Goal: Task Accomplishment & Management: Use online tool/utility

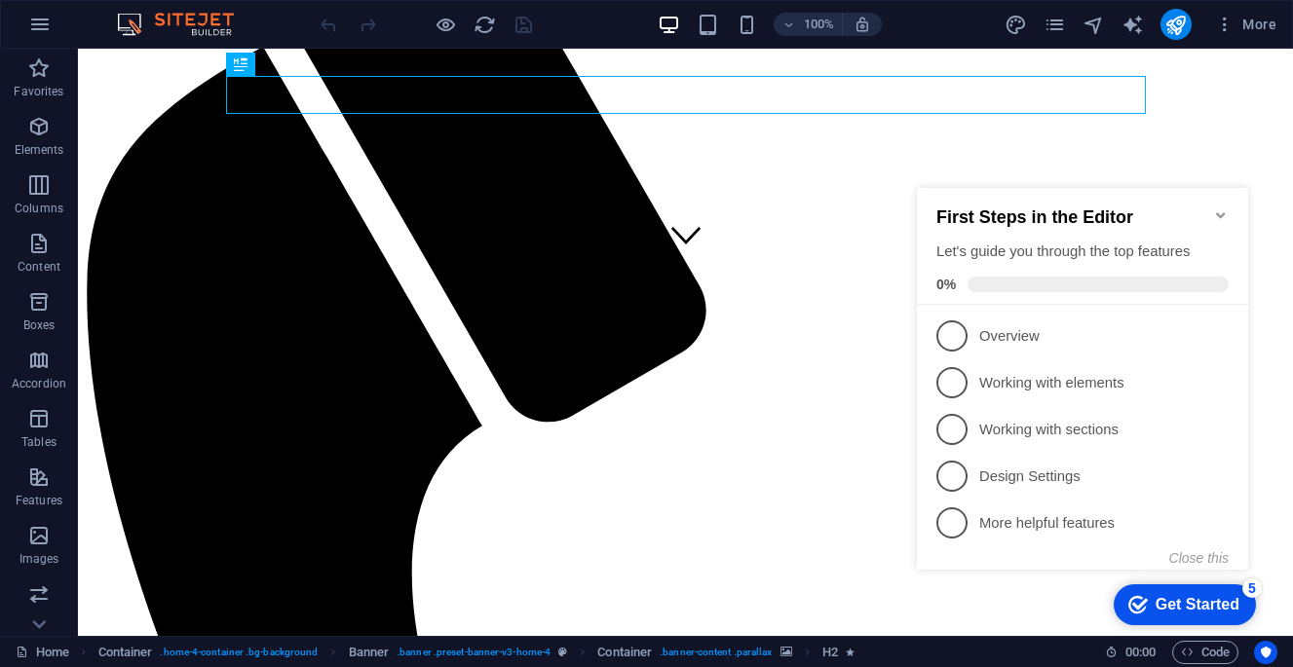
scroll to position [373, 0]
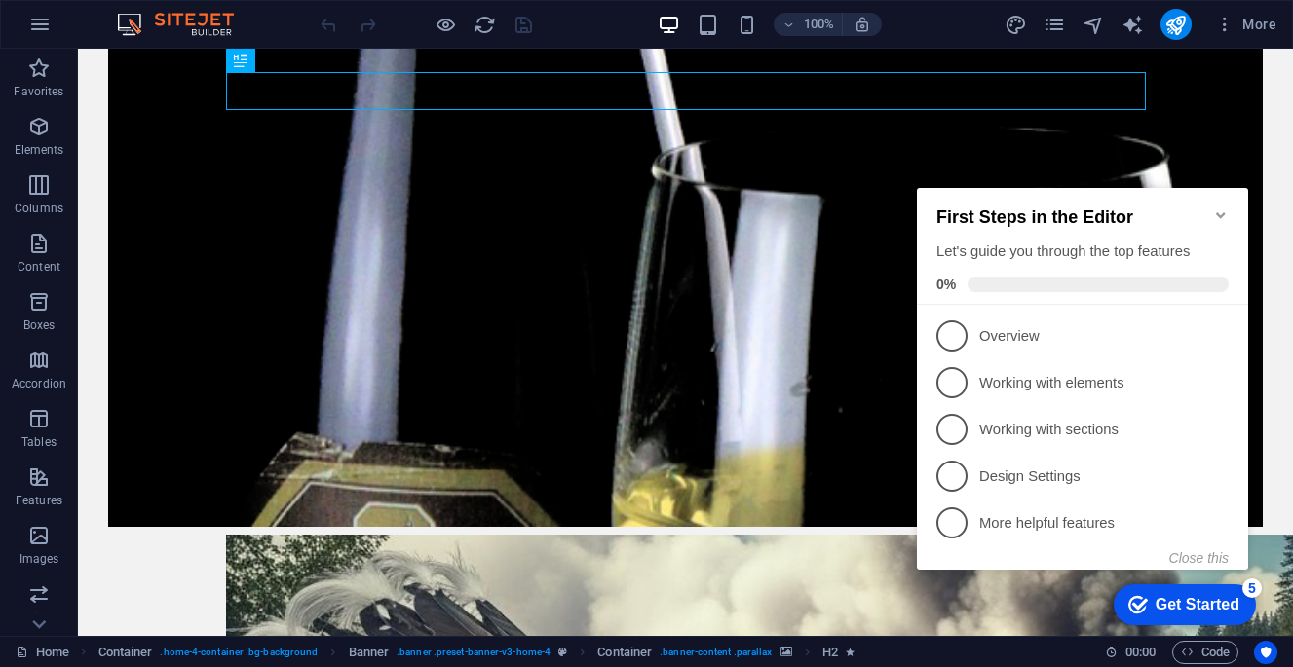
click at [718, 349] on figure at bounding box center [685, 259] width 1155 height 535
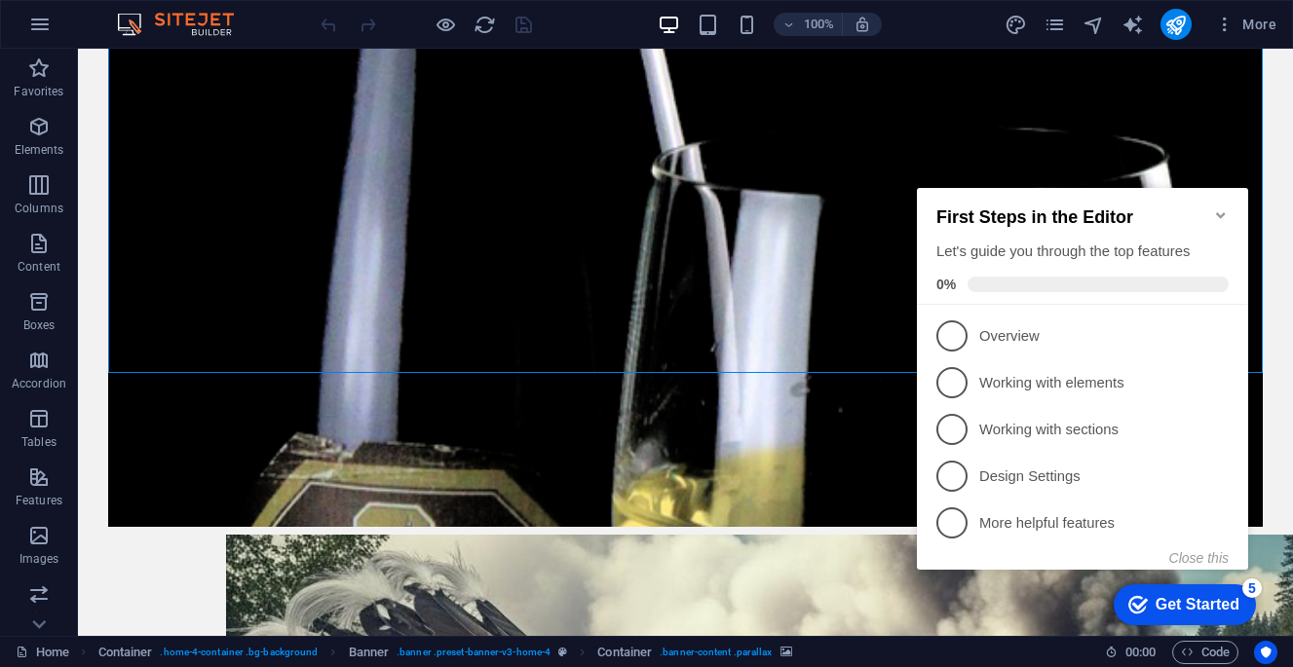
click at [658, 278] on figure at bounding box center [685, 259] width 1155 height 535
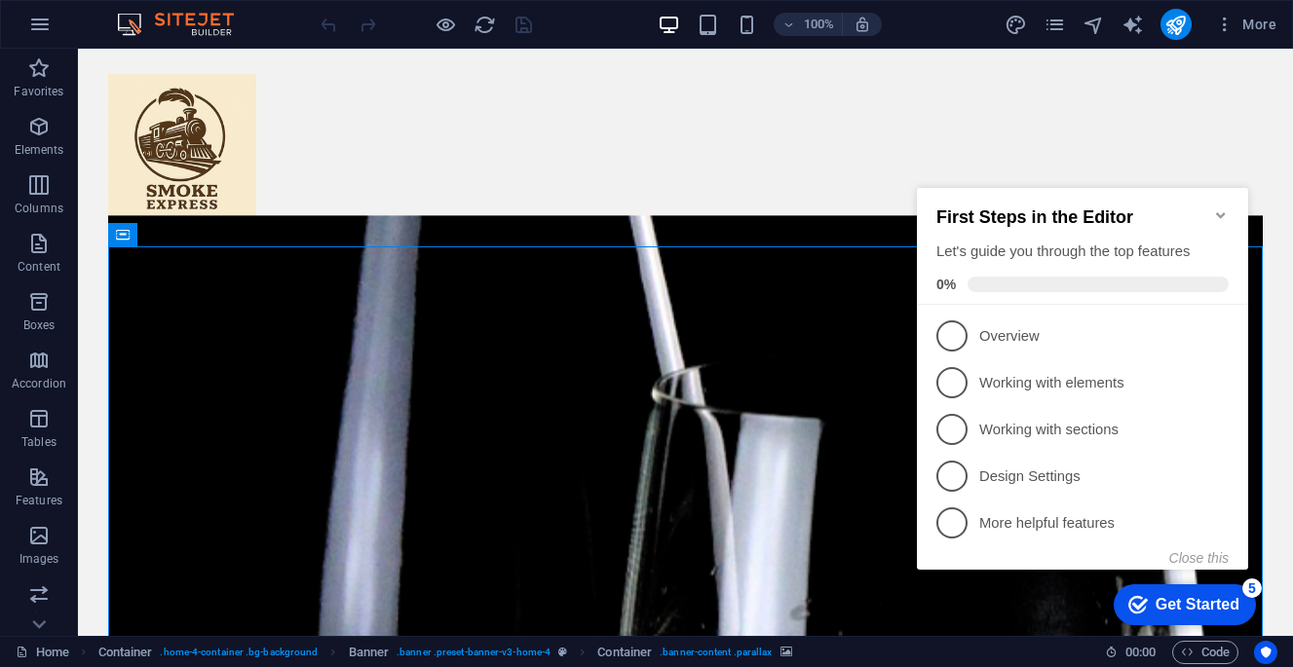
scroll to position [0, 0]
click at [223, 370] on figure at bounding box center [685, 483] width 1155 height 535
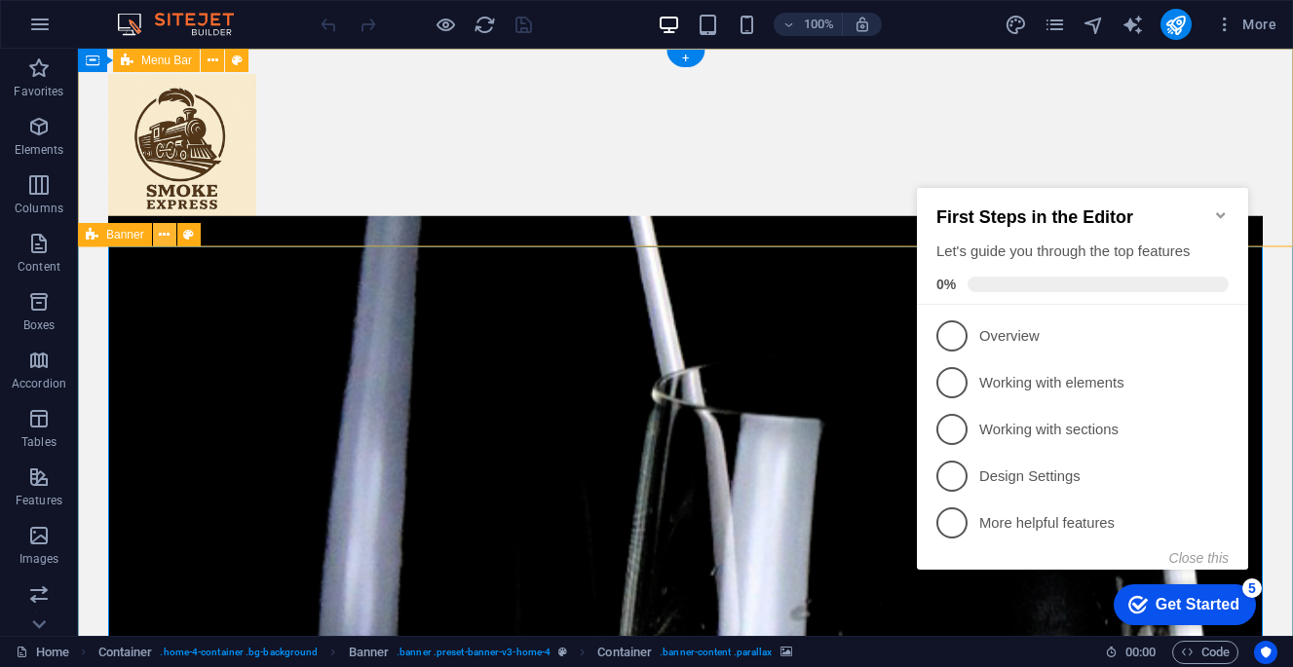
click at [167, 239] on icon at bounding box center [164, 235] width 11 height 20
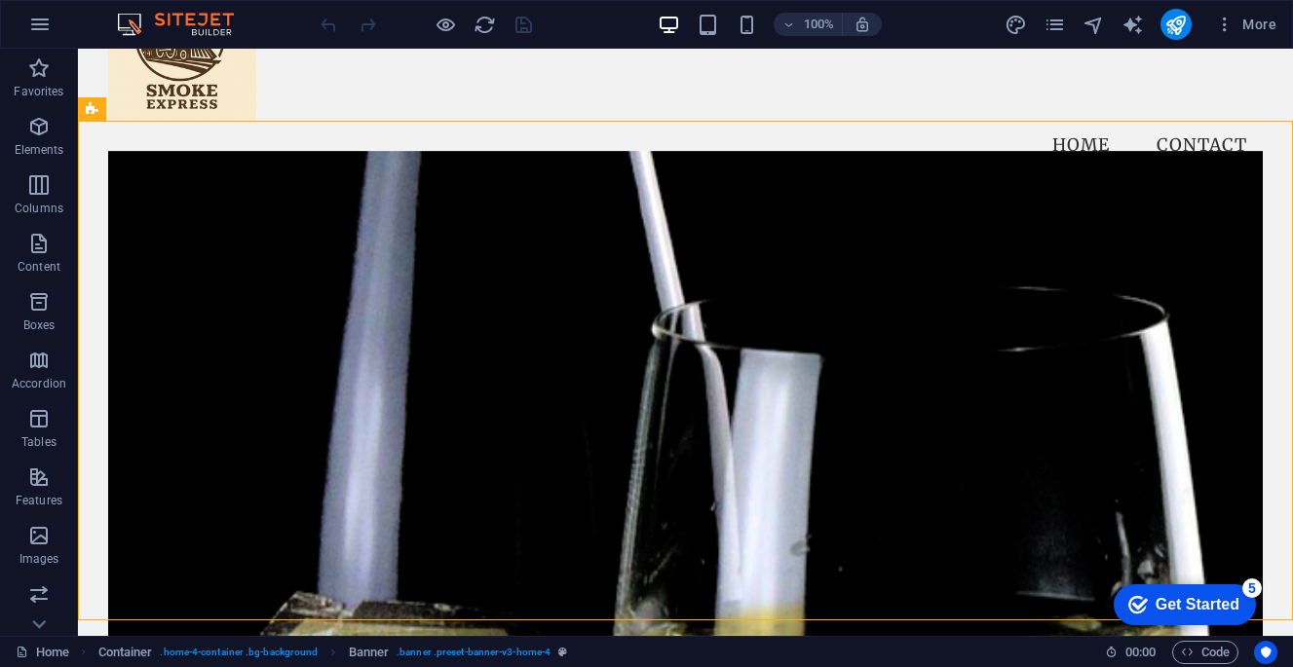
scroll to position [152, 0]
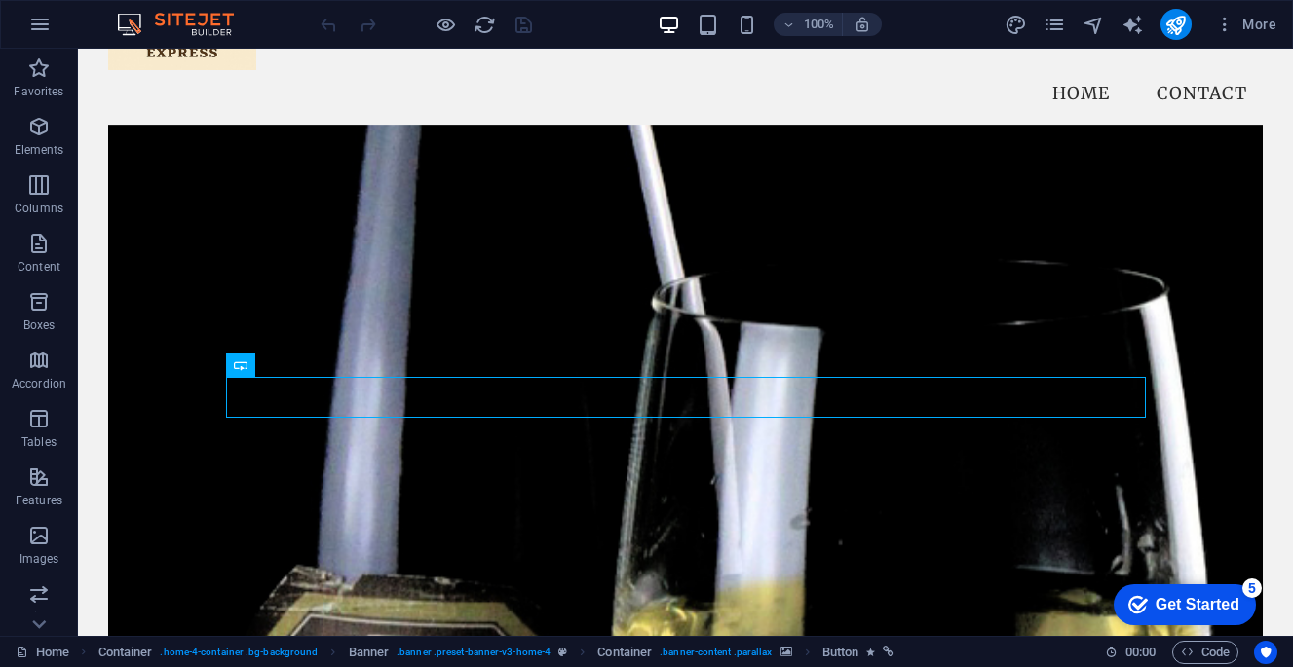
click at [171, 164] on figure at bounding box center [685, 392] width 1155 height 535
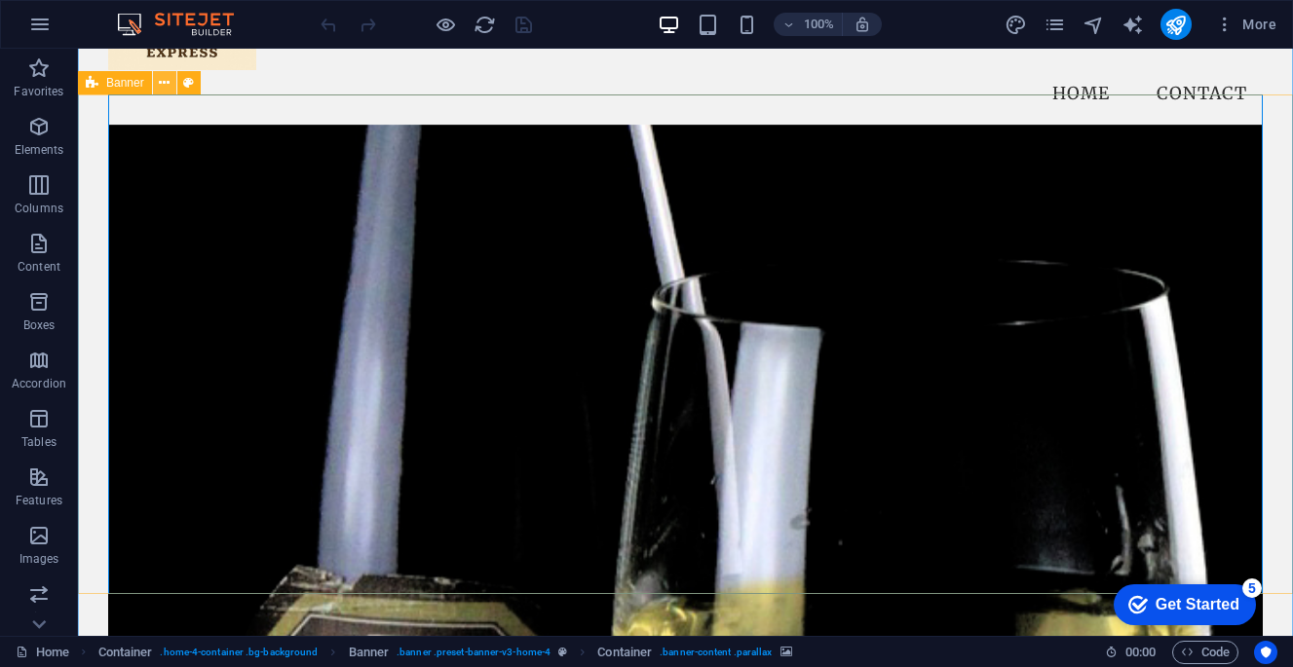
click at [164, 85] on icon at bounding box center [164, 83] width 11 height 20
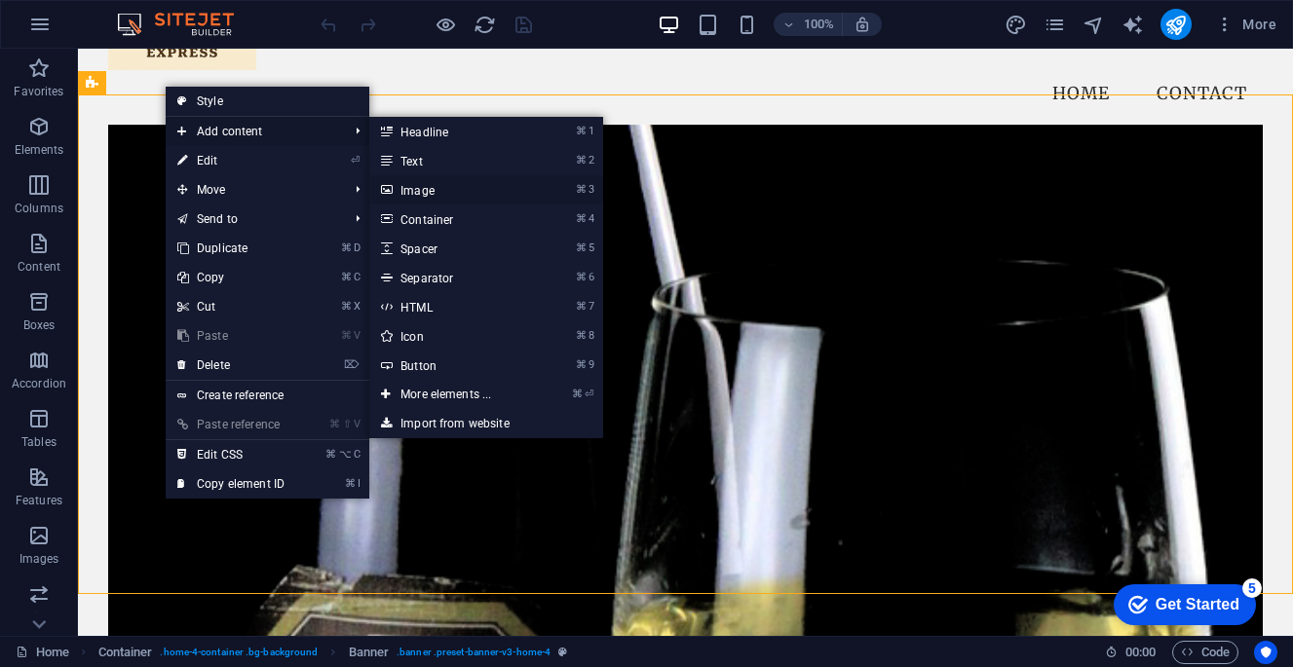
click at [432, 190] on link "⌘ 3 Image" at bounding box center [449, 189] width 161 height 29
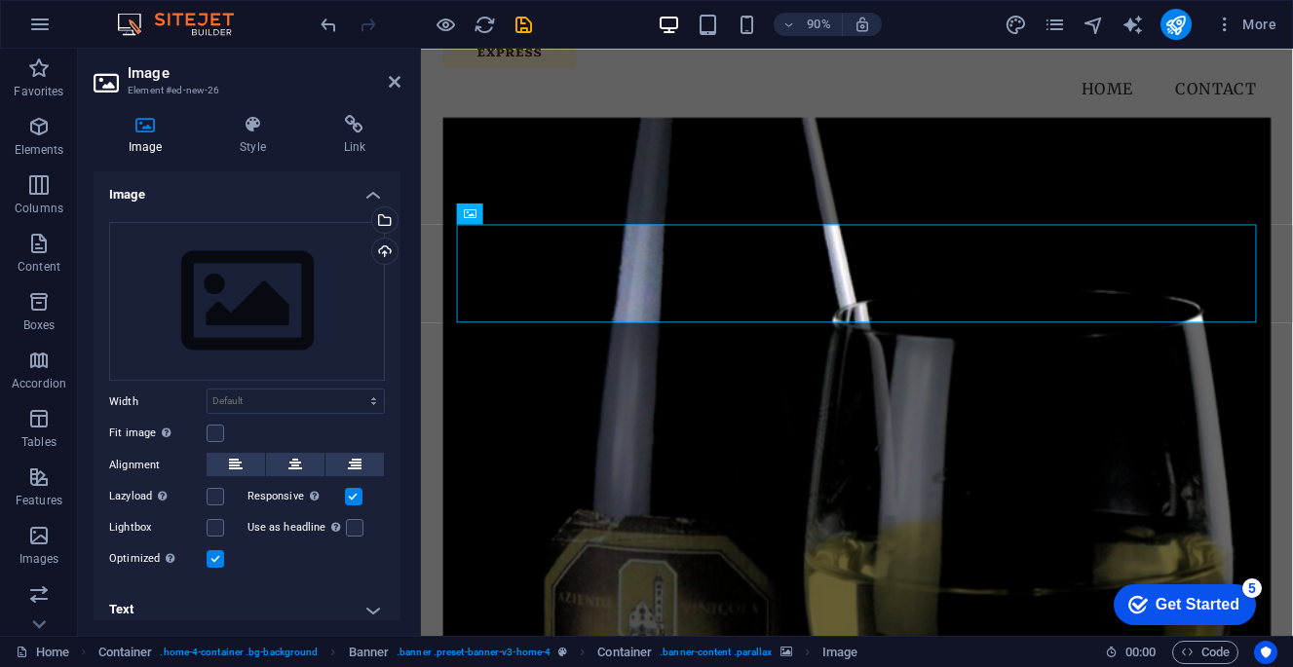
click at [626, 160] on figure at bounding box center [905, 422] width 920 height 594
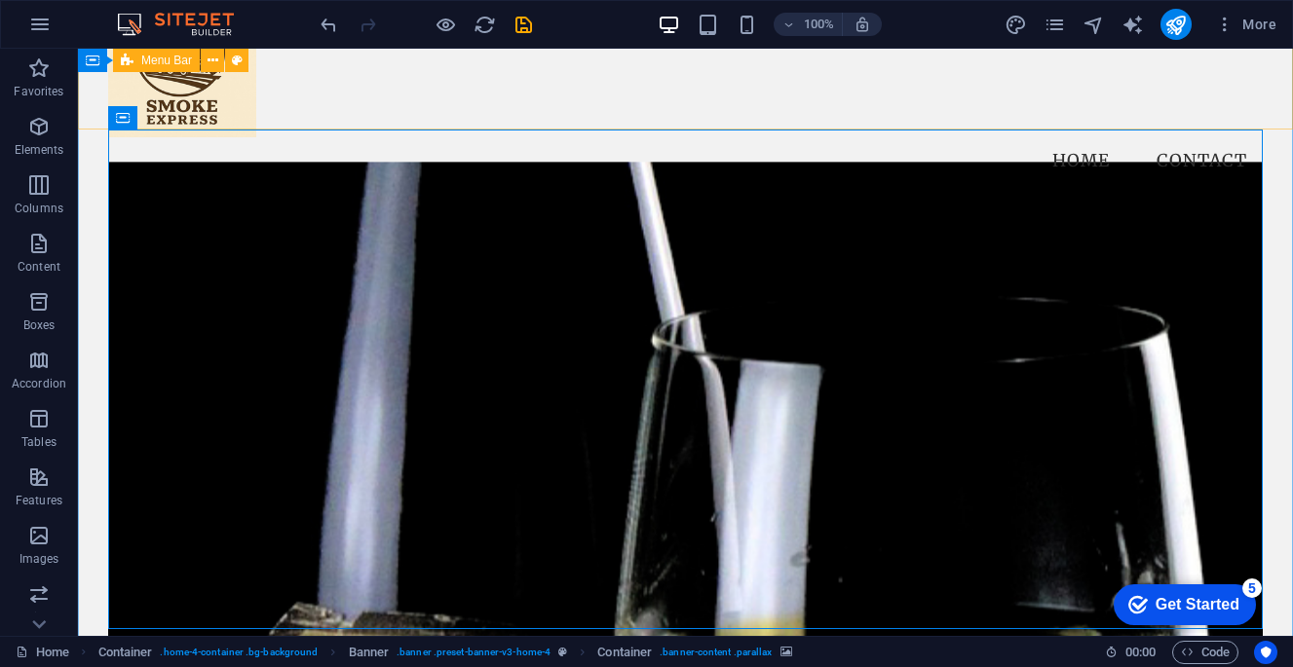
scroll to position [74, 0]
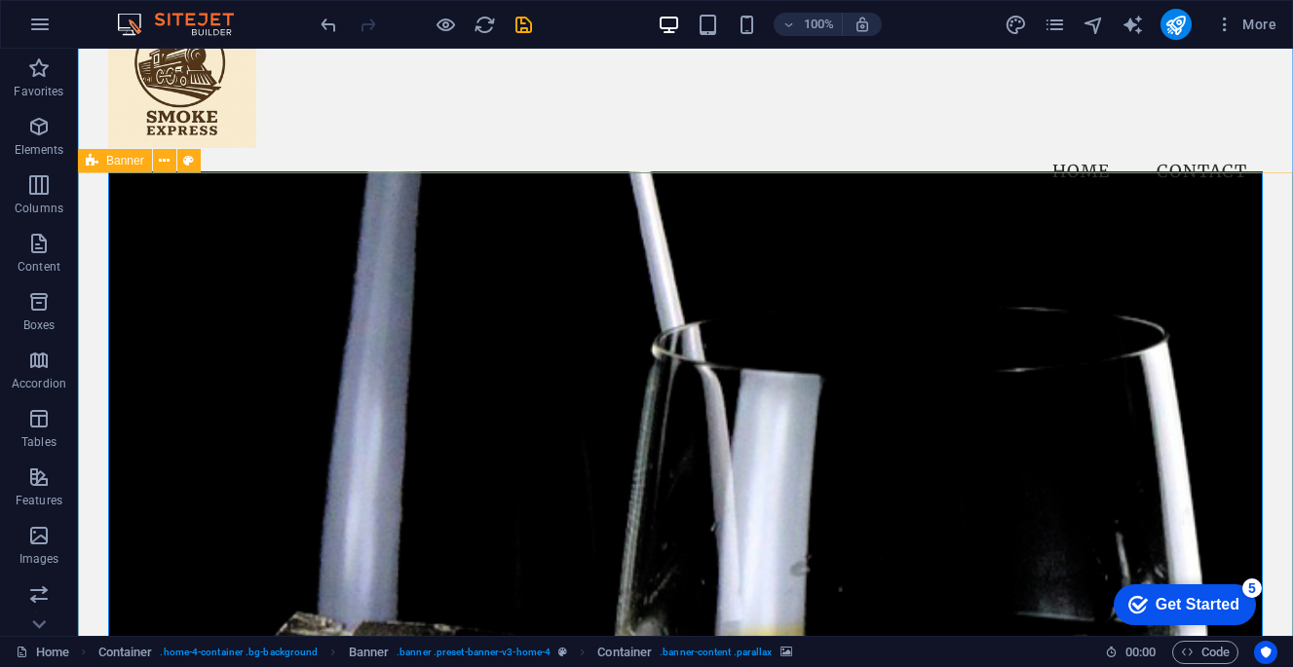
click at [185, 272] on figure at bounding box center [685, 438] width 1155 height 535
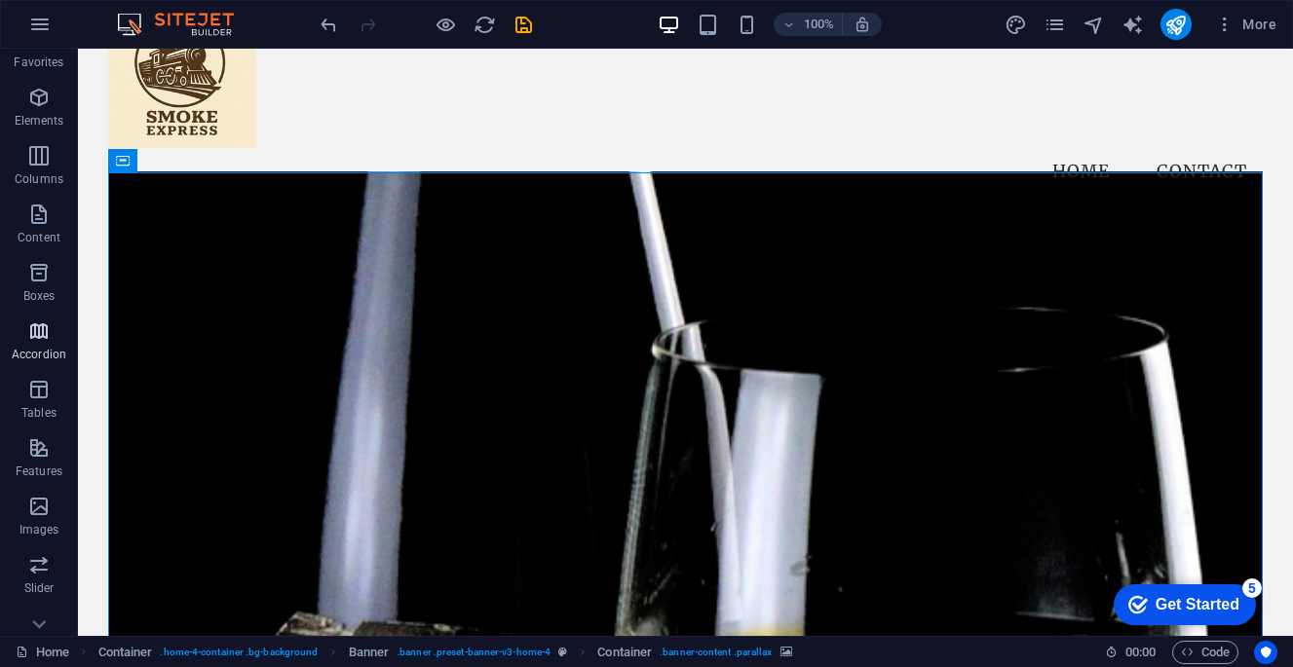
scroll to position [45, 0]
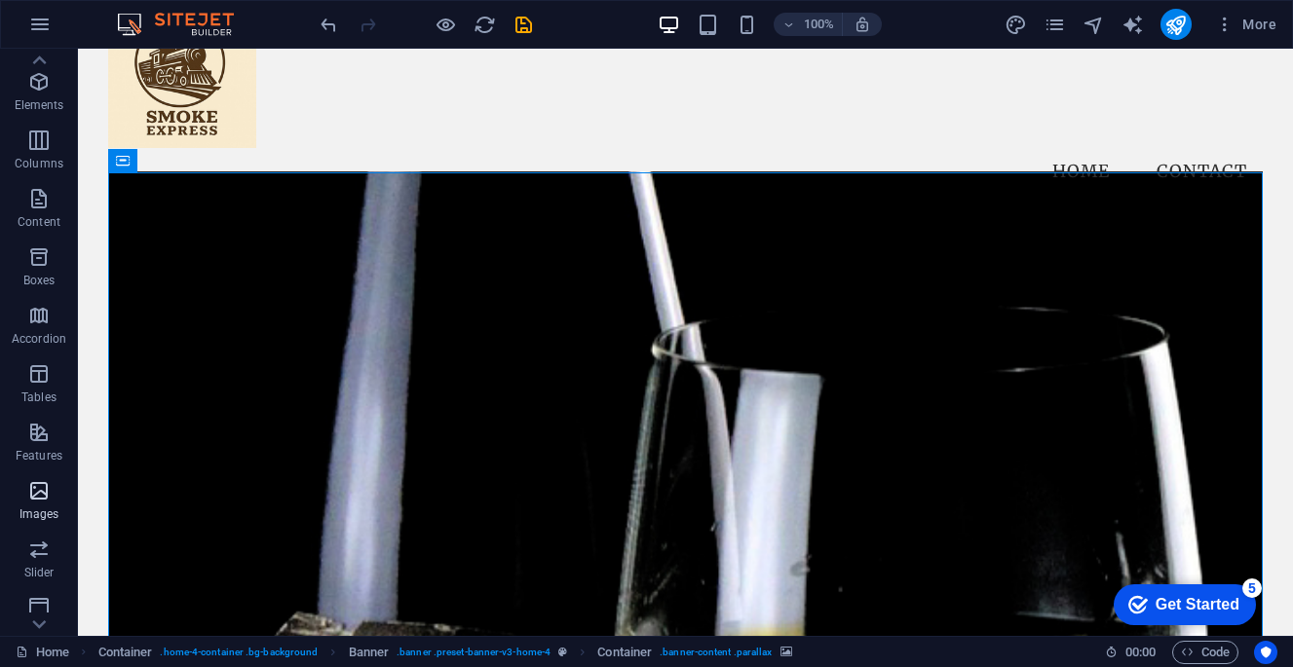
click at [35, 515] on p "Images" at bounding box center [39, 515] width 40 height 16
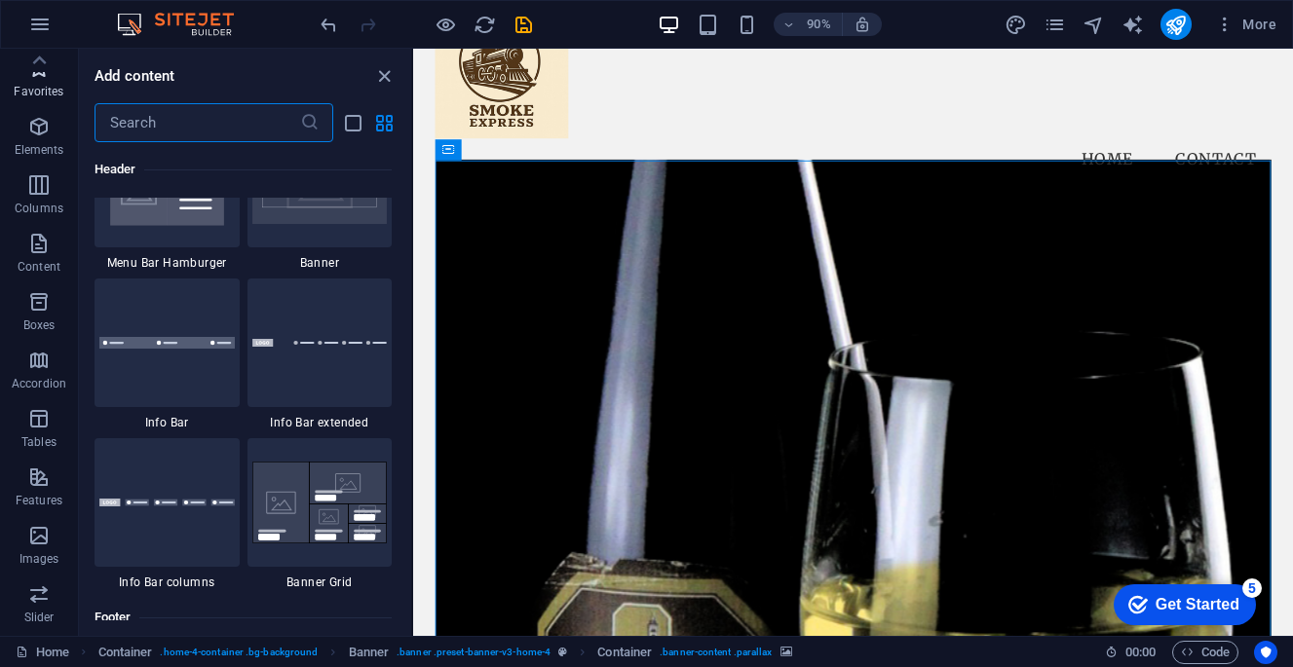
scroll to position [0, 0]
click at [381, 79] on icon "close panel" at bounding box center [384, 76] width 22 height 22
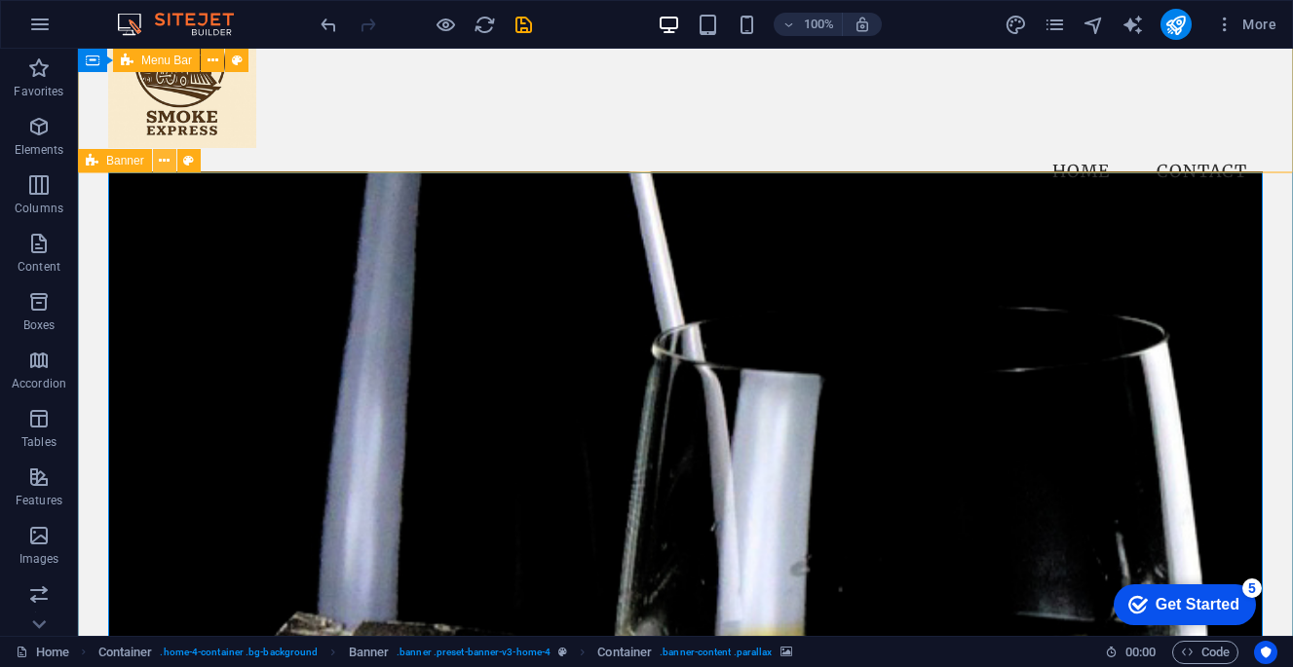
click at [166, 164] on icon at bounding box center [164, 161] width 11 height 20
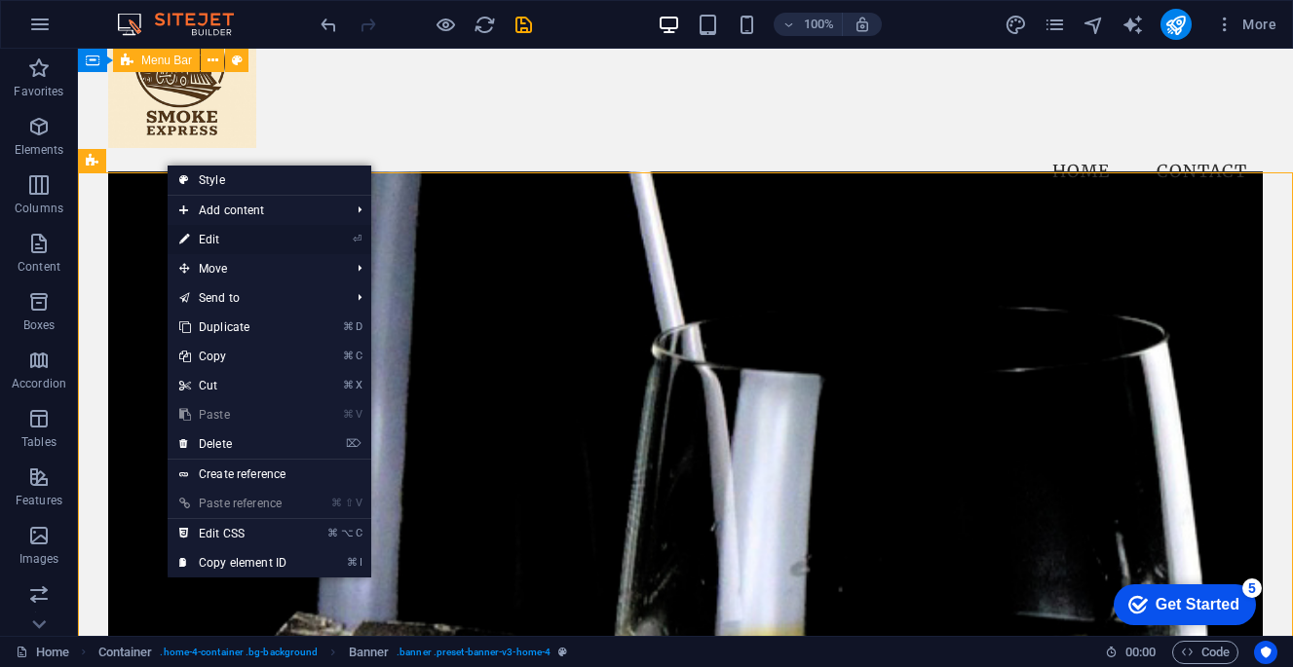
click at [228, 245] on link "⏎ Edit" at bounding box center [233, 239] width 131 height 29
select select "vh"
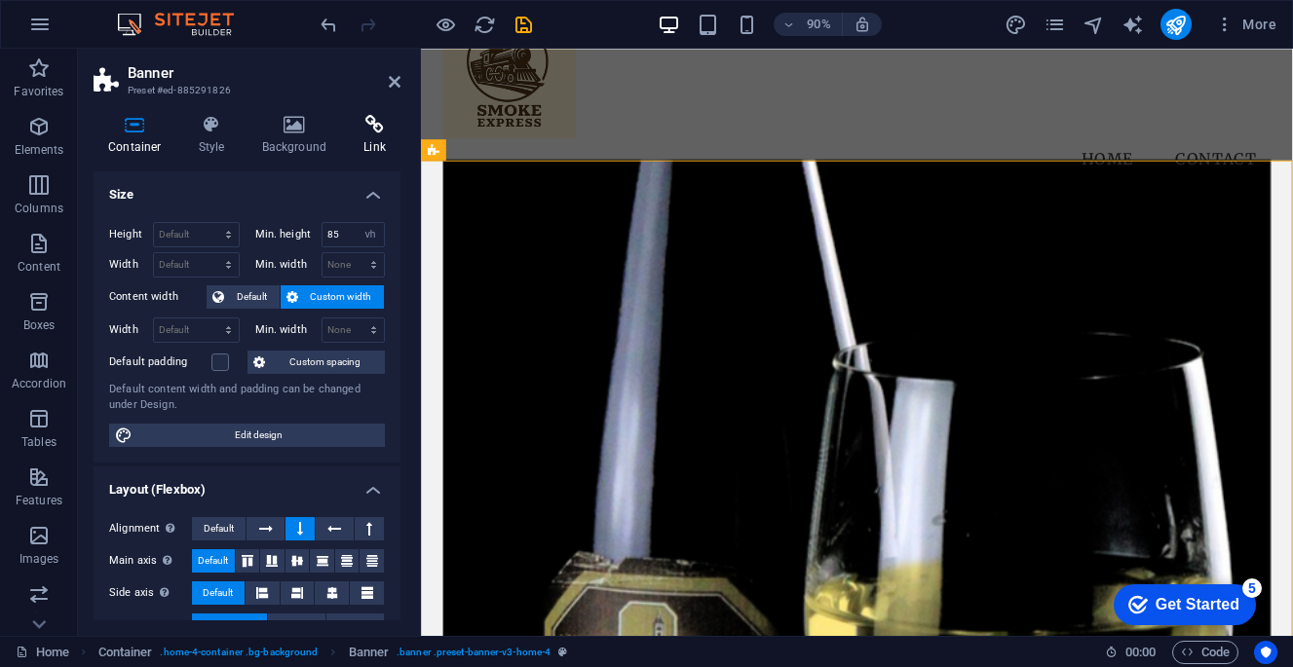
click at [371, 136] on h4 "Link" at bounding box center [375, 135] width 52 height 41
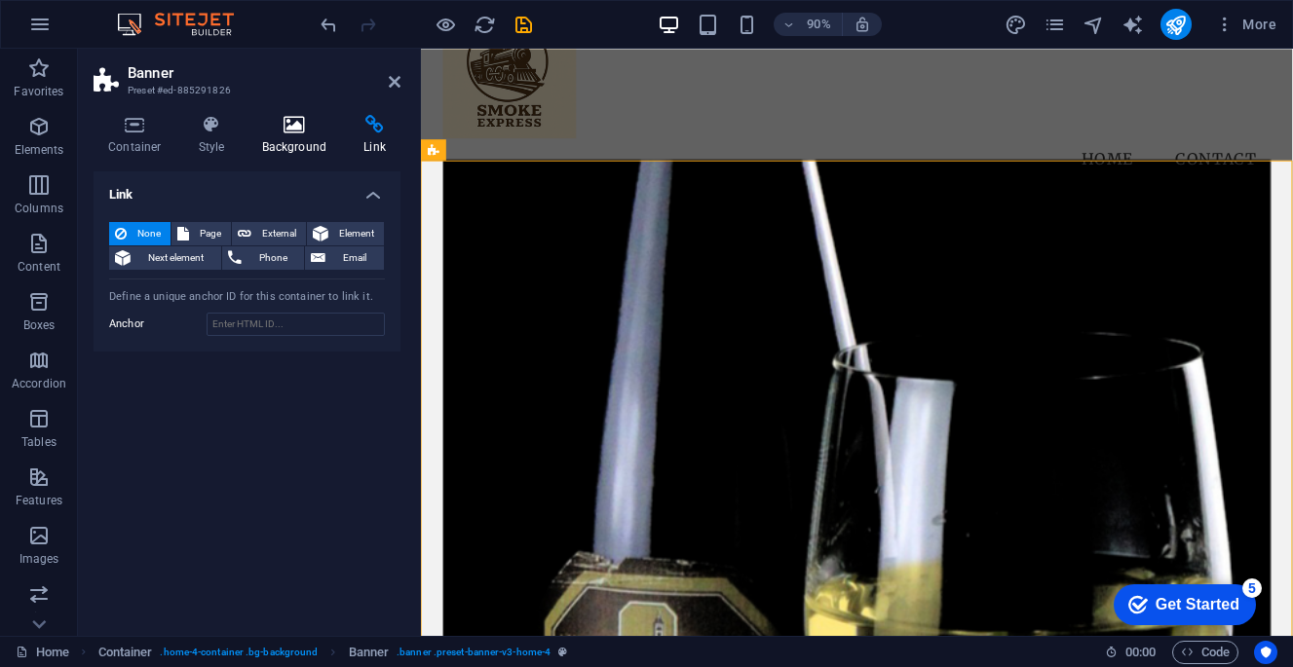
click at [310, 133] on icon at bounding box center [294, 124] width 95 height 19
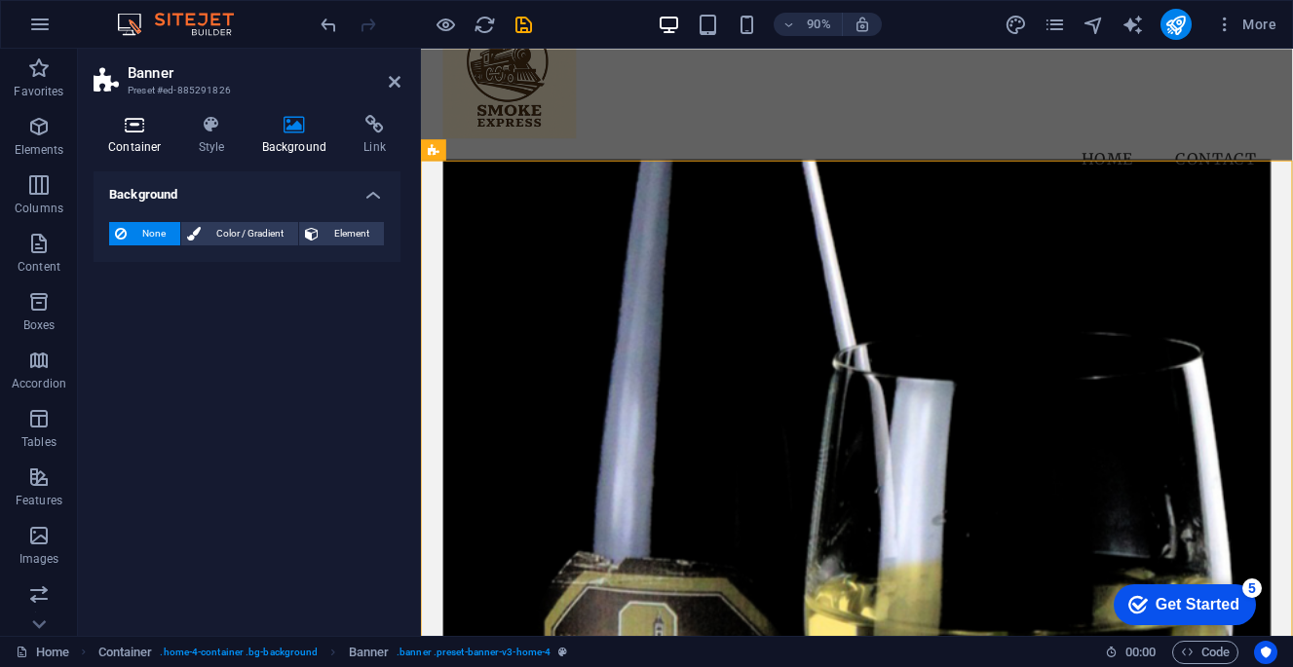
click at [131, 130] on icon at bounding box center [135, 124] width 83 height 19
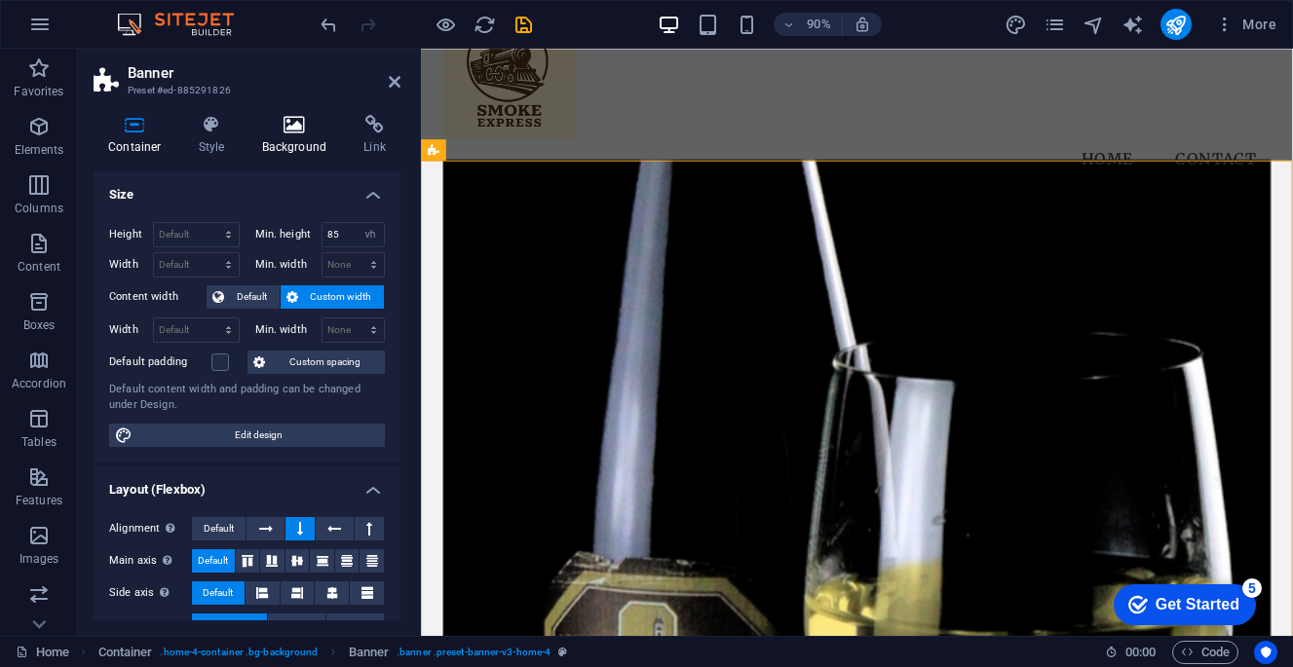
click at [316, 138] on h4 "Background" at bounding box center [298, 135] width 102 height 41
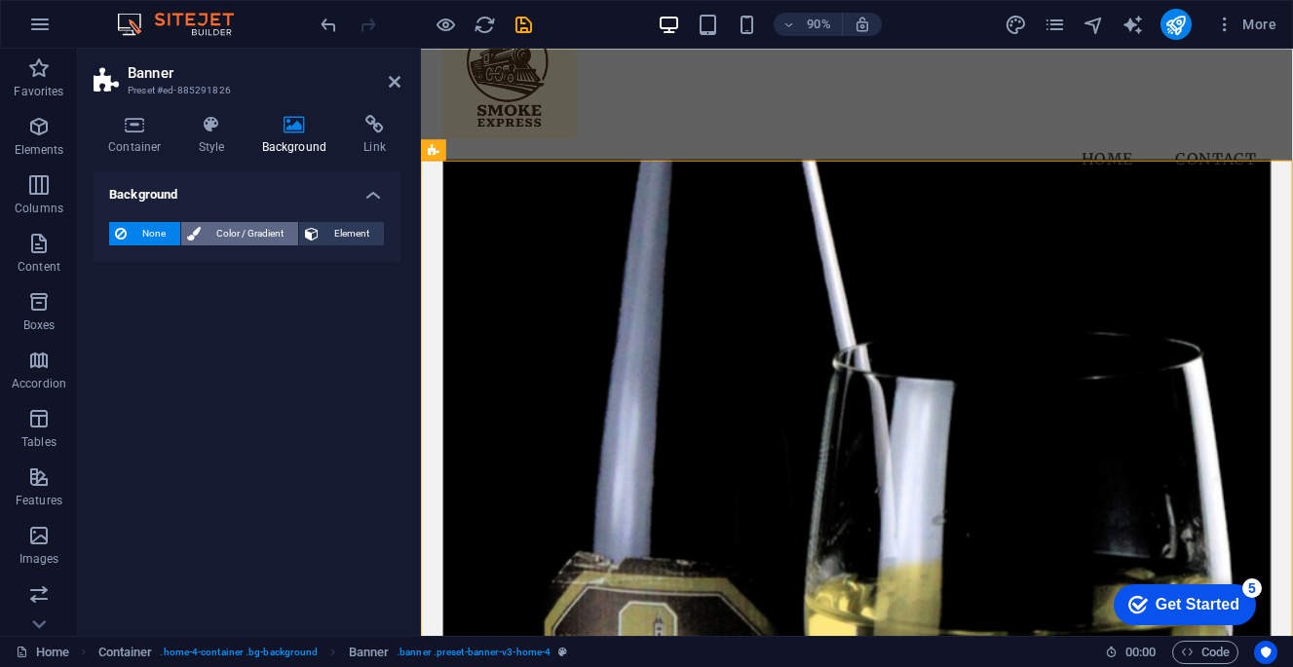
click at [262, 234] on span "Color / Gradient" at bounding box center [250, 233] width 86 height 23
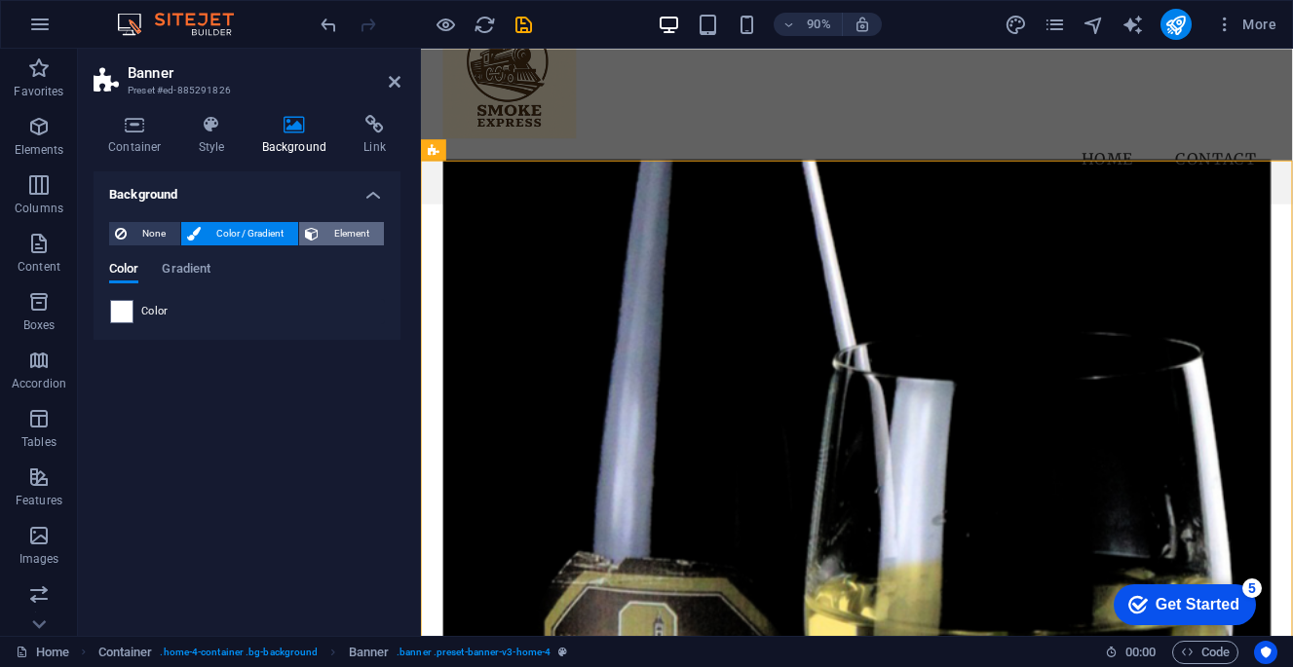
click at [349, 231] on span "Element" at bounding box center [351, 233] width 54 height 23
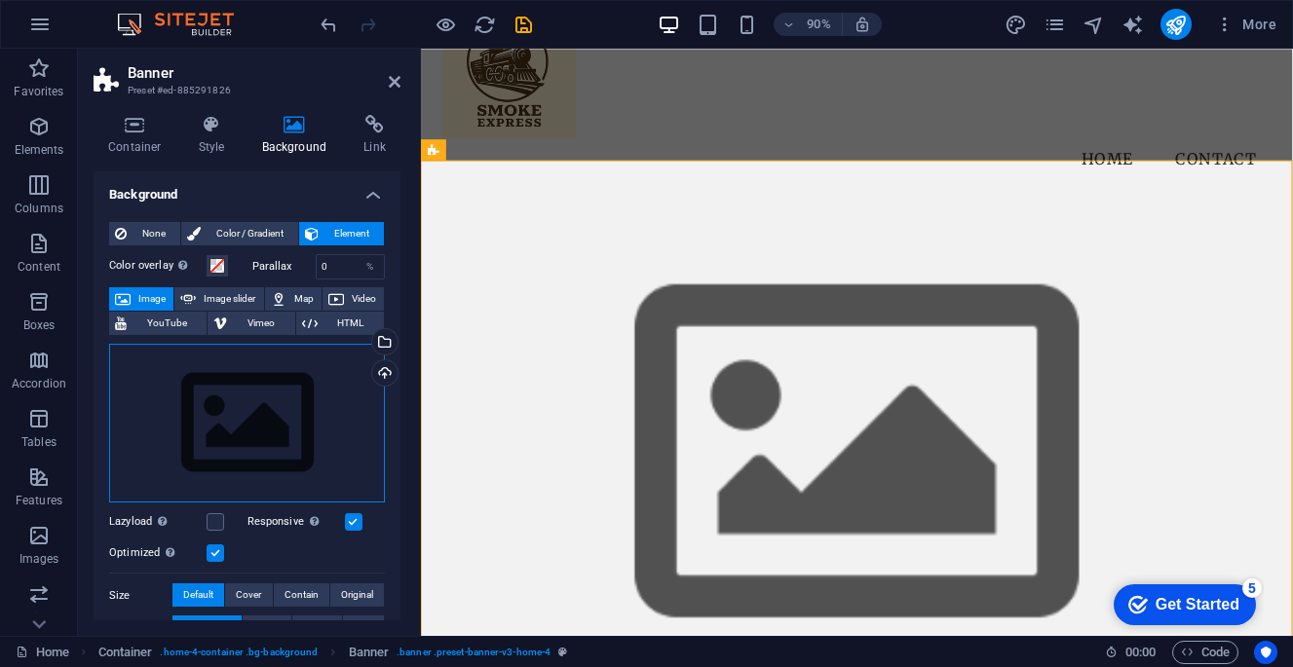
click at [247, 406] on div "Drag files here, click to choose files or select files from Files or our free s…" at bounding box center [247, 424] width 276 height 160
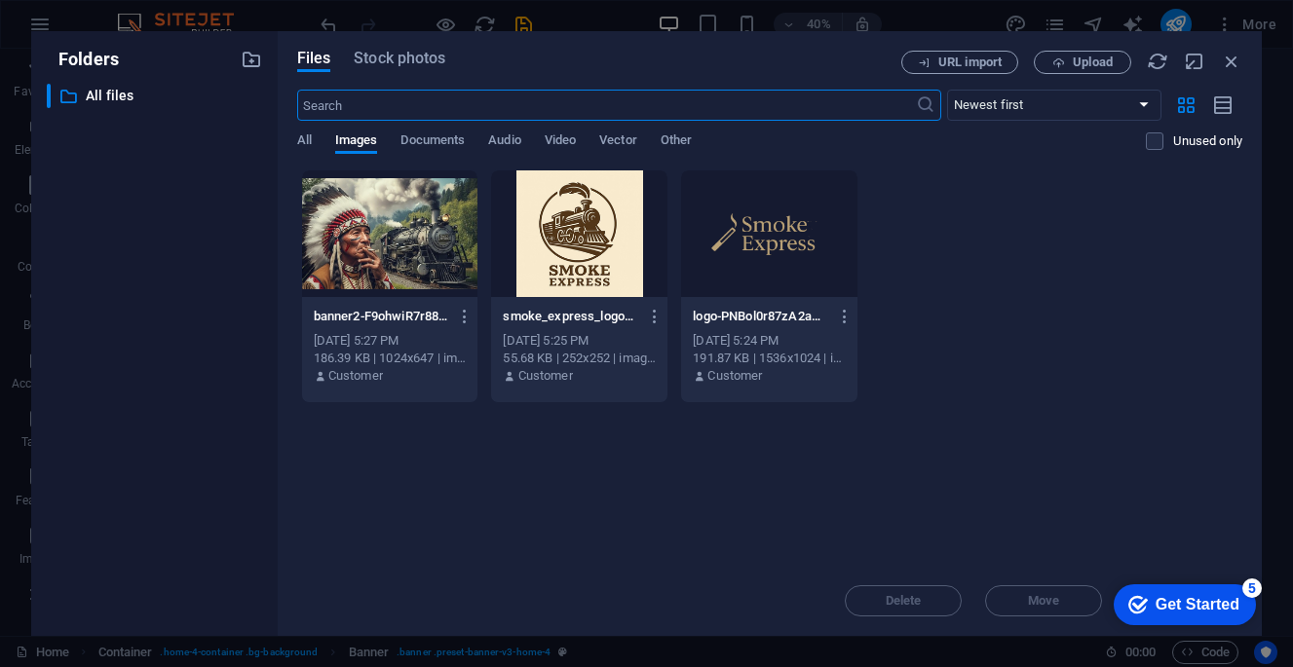
scroll to position [38, 0]
click at [1103, 65] on span "Upload" at bounding box center [1093, 63] width 40 height 12
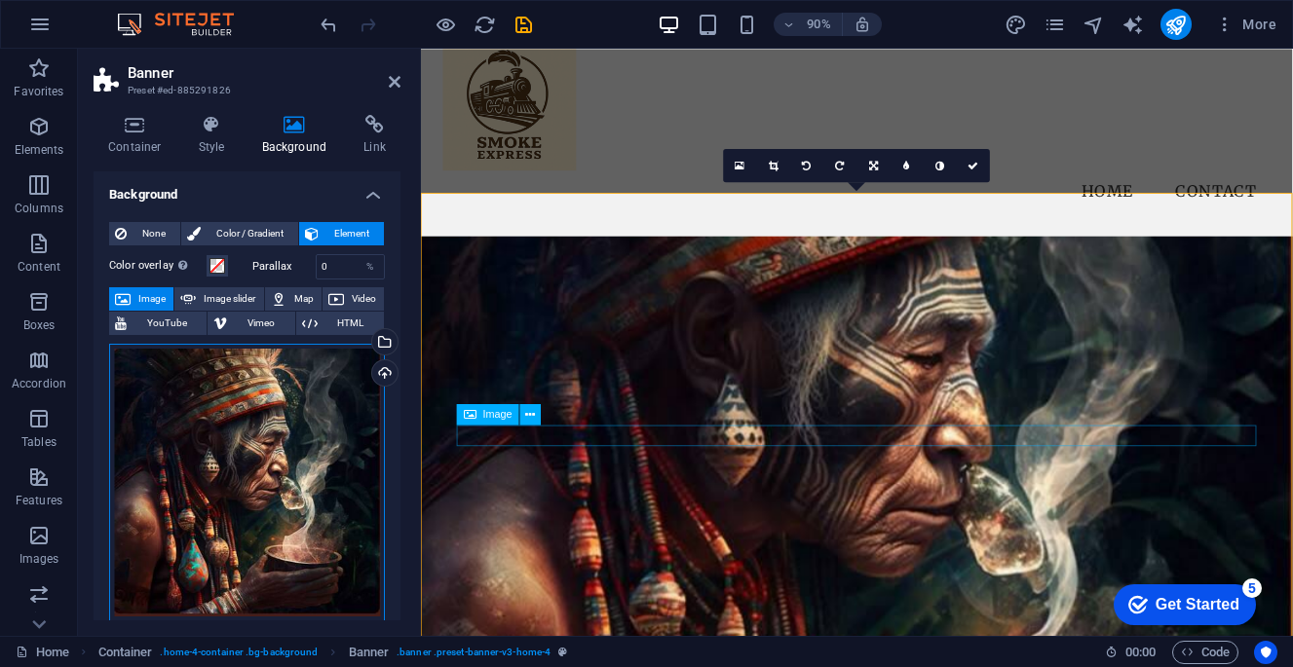
click at [228, 452] on div "Drag files here, click to choose files or select files from Files or our free s…" at bounding box center [247, 483] width 276 height 278
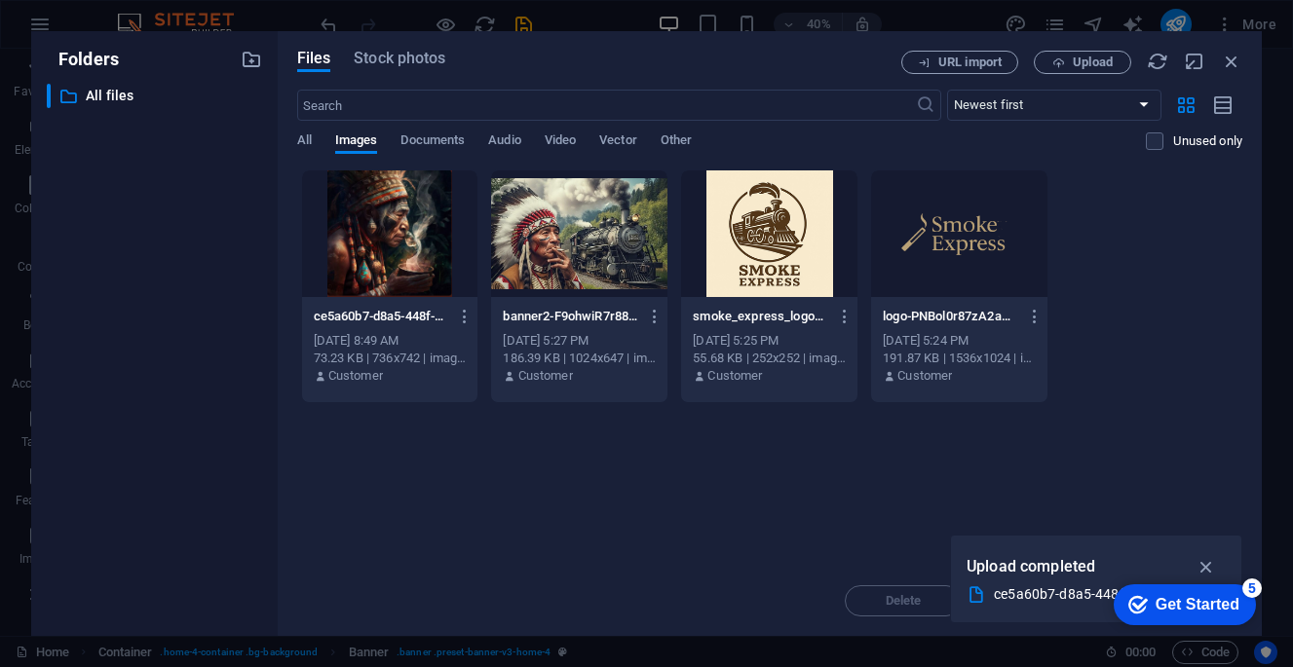
click at [432, 224] on div at bounding box center [390, 234] width 176 height 127
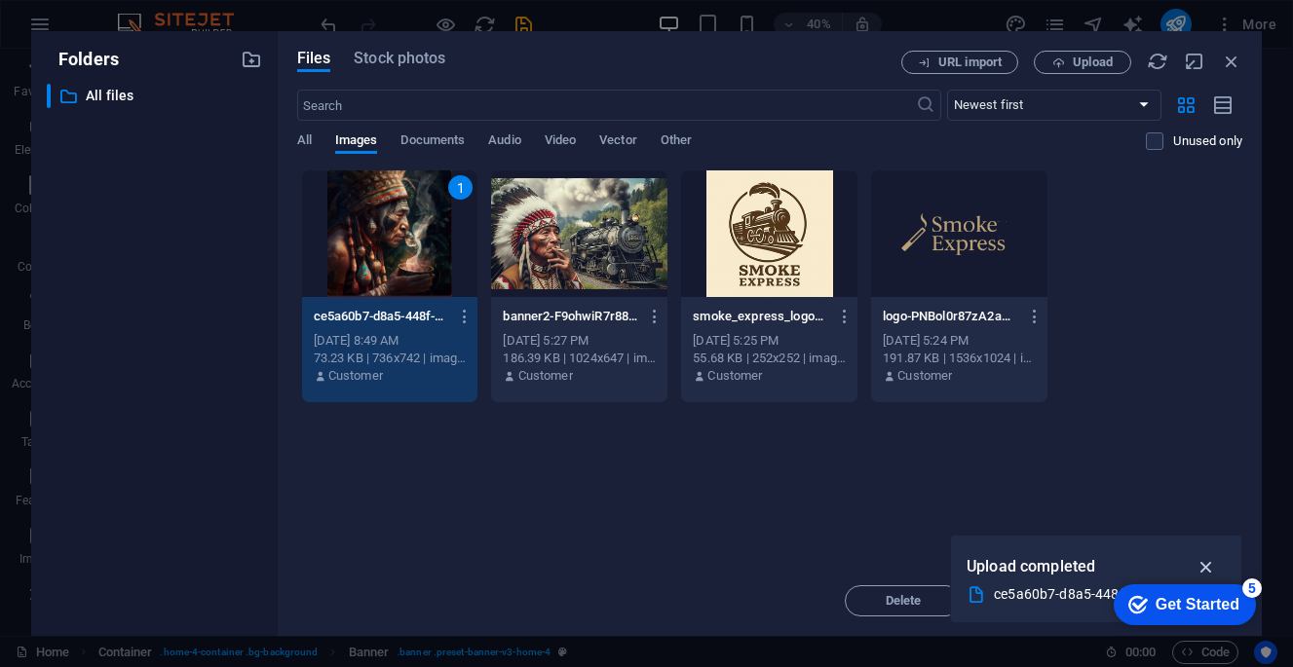
click at [1211, 564] on icon "button" at bounding box center [1207, 566] width 22 height 21
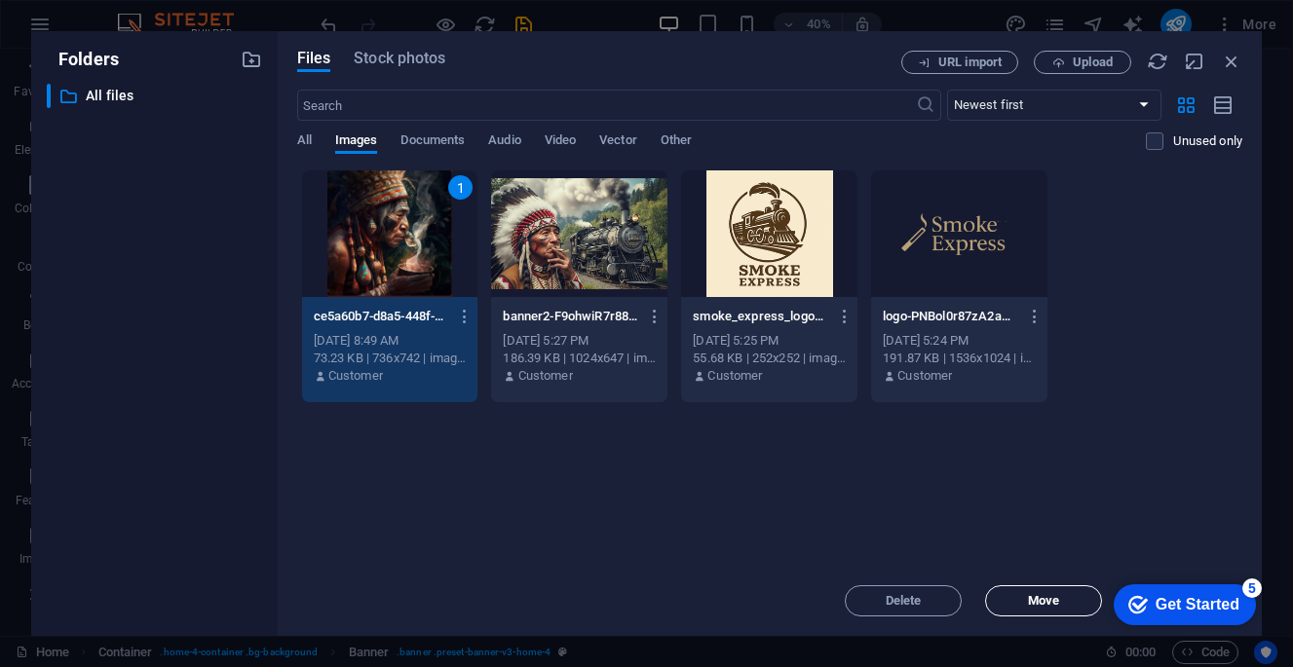
click at [1022, 595] on span "Move" at bounding box center [1043, 601] width 99 height 12
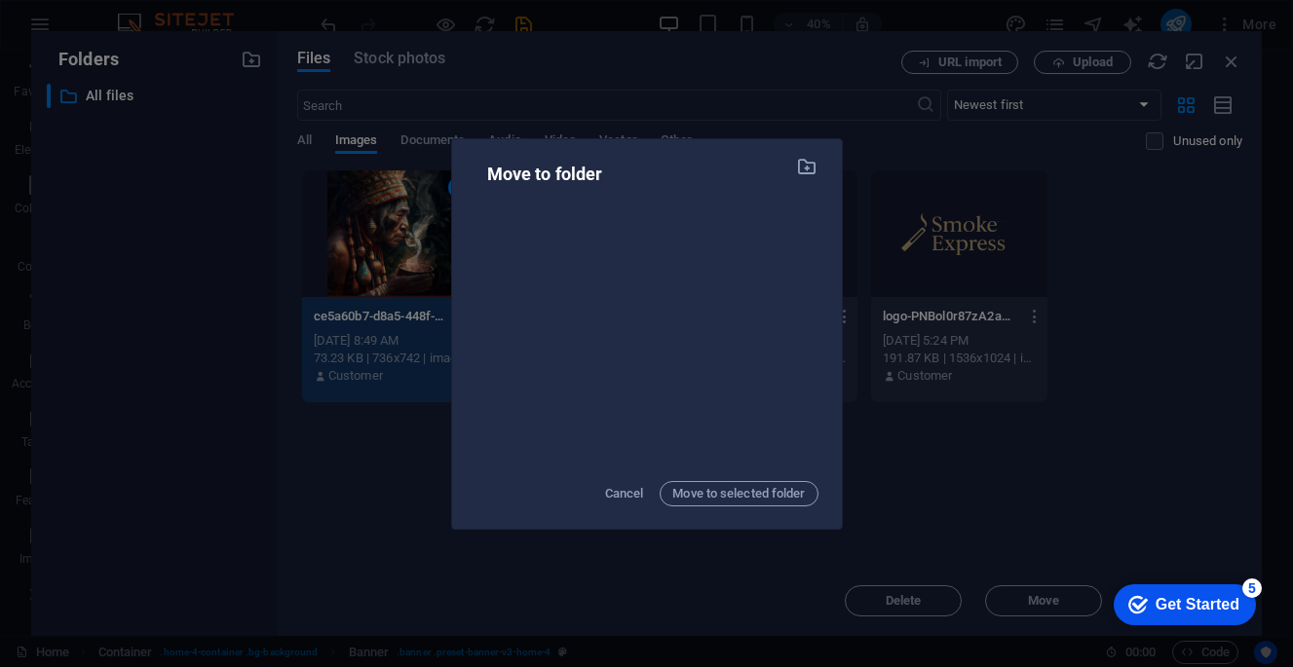
click at [1054, 488] on div "Move to folder Cancel Move to selected folder" at bounding box center [646, 333] width 1293 height 667
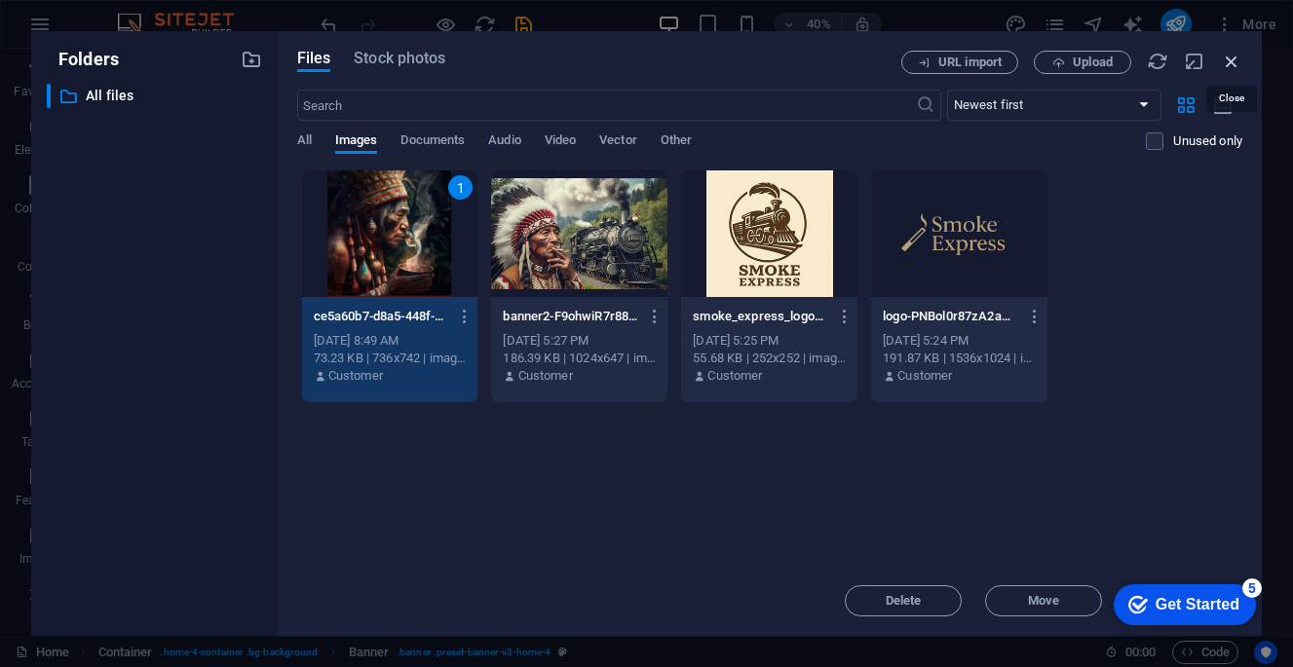
click at [1238, 59] on icon "button" at bounding box center [1231, 61] width 21 height 21
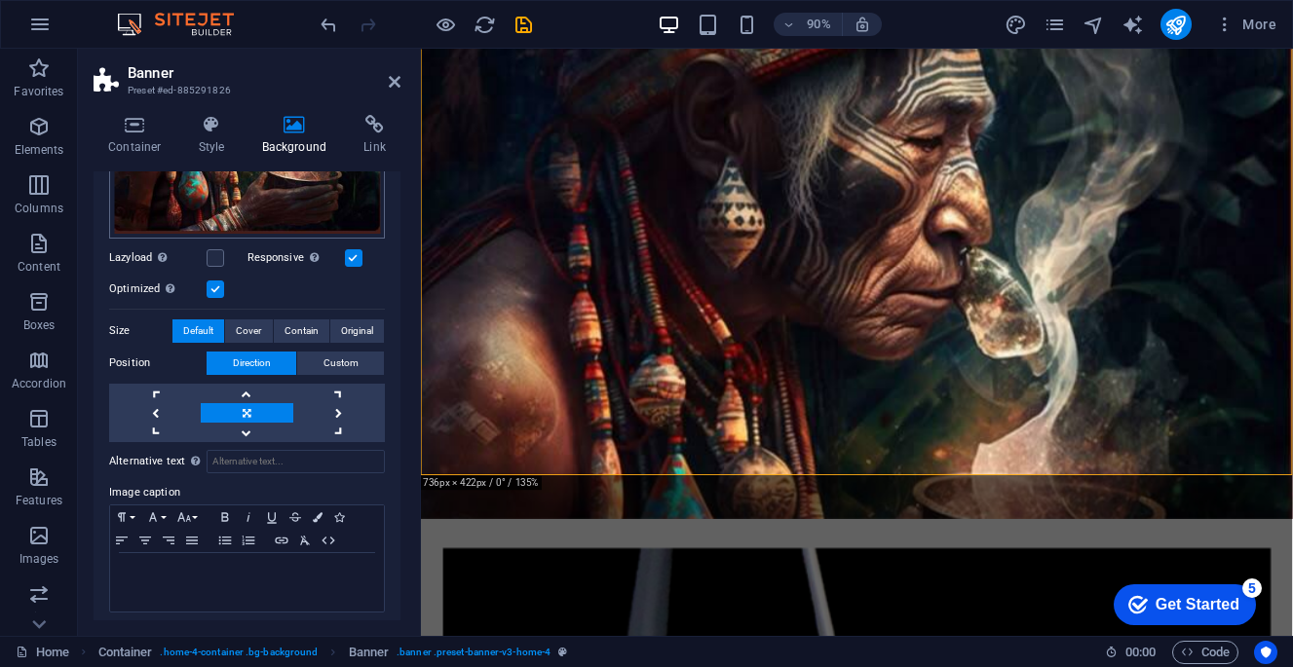
scroll to position [380, 0]
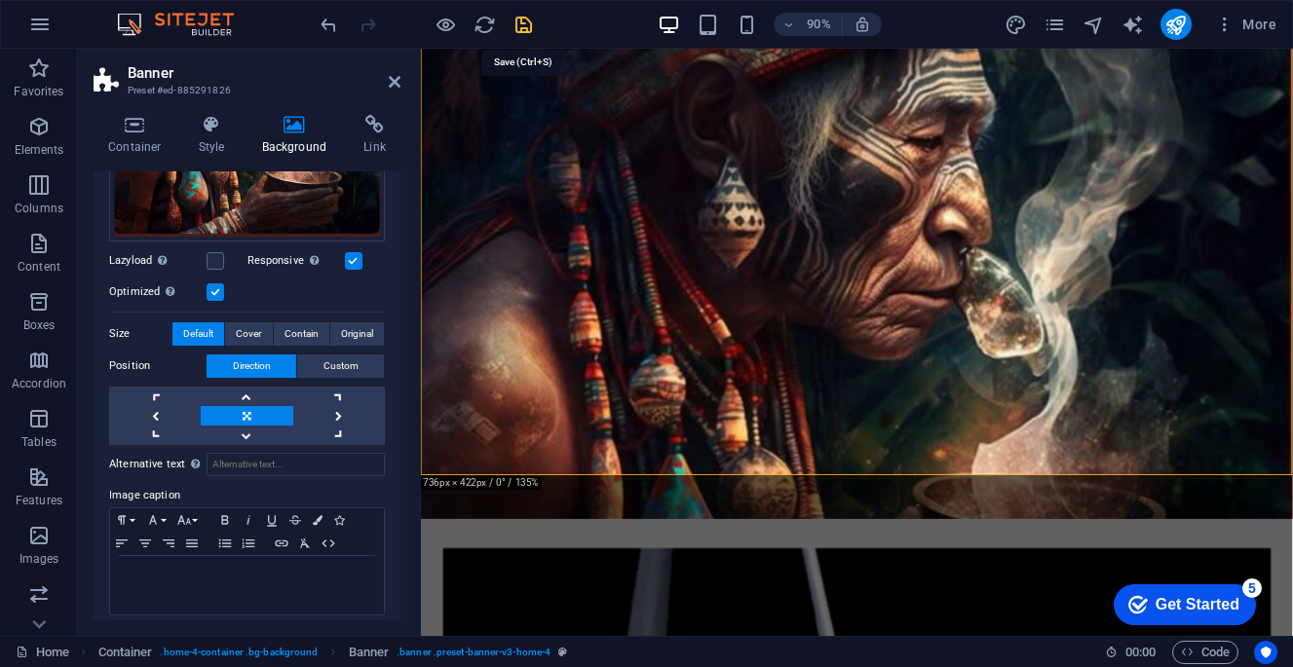
click at [524, 30] on icon "save" at bounding box center [524, 25] width 22 height 22
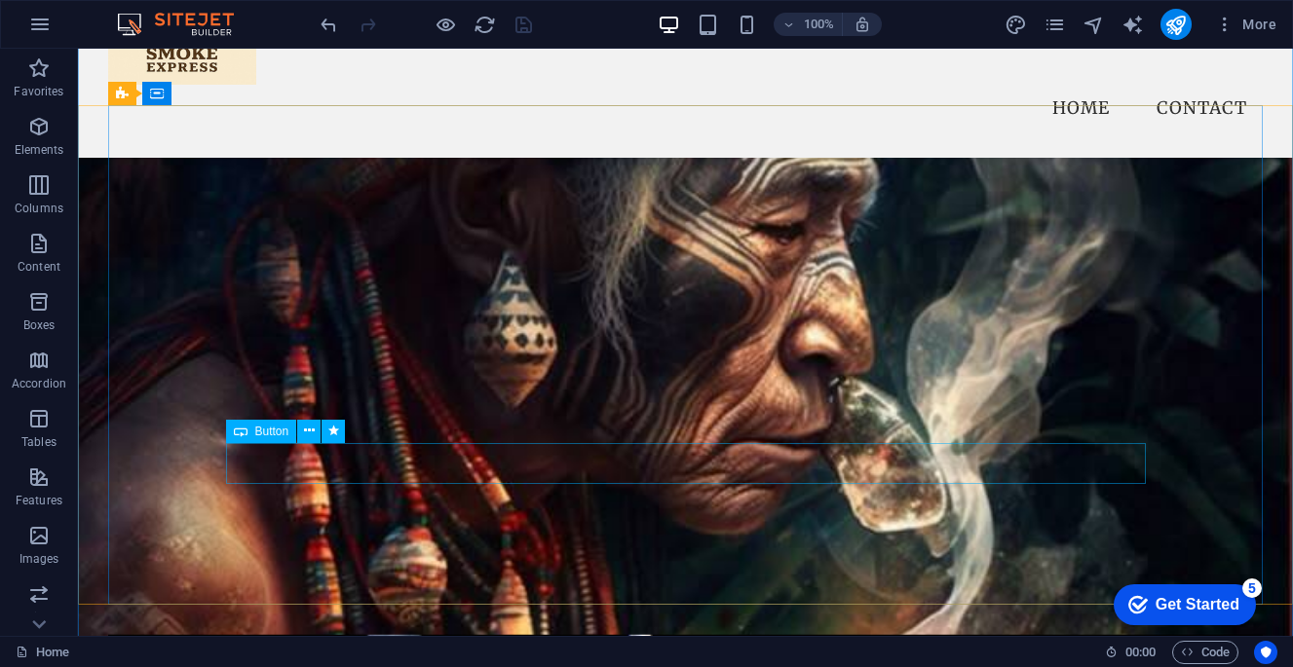
scroll to position [136, 0]
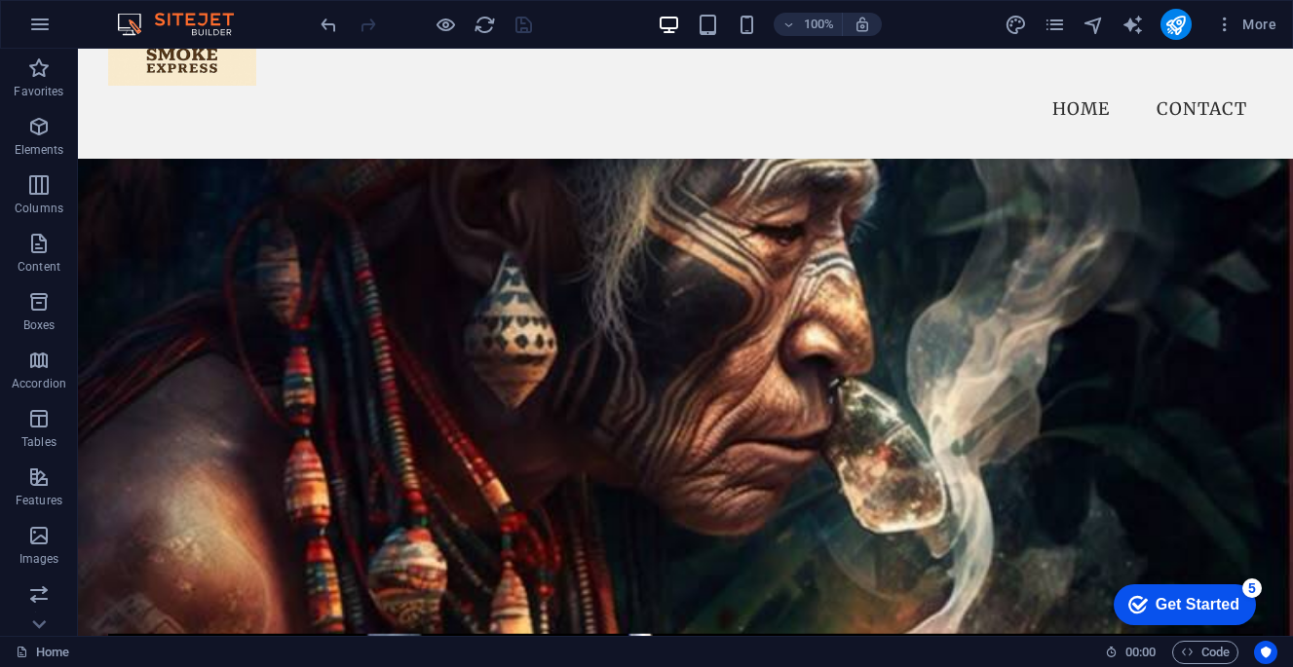
click at [95, 216] on figure at bounding box center [685, 409] width 1215 height 500
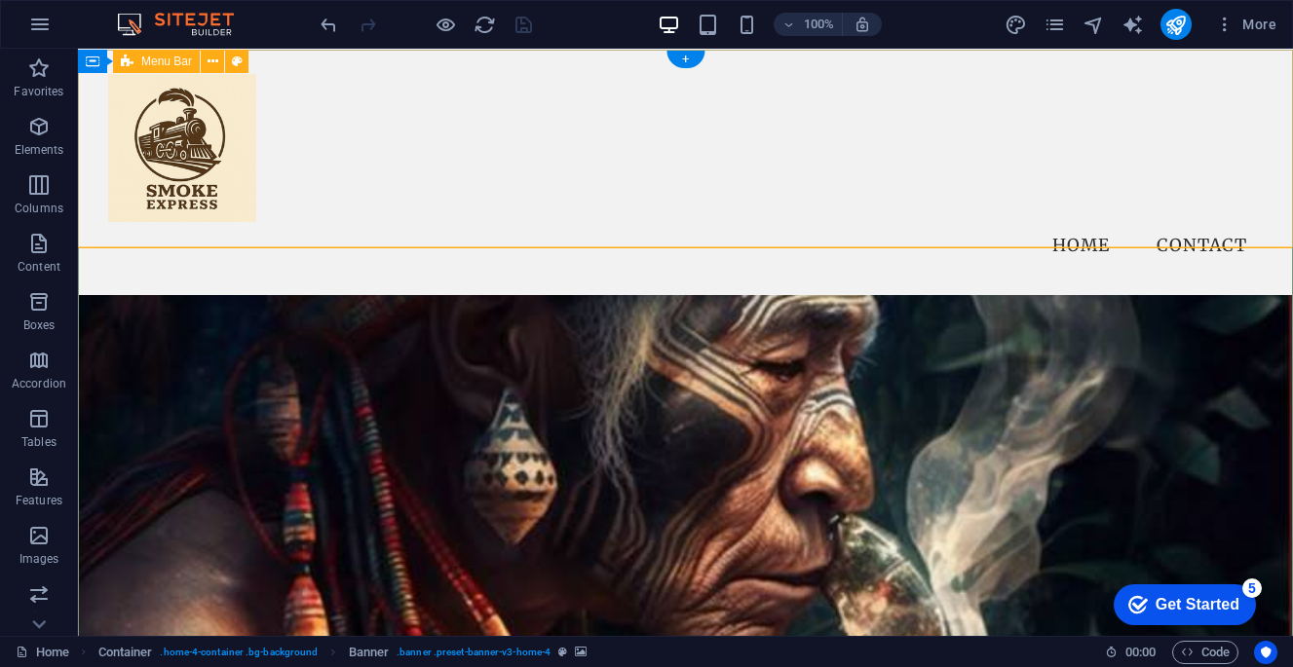
scroll to position [0, 0]
click at [180, 60] on icon at bounding box center [178, 61] width 11 height 20
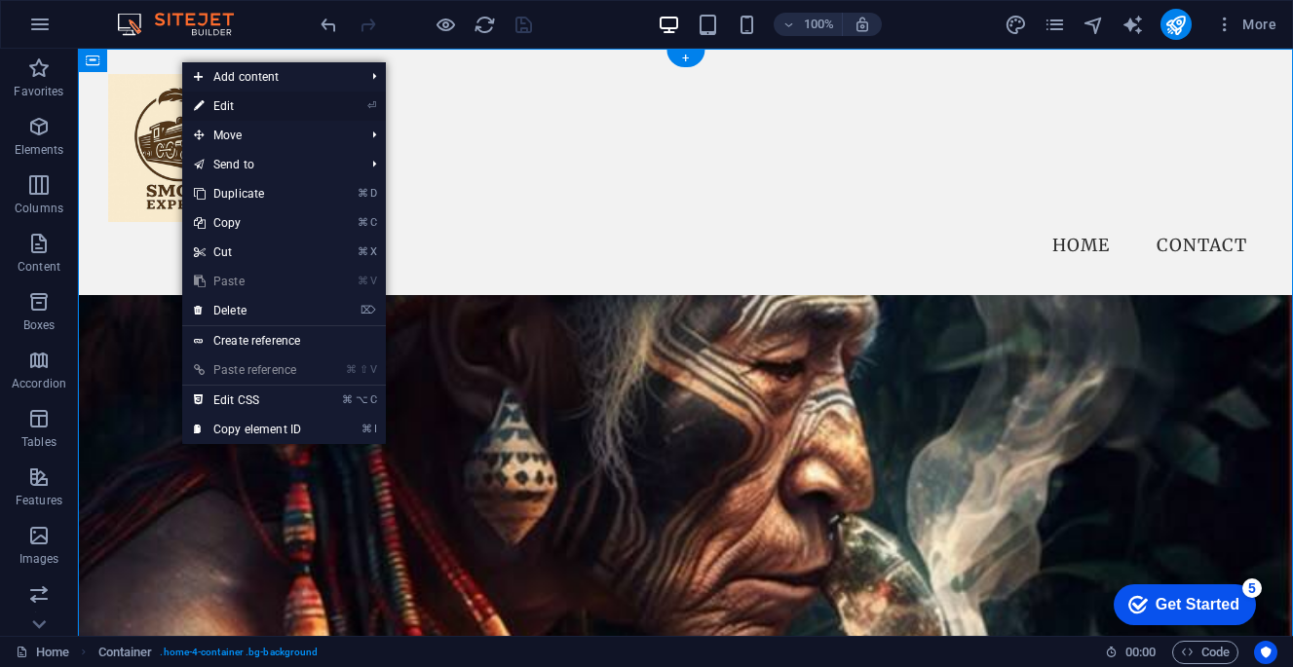
click at [249, 104] on link "⏎ Edit" at bounding box center [247, 106] width 131 height 29
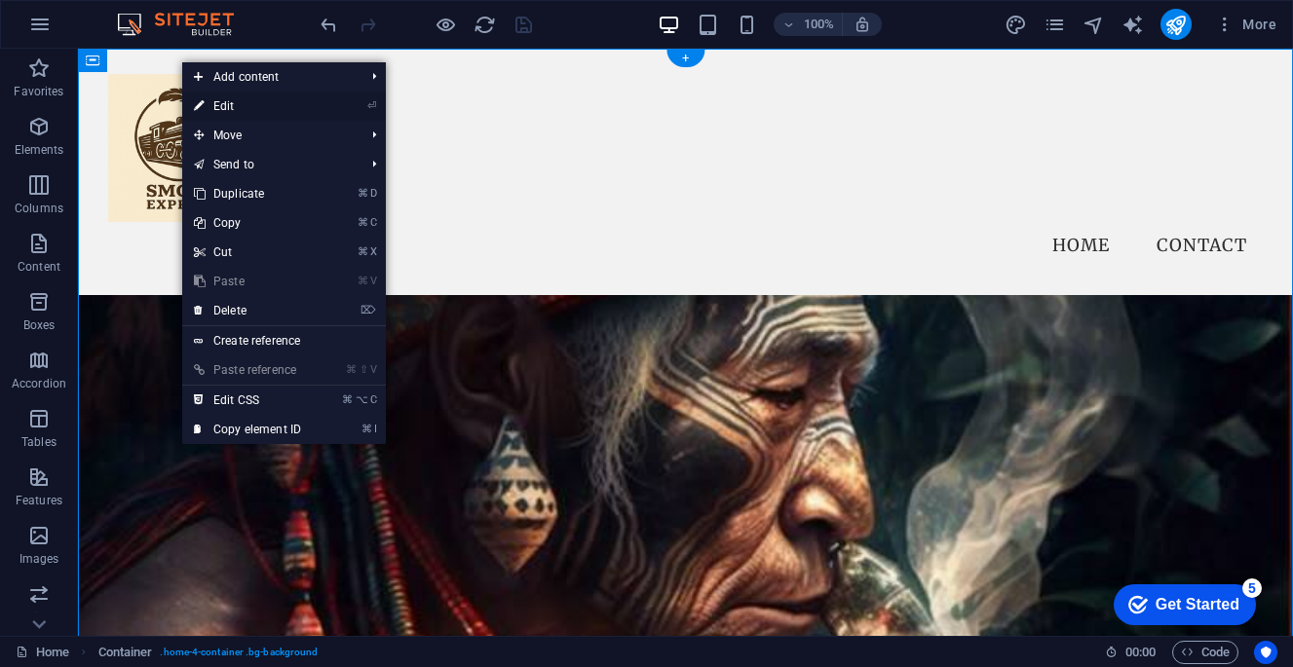
select select "header"
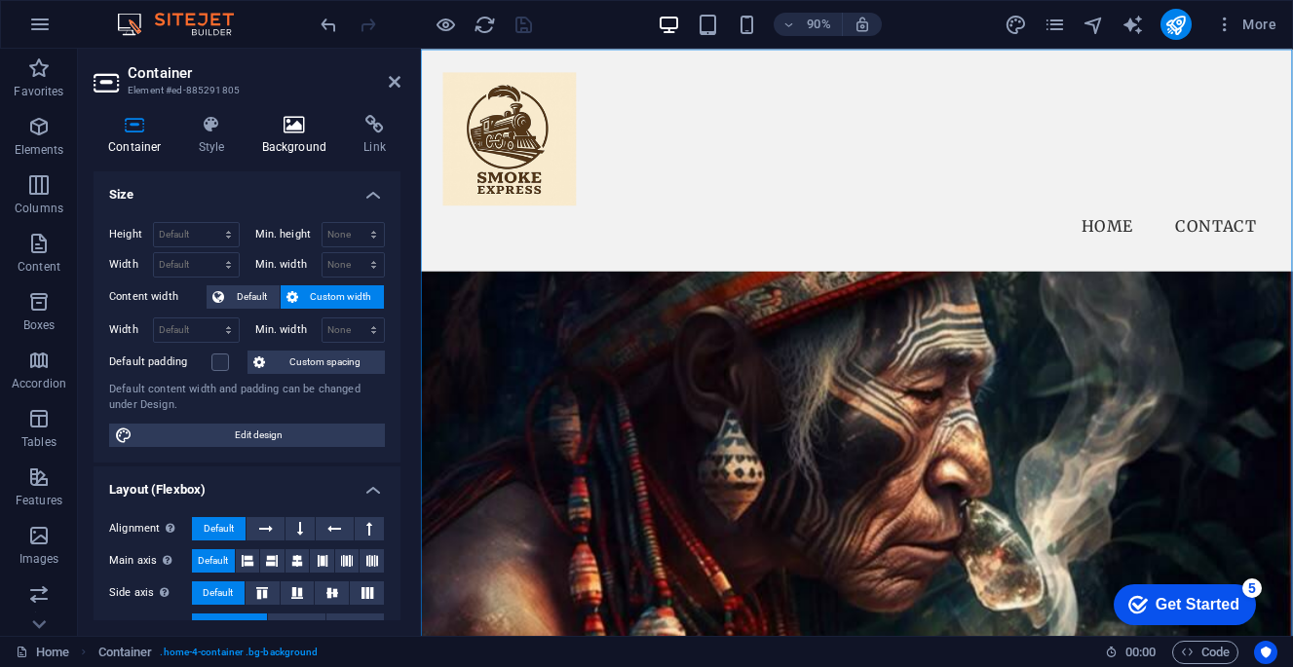
click at [298, 127] on icon at bounding box center [294, 124] width 95 height 19
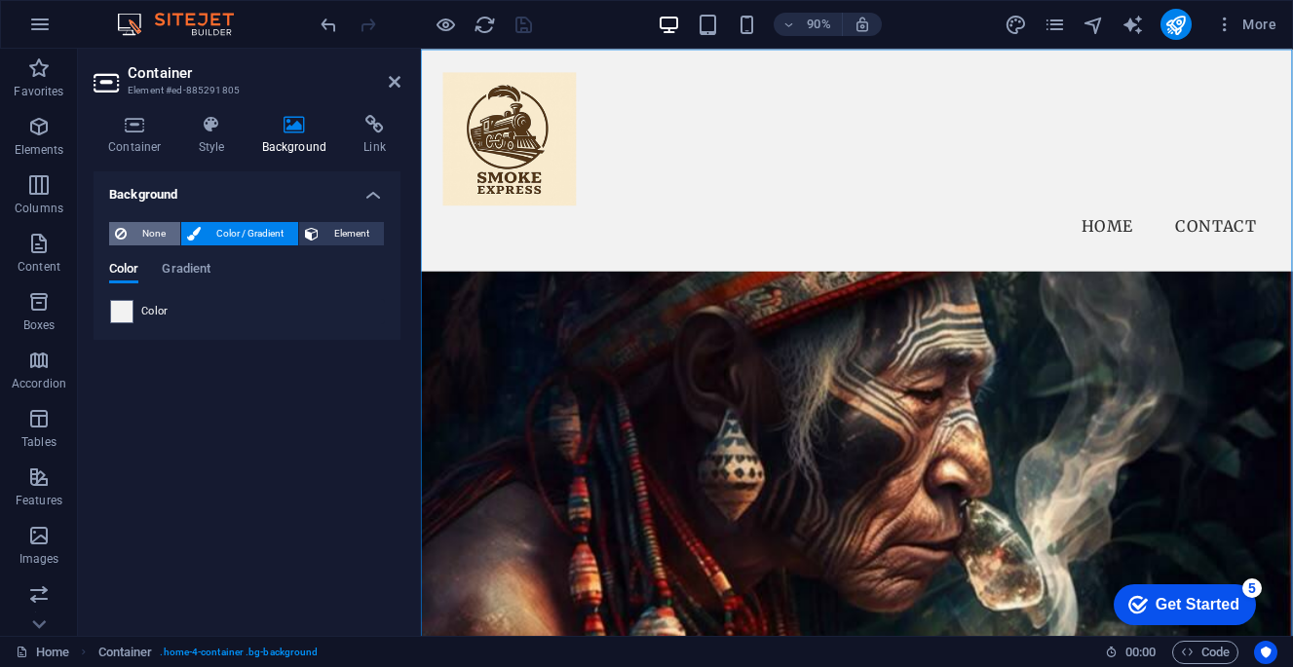
click at [149, 226] on span "None" at bounding box center [154, 233] width 42 height 23
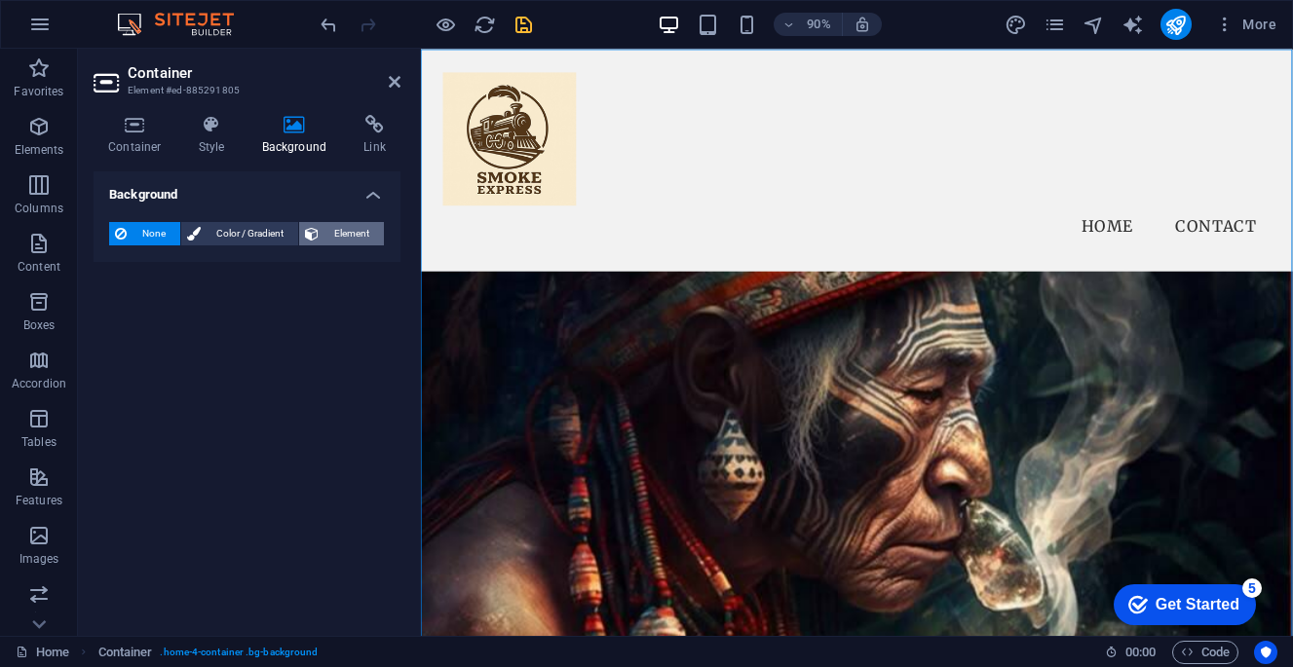
click at [356, 235] on span "Element" at bounding box center [351, 233] width 54 height 23
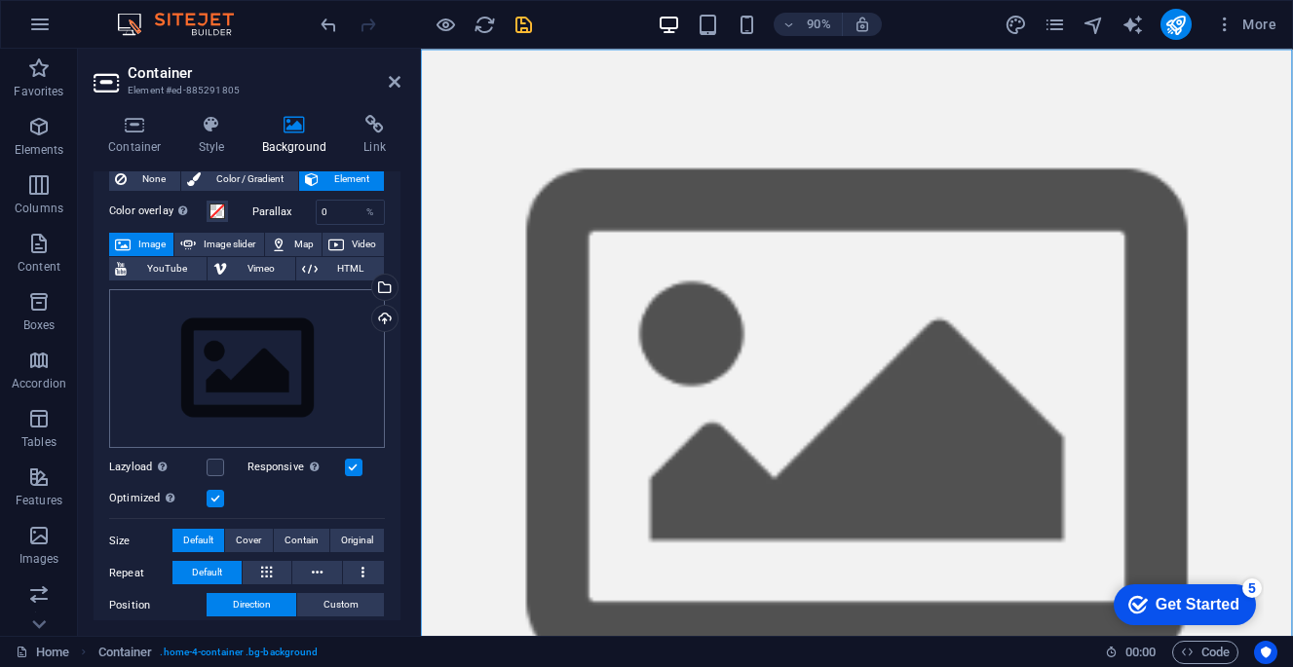
scroll to position [33, 0]
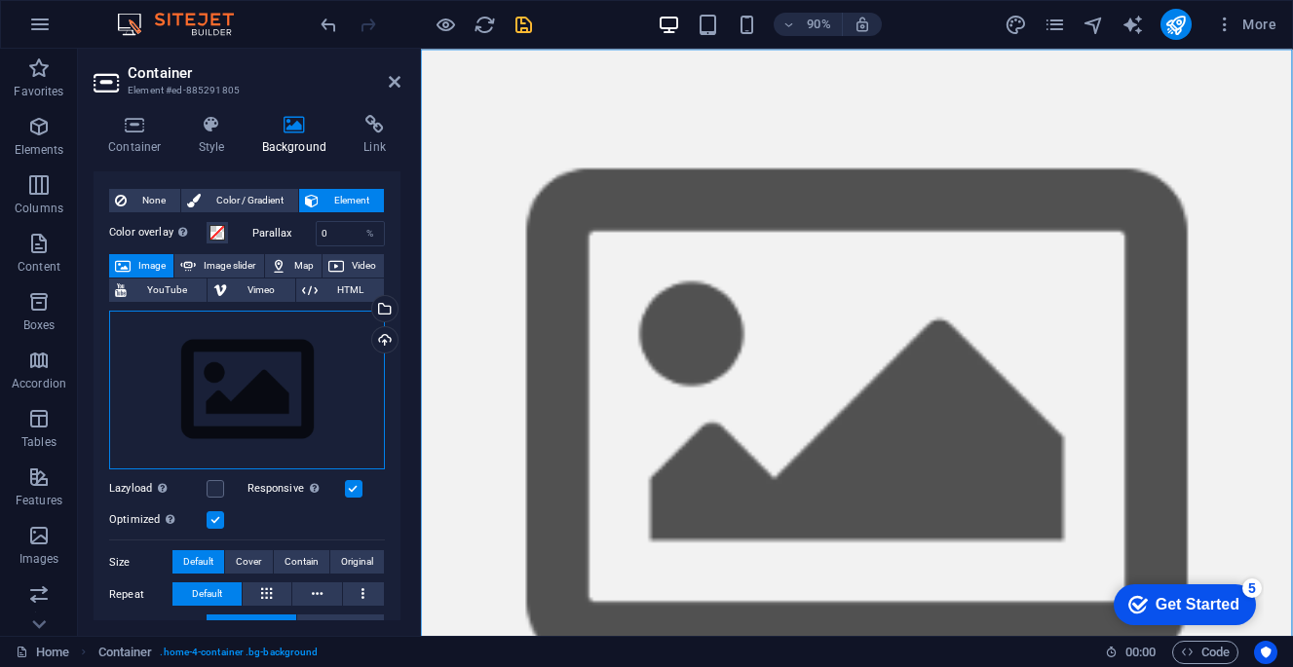
click at [308, 360] on div "Drag files here, click to choose files or select files from Files or our free s…" at bounding box center [247, 391] width 276 height 160
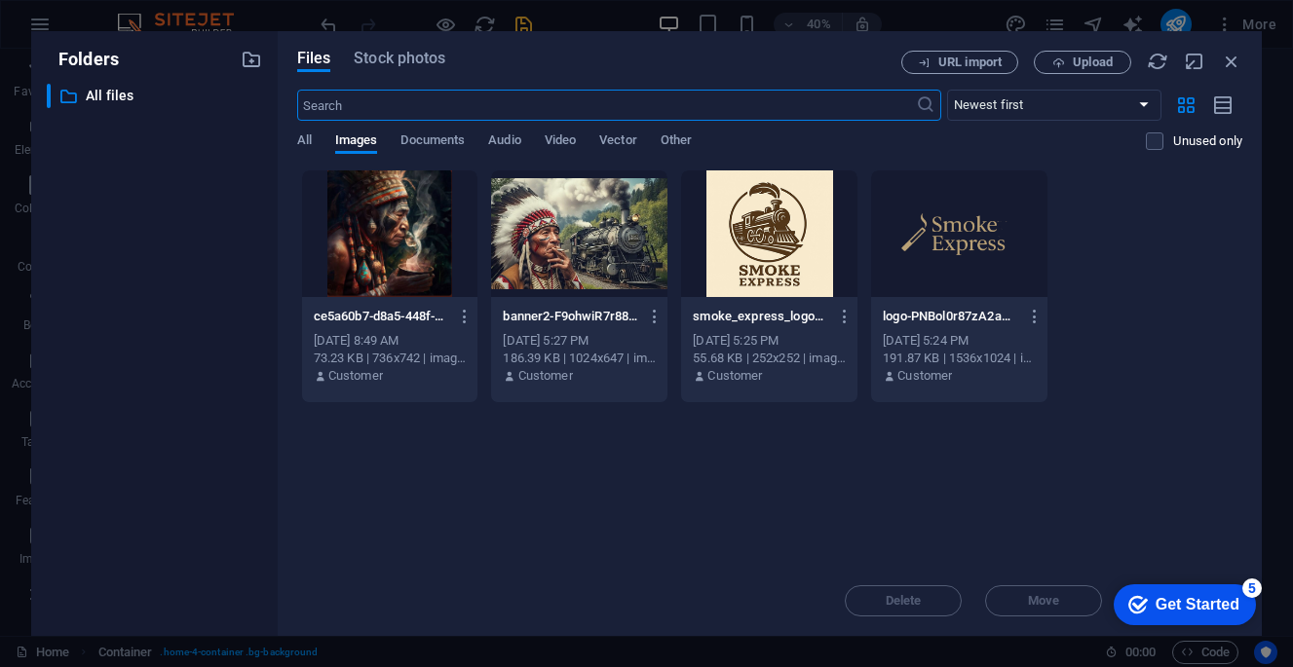
click at [391, 225] on div at bounding box center [390, 234] width 176 height 127
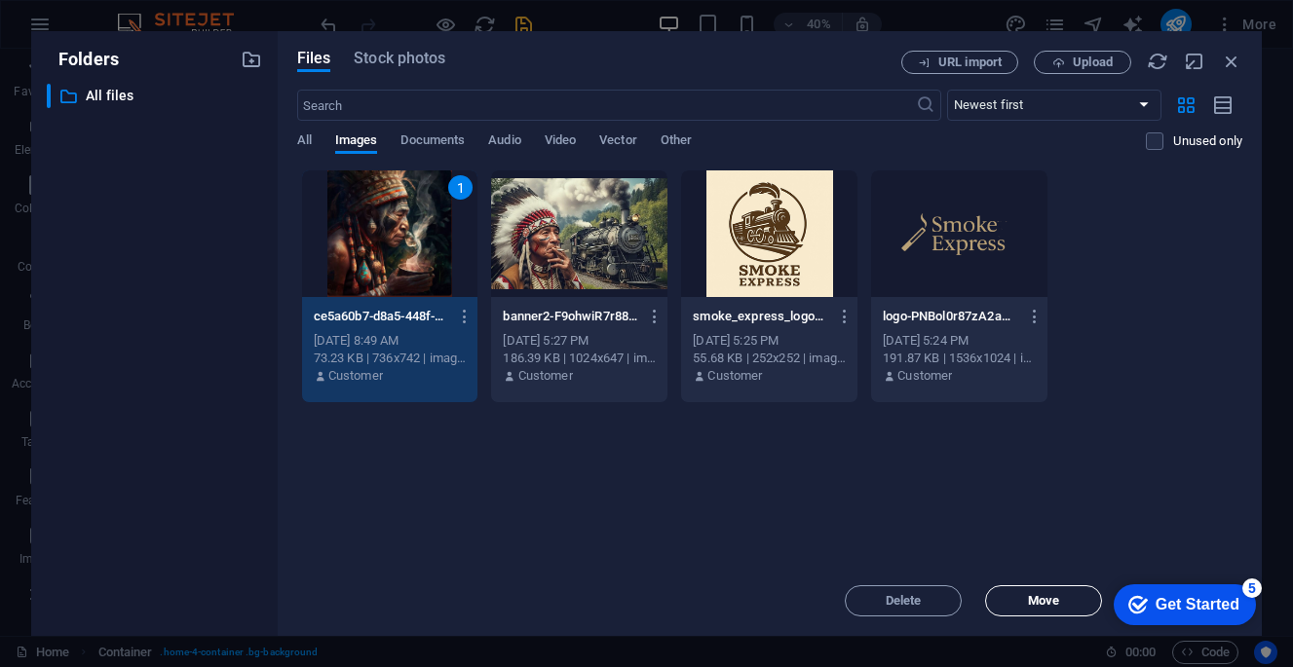
click at [1071, 598] on span "Move" at bounding box center [1043, 601] width 99 height 12
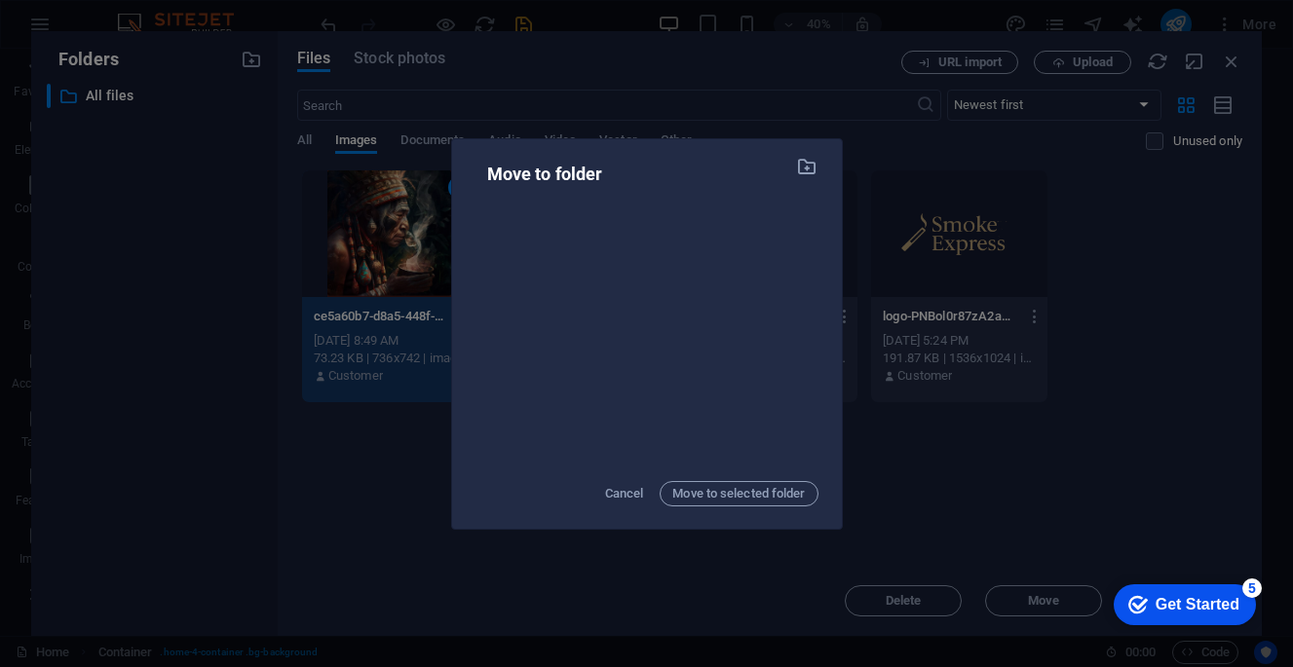
click at [1080, 270] on div "Move to folder Cancel Move to selected folder" at bounding box center [646, 333] width 1293 height 667
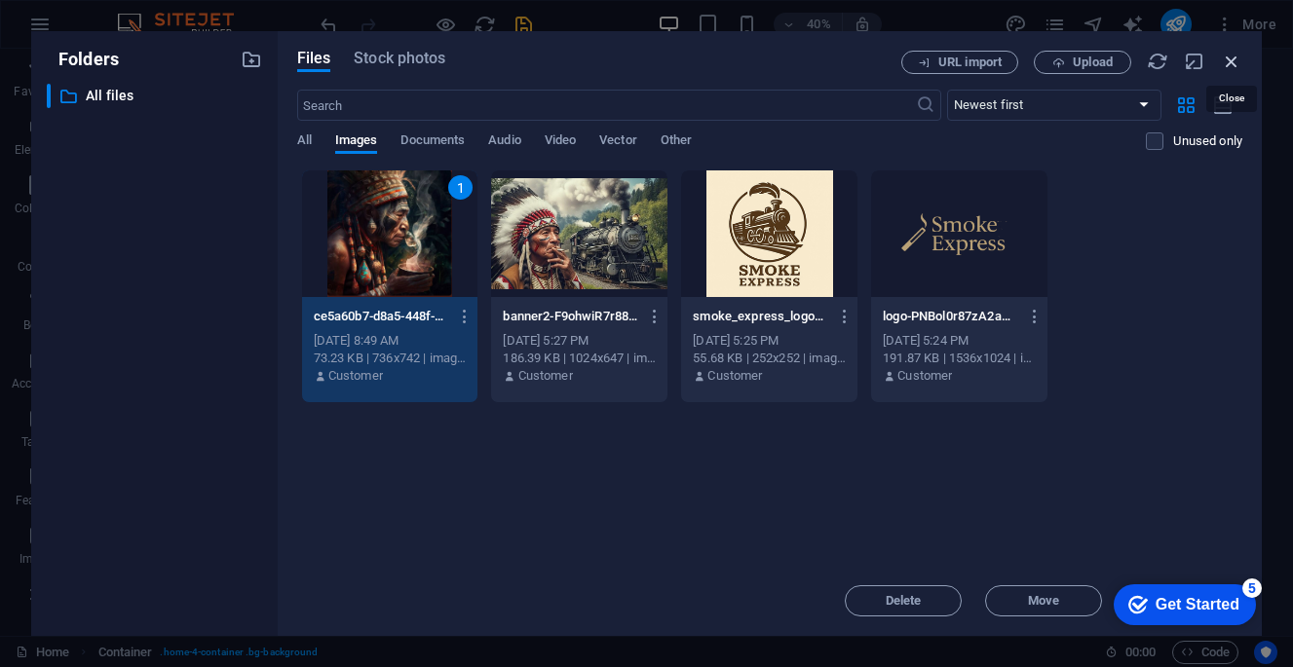
click at [1232, 60] on icon "button" at bounding box center [1231, 61] width 21 height 21
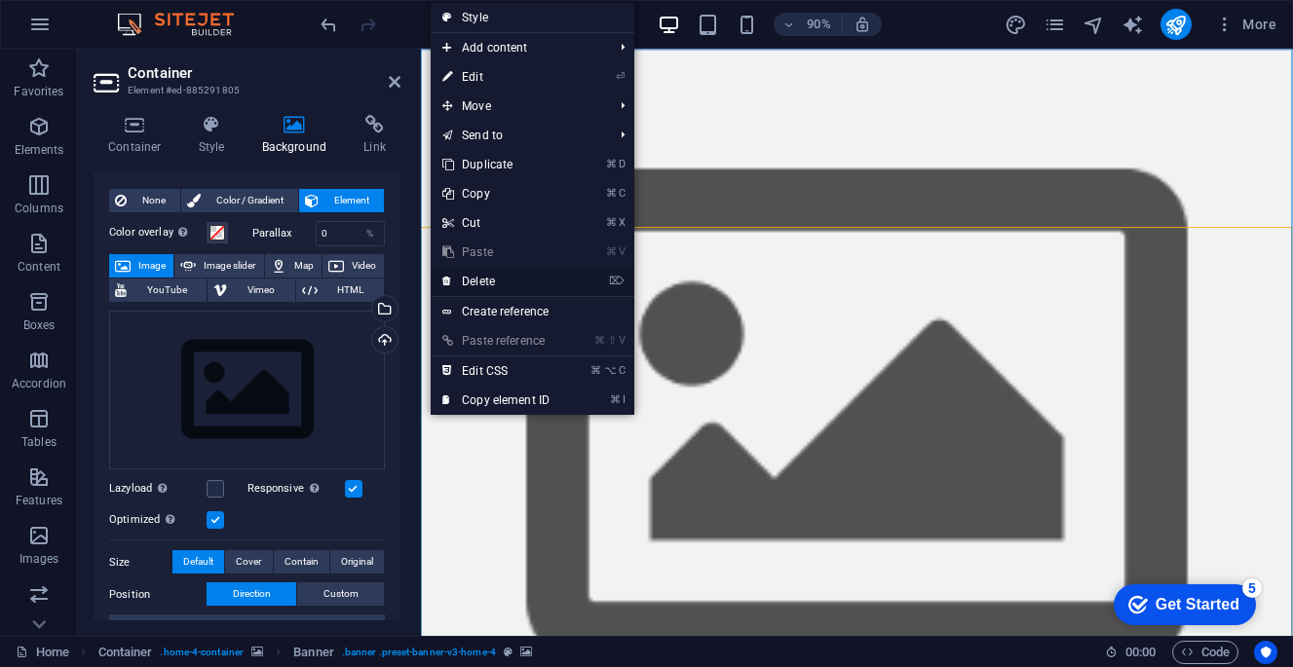
click at [476, 275] on link "⌦ Delete" at bounding box center [496, 281] width 131 height 29
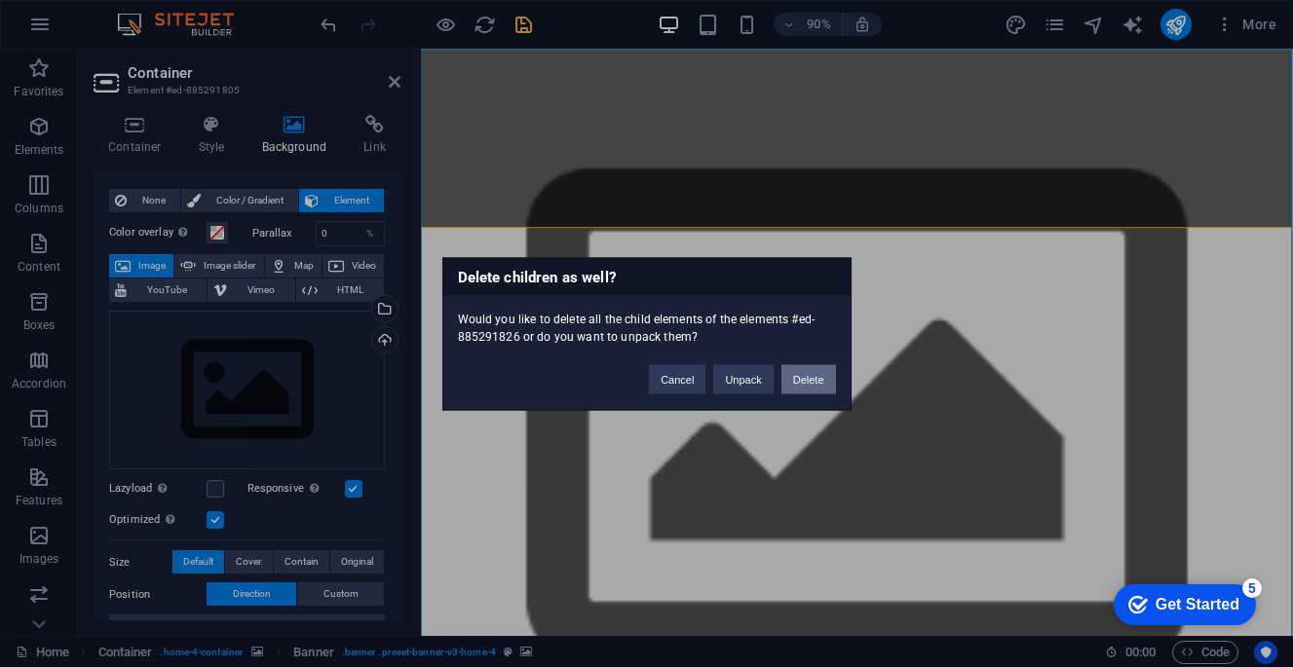
click at [816, 388] on button "Delete" at bounding box center [808, 378] width 55 height 29
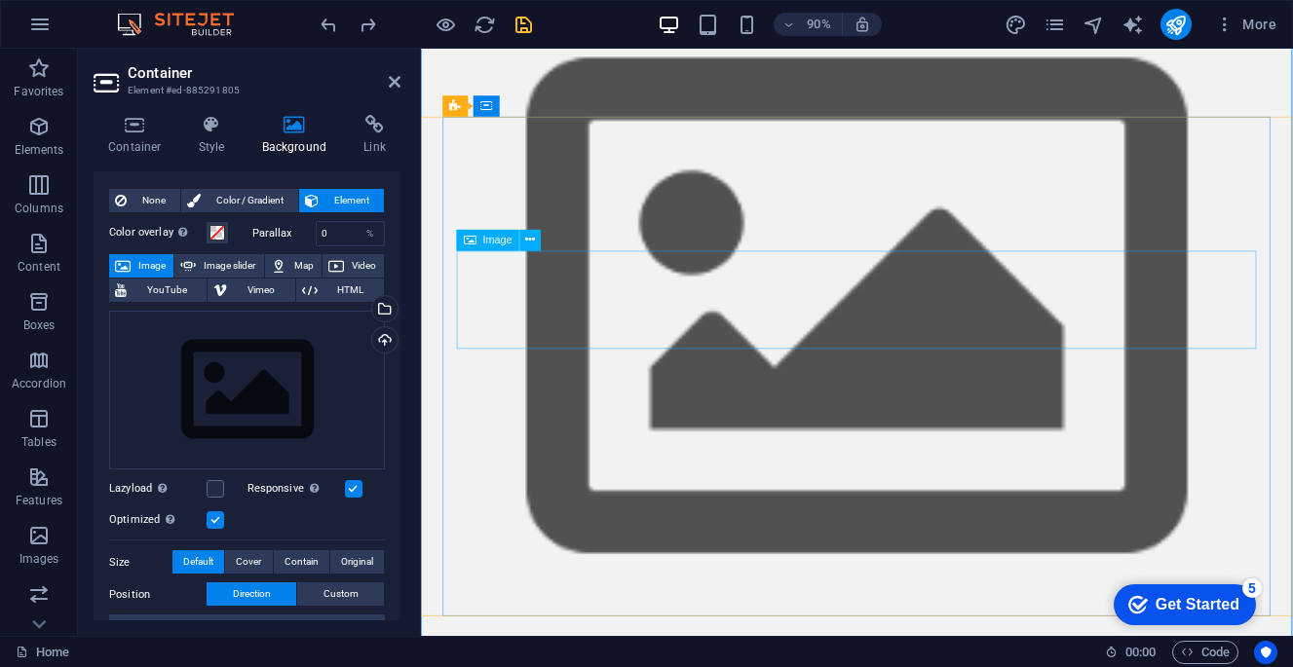
scroll to position [141, 0]
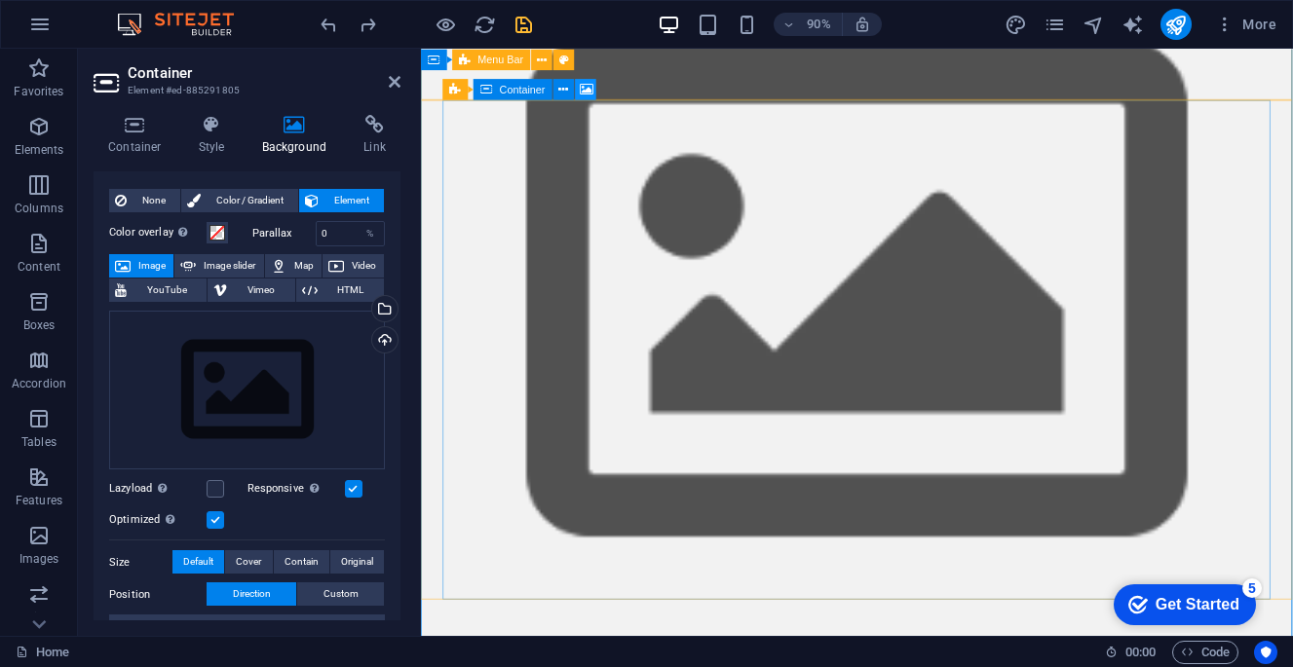
click at [587, 91] on icon at bounding box center [587, 89] width 14 height 19
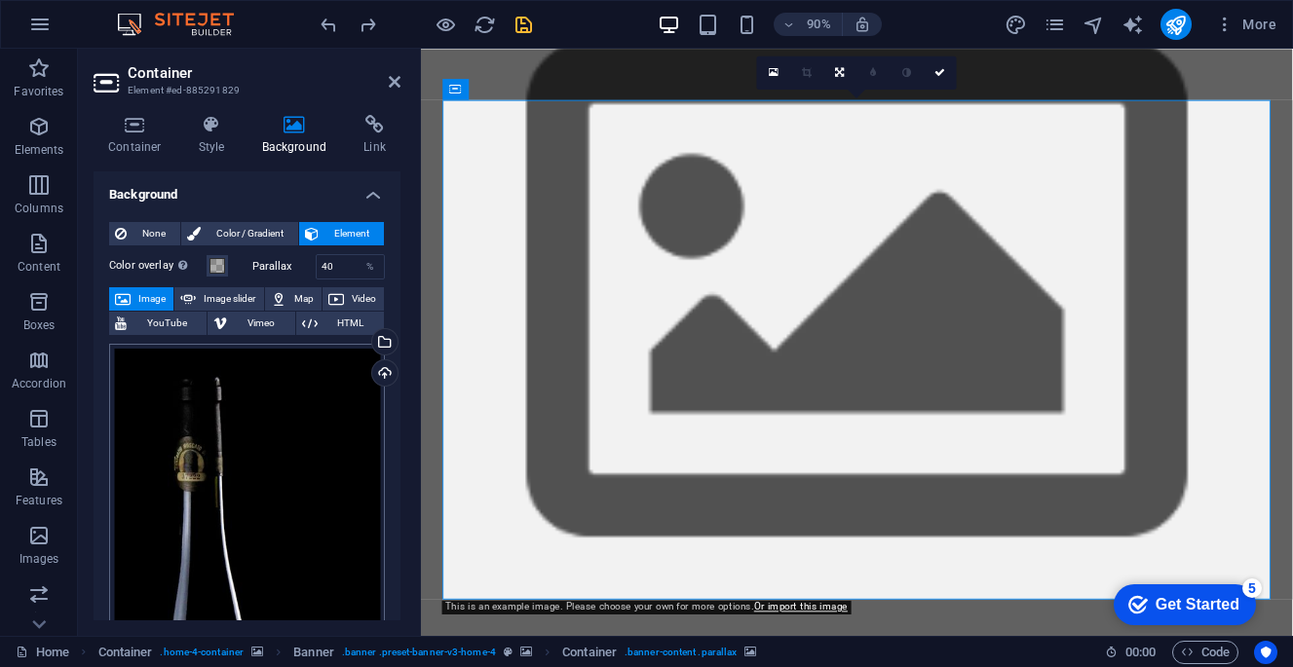
scroll to position [110, 0]
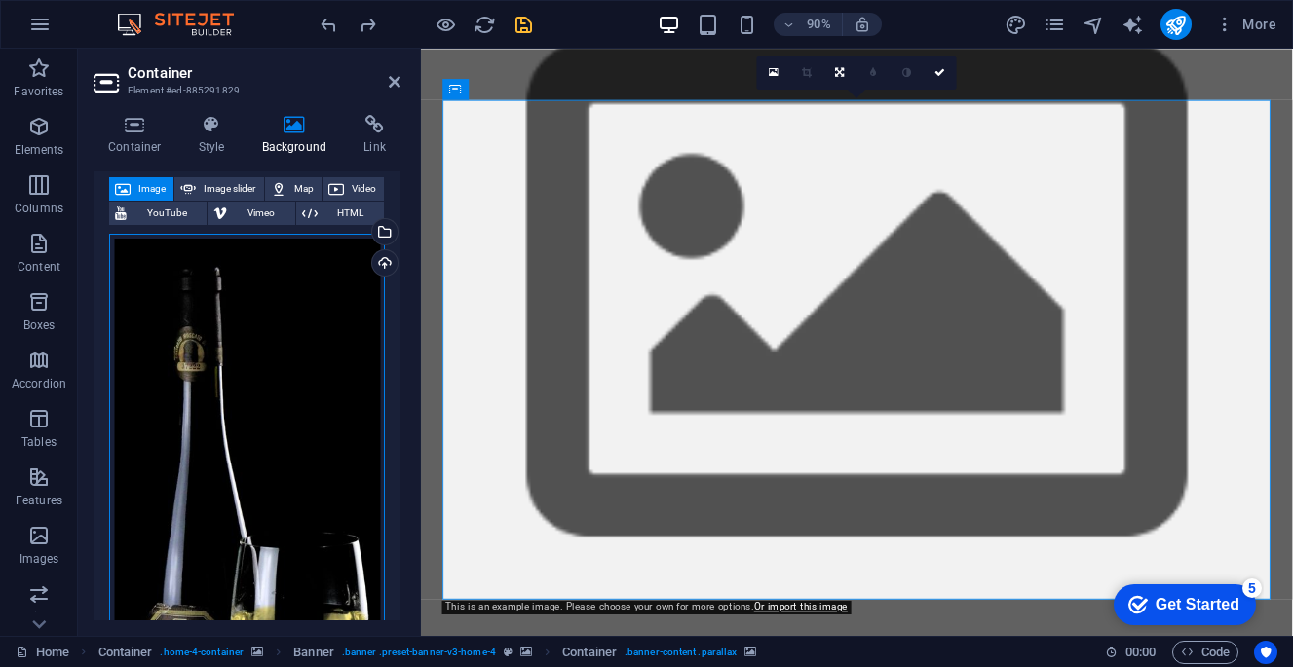
click at [254, 392] on div "Drag files here, click to choose files or select files from Files or our free s…" at bounding box center [247, 564] width 276 height 660
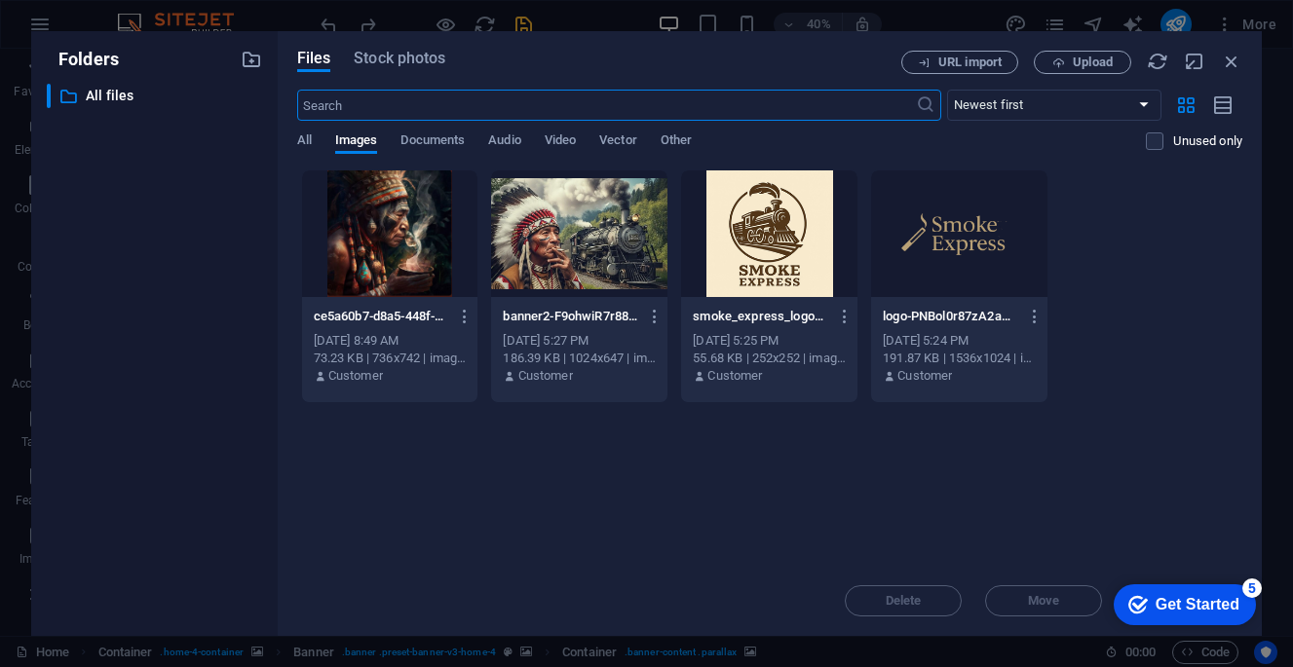
click at [422, 230] on div at bounding box center [390, 234] width 176 height 127
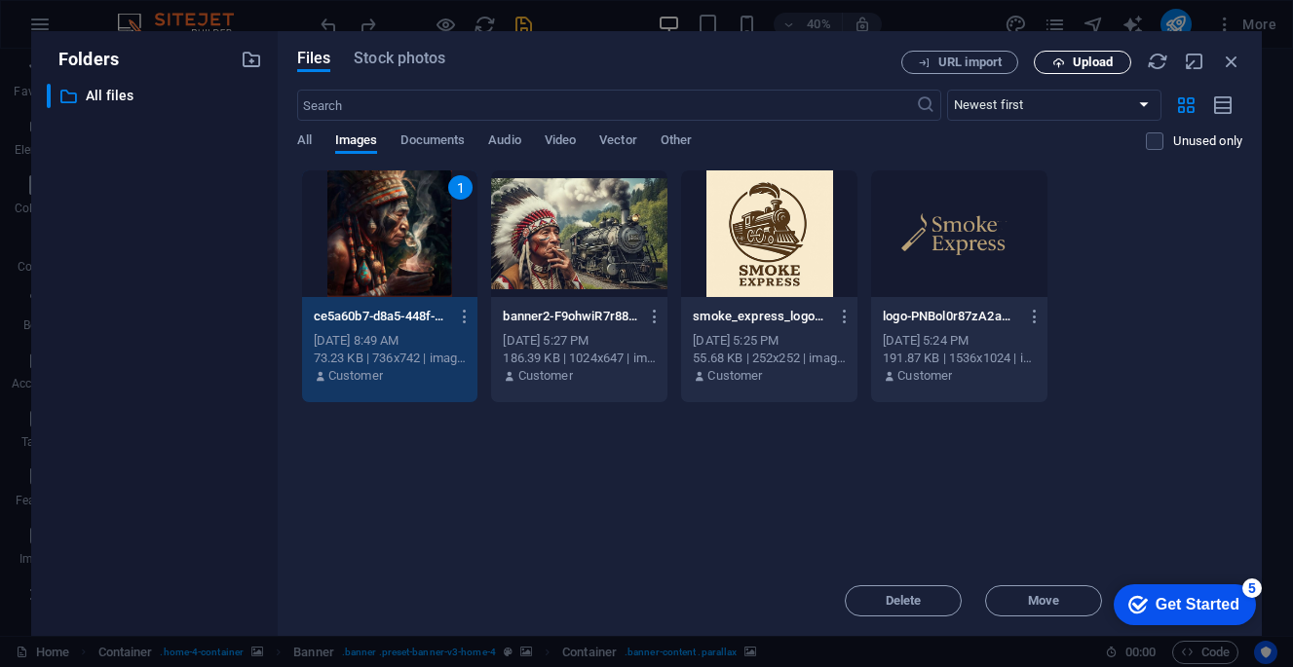
click at [1084, 57] on span "Upload" at bounding box center [1093, 63] width 40 height 12
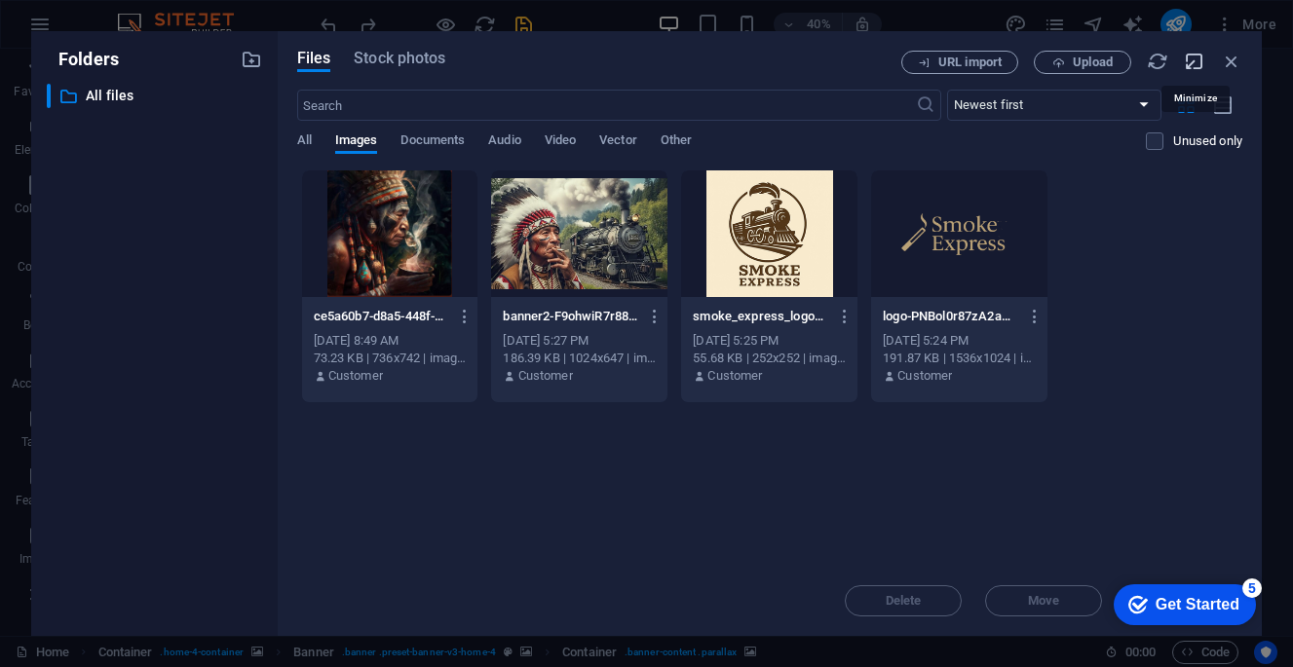
click at [1197, 60] on icon "button" at bounding box center [1194, 61] width 21 height 21
select select "image"
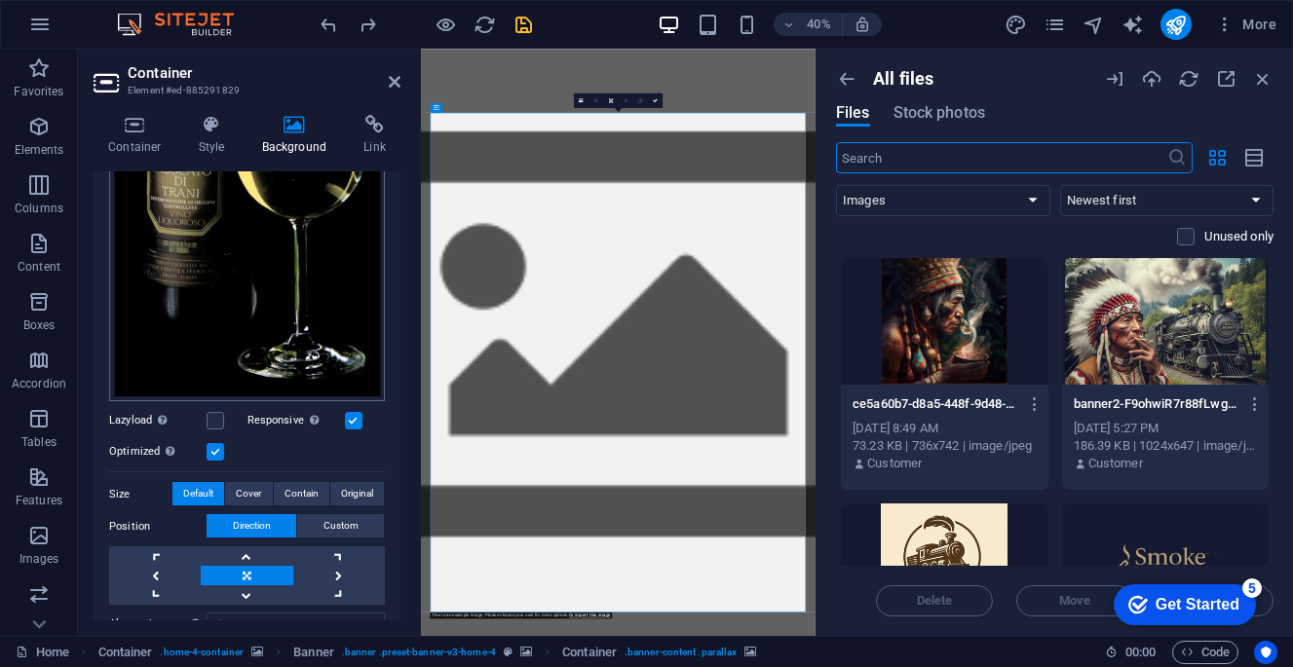
scroll to position [461, 0]
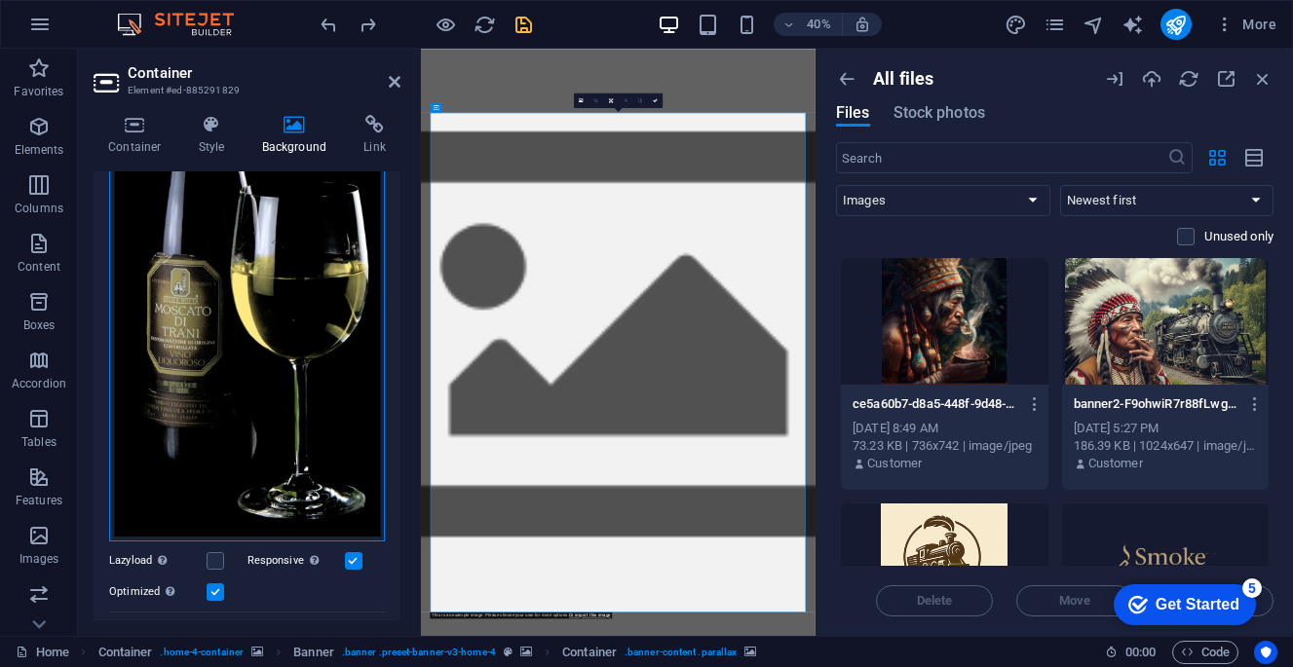
click at [295, 262] on div "Drag files here, click to choose files or select files from Files or our free s…" at bounding box center [247, 213] width 276 height 660
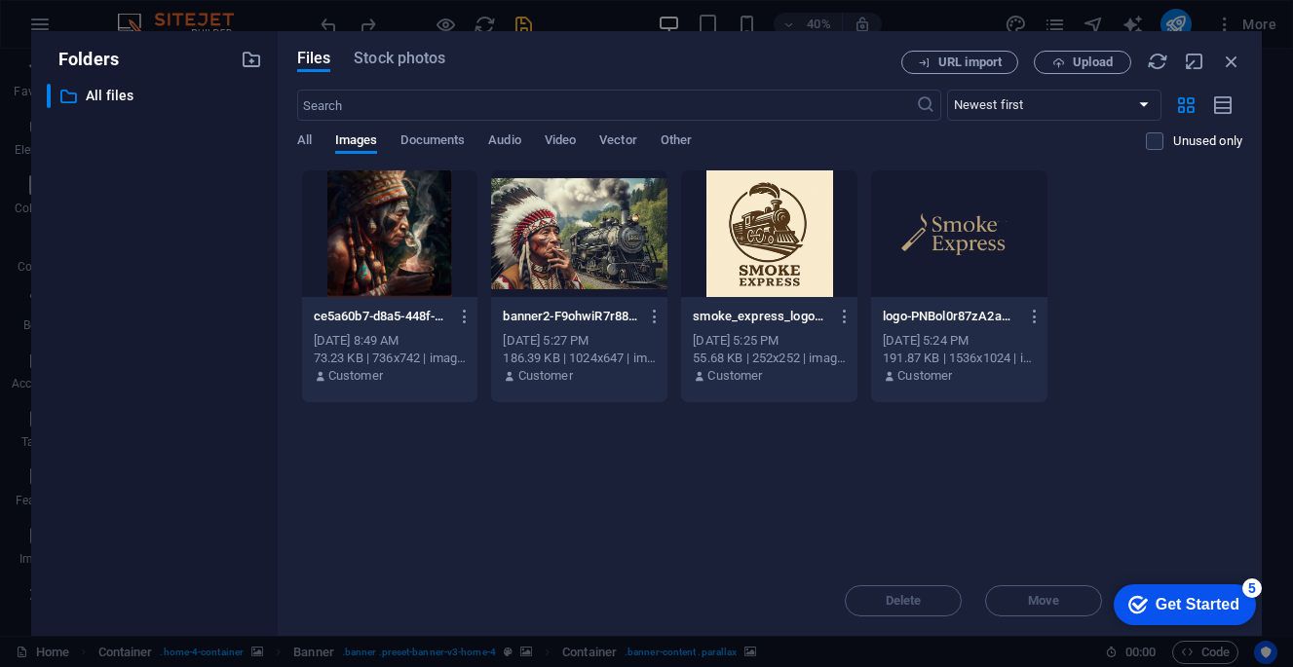
click at [344, 239] on div at bounding box center [390, 234] width 176 height 127
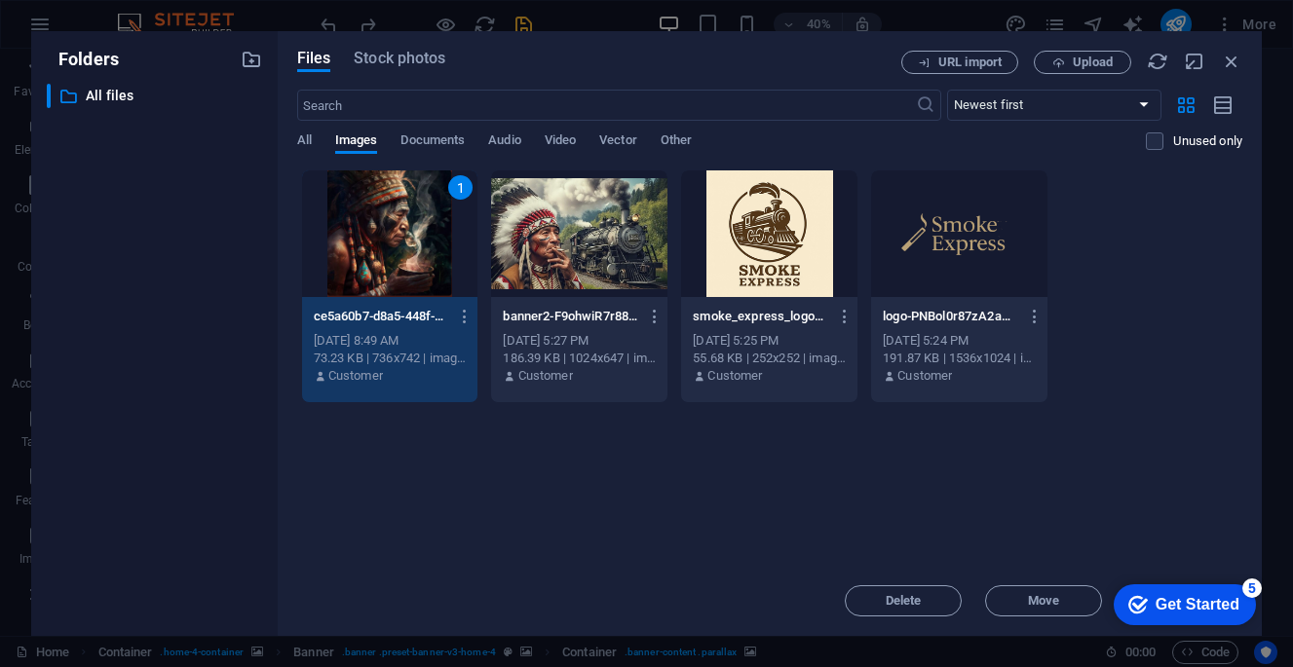
click at [1239, 597] on div "checkmark Get Started 5" at bounding box center [1185, 605] width 142 height 41
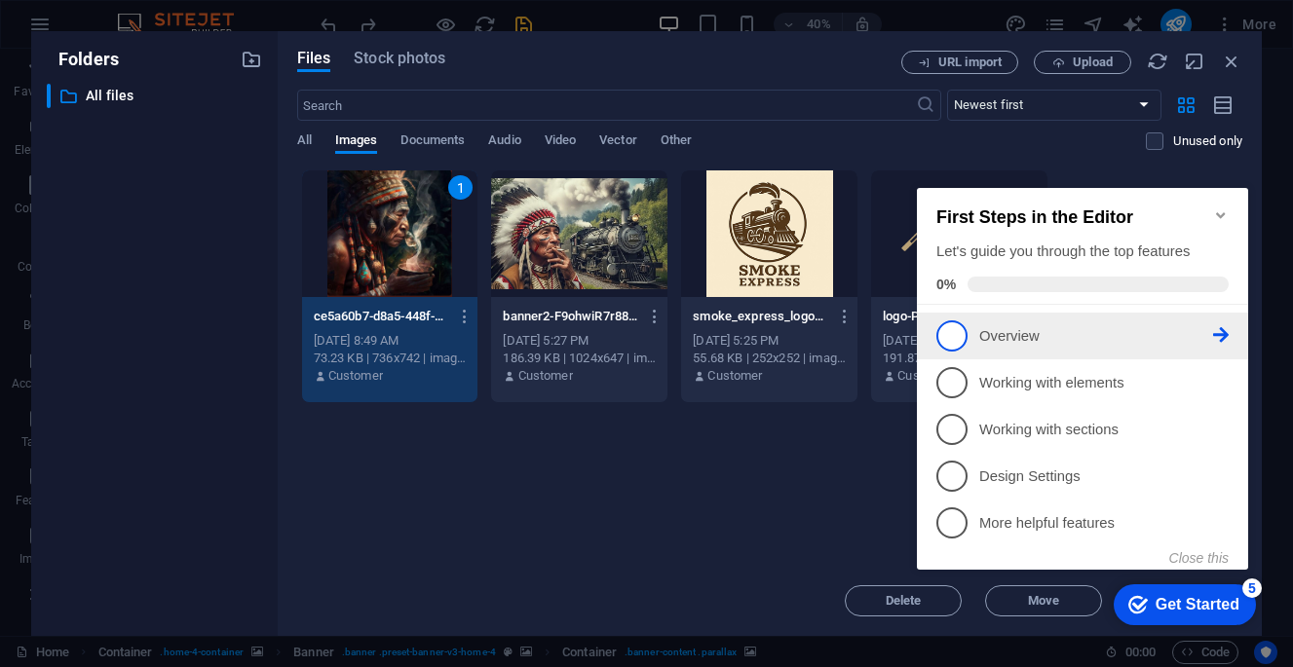
click at [1042, 338] on p "Overview - incomplete" at bounding box center [1096, 336] width 234 height 20
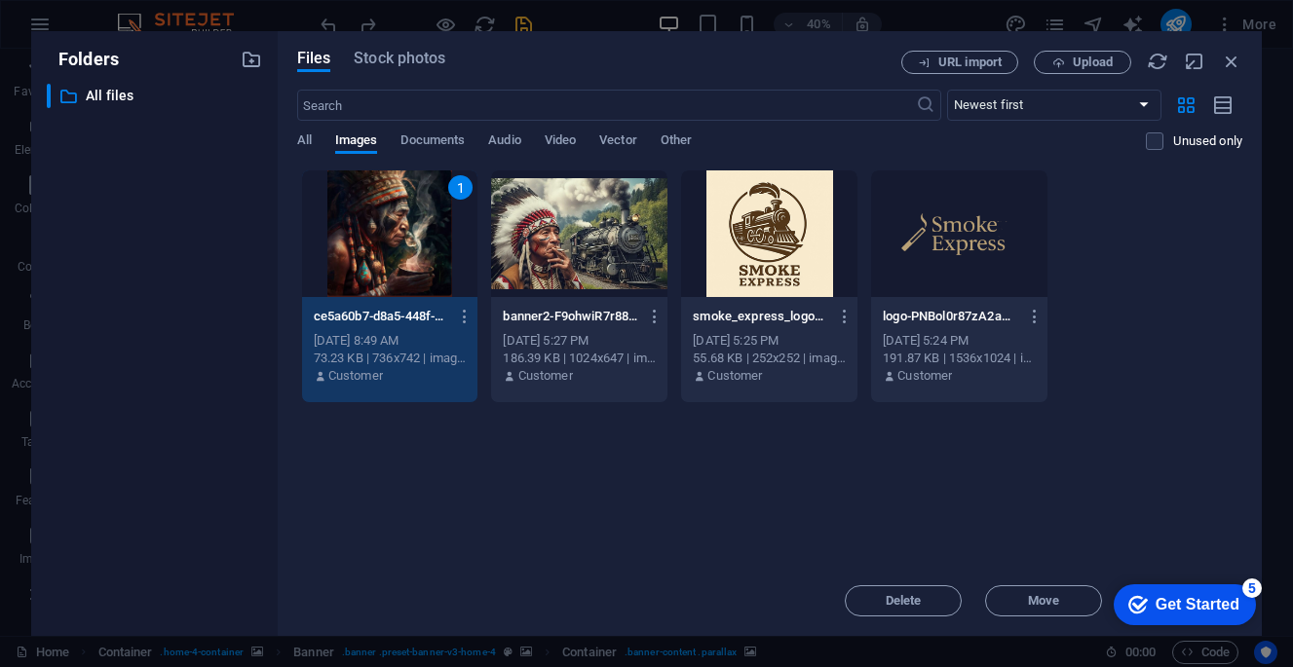
click at [1204, 606] on div "Get Started" at bounding box center [1198, 605] width 84 height 18
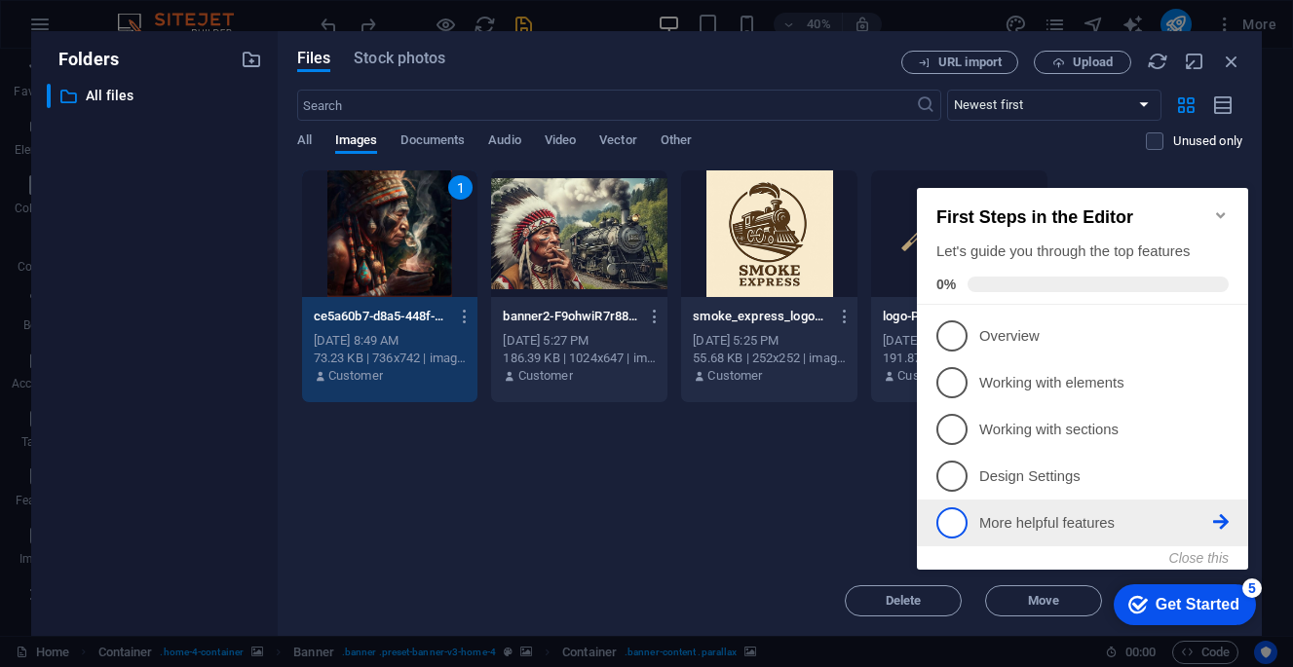
scroll to position [0, 0]
click at [962, 517] on span "5" at bounding box center [951, 523] width 31 height 31
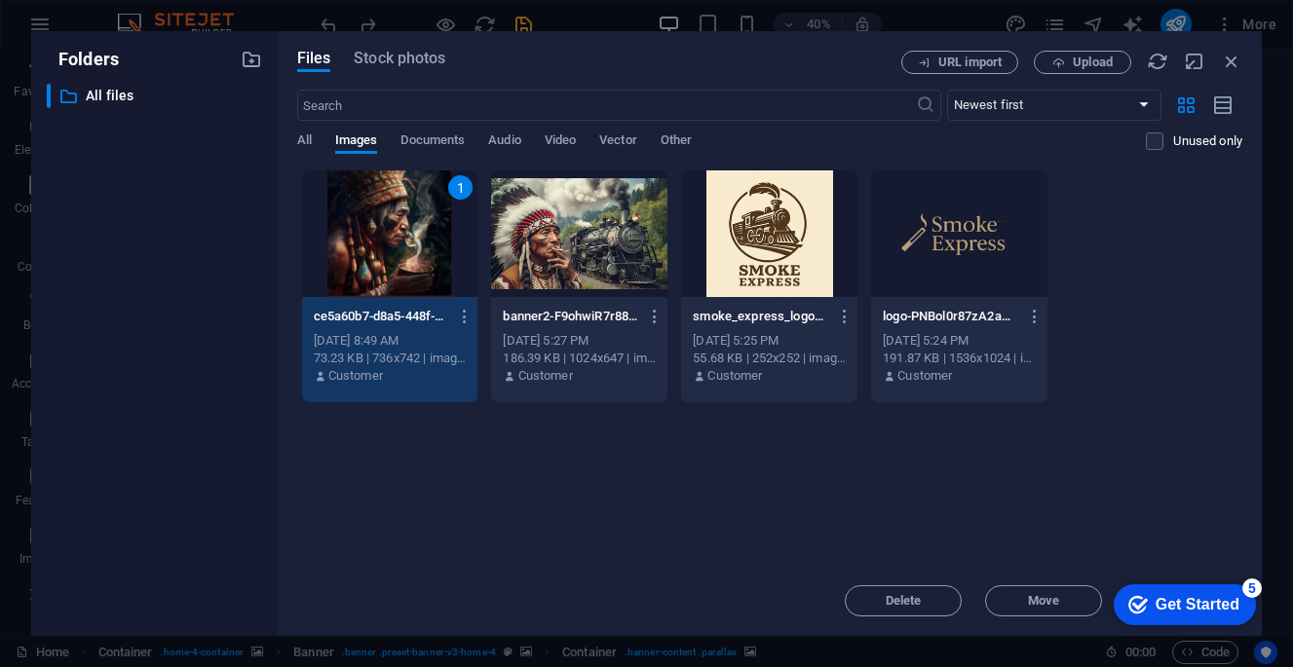
click at [1193, 602] on div "Get Started" at bounding box center [1198, 605] width 84 height 18
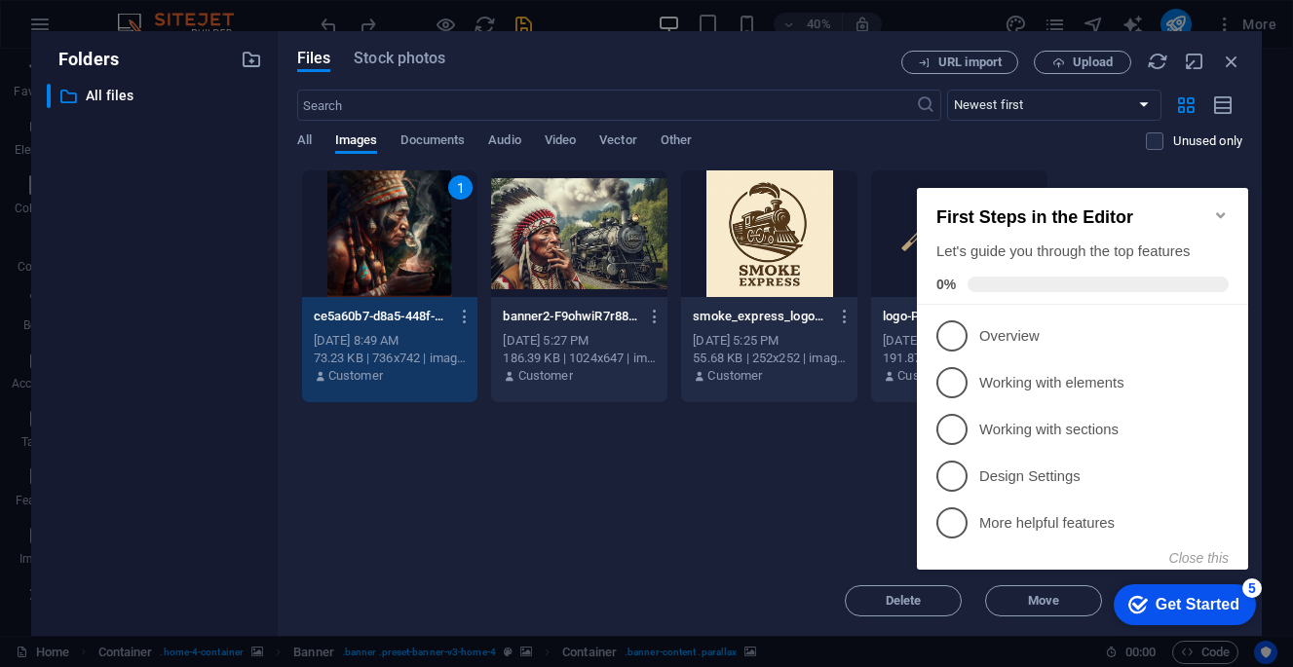
click at [1222, 212] on icon "Minimize checklist" at bounding box center [1220, 215] width 9 height 6
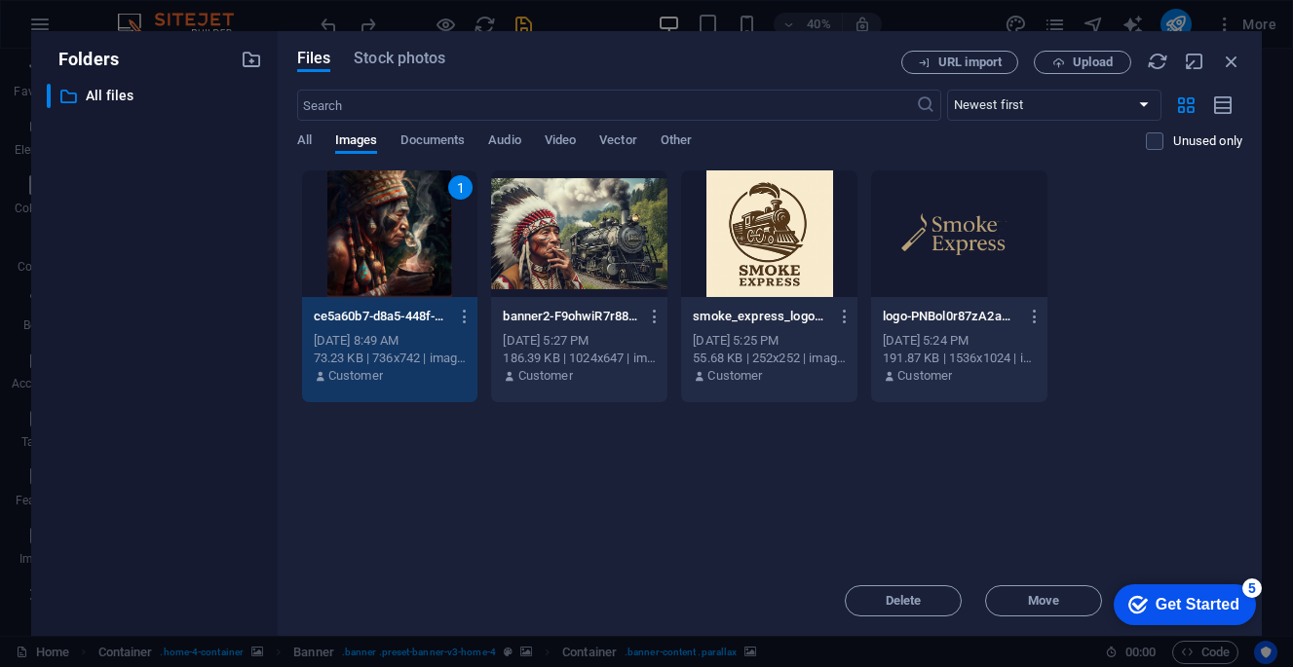
click at [1157, 596] on div "Get Started" at bounding box center [1198, 605] width 84 height 18
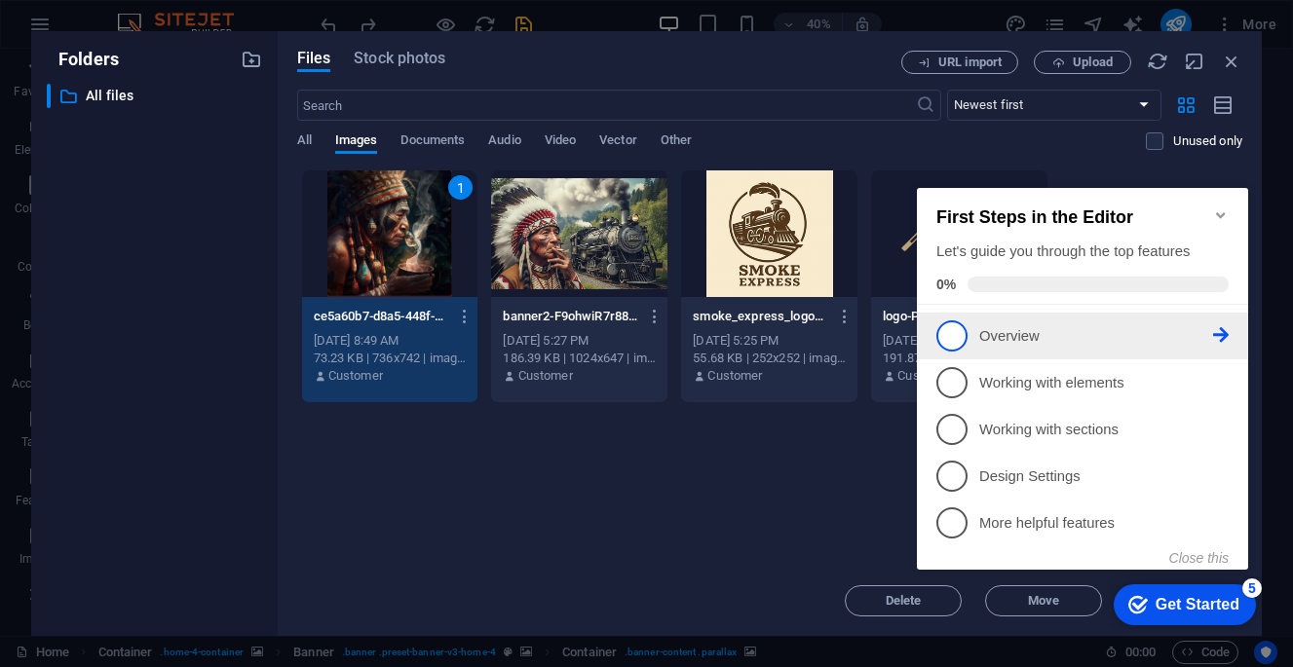
click at [969, 328] on link "1 Overview - incomplete" at bounding box center [1082, 336] width 292 height 31
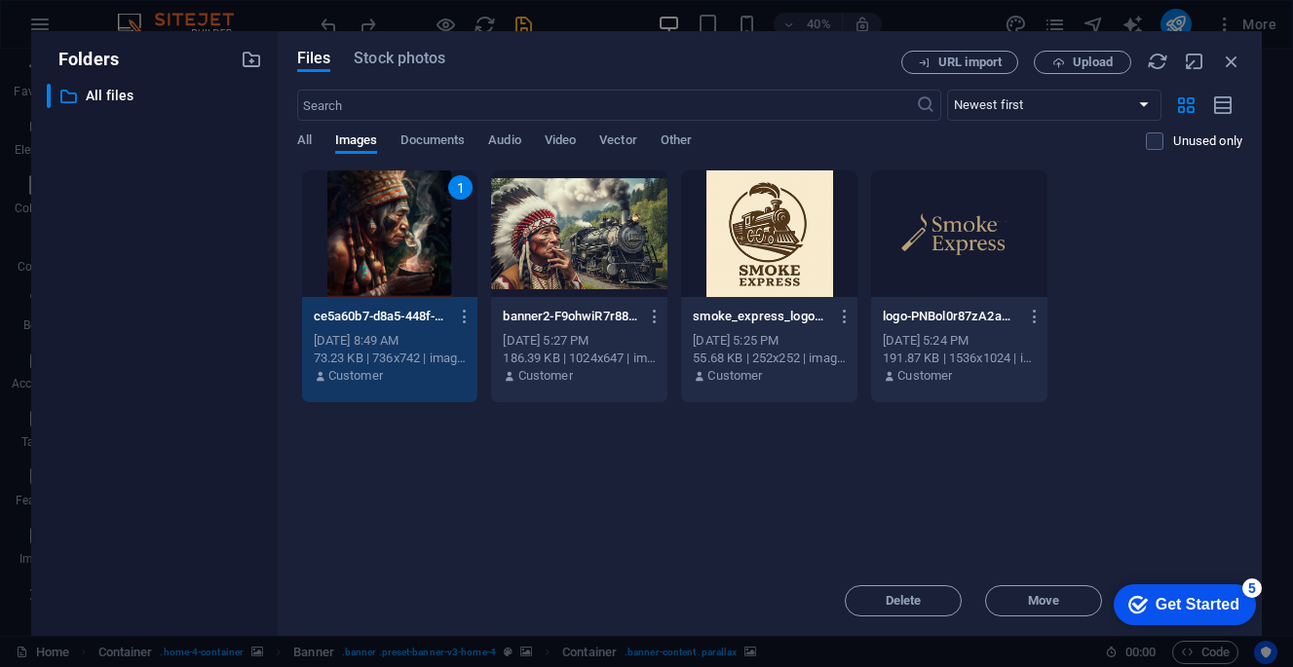
click at [1239, 614] on div "Get Started" at bounding box center [1198, 605] width 84 height 18
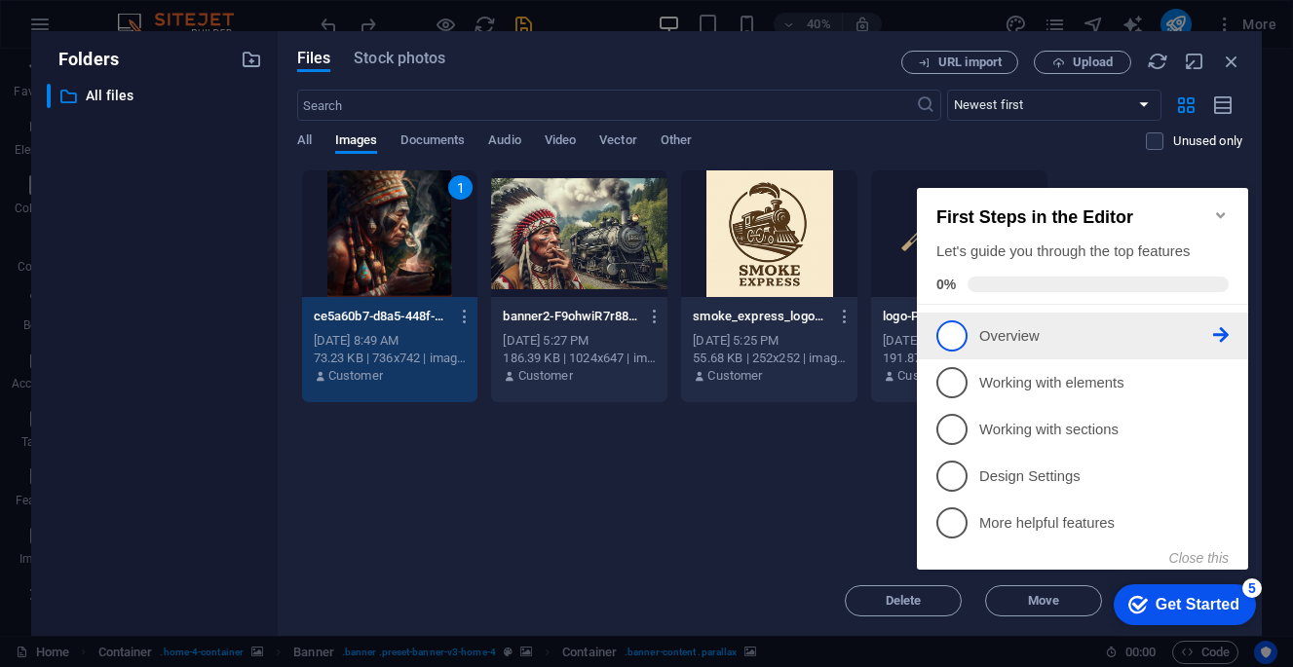
click at [1225, 329] on icon at bounding box center [1221, 335] width 16 height 16
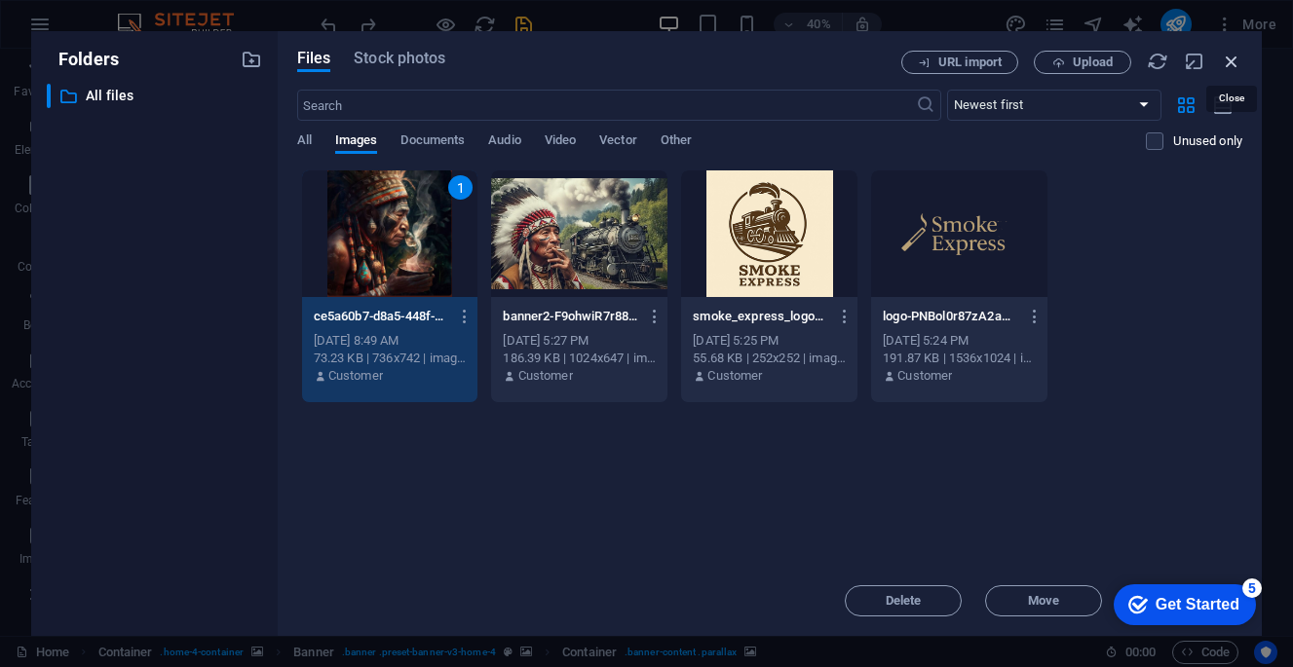
click at [1233, 66] on icon "button" at bounding box center [1231, 61] width 21 height 21
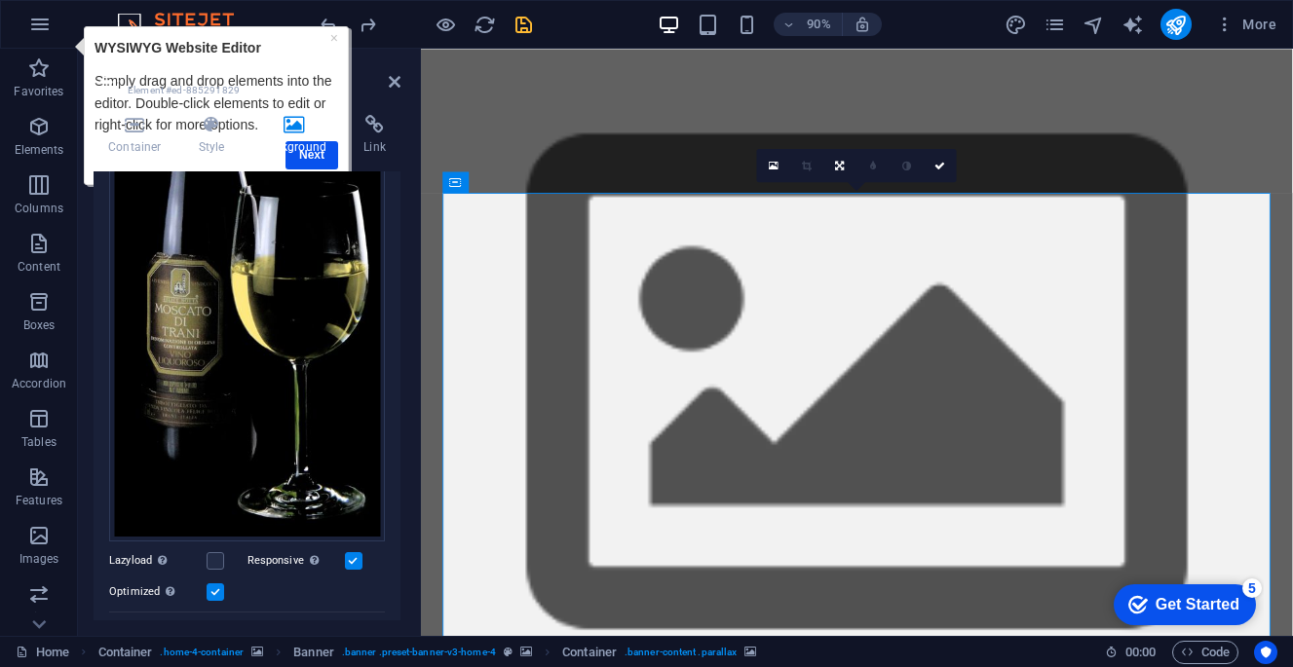
click at [323, 148] on h4 "Background" at bounding box center [298, 135] width 102 height 41
click at [327, 352] on div "Drag files here, click to choose files or select files from Files or our free s…" at bounding box center [247, 213] width 276 height 660
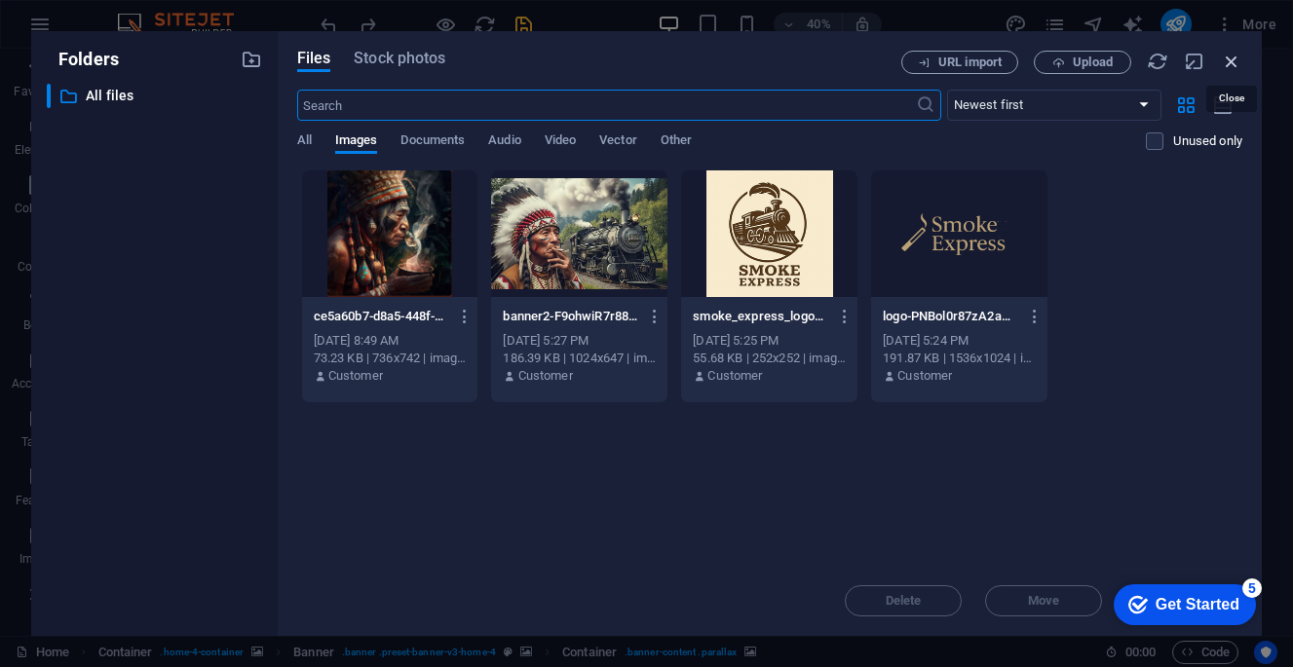
click at [1236, 61] on icon "button" at bounding box center [1231, 61] width 21 height 21
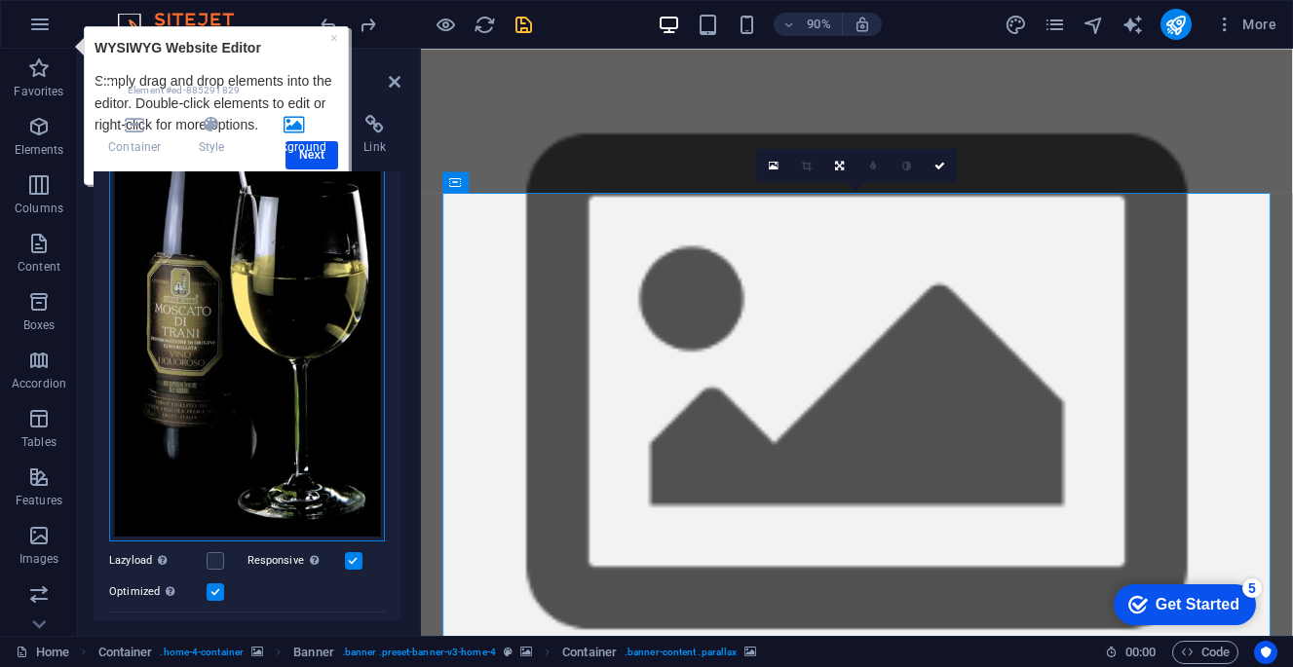
click at [270, 426] on div "Drag files here, click to choose files or select files from Files or our free s…" at bounding box center [247, 213] width 276 height 660
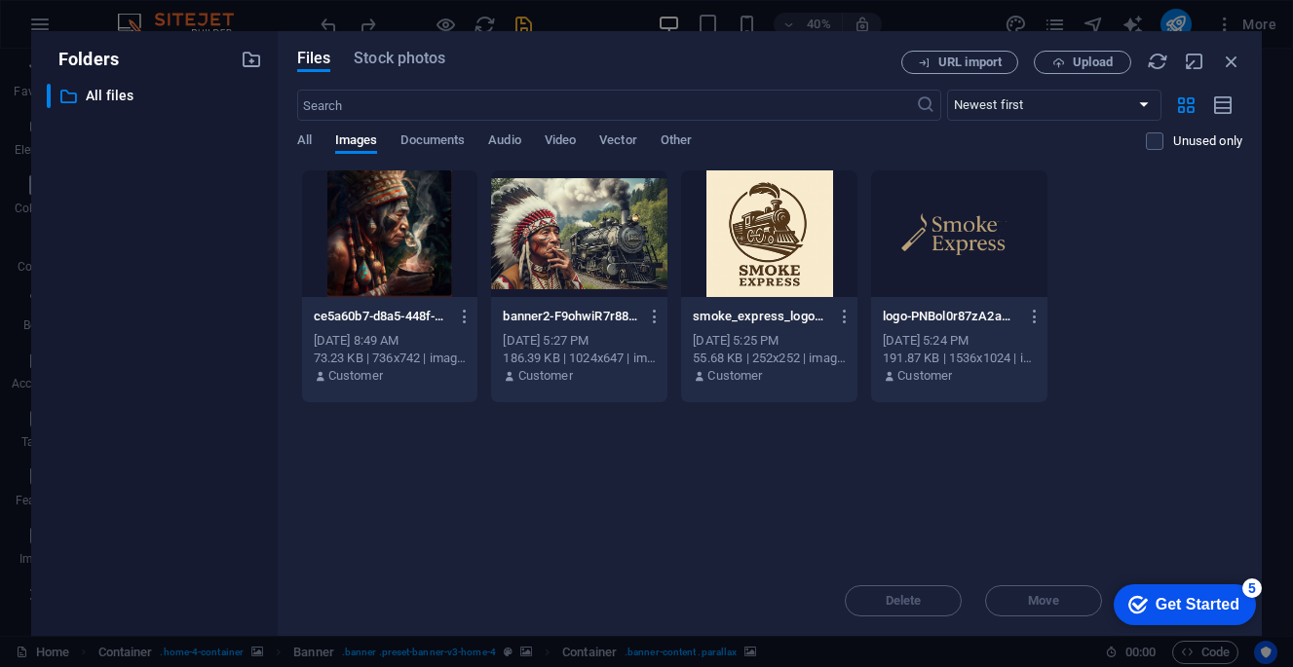
click at [342, 247] on div at bounding box center [390, 234] width 176 height 127
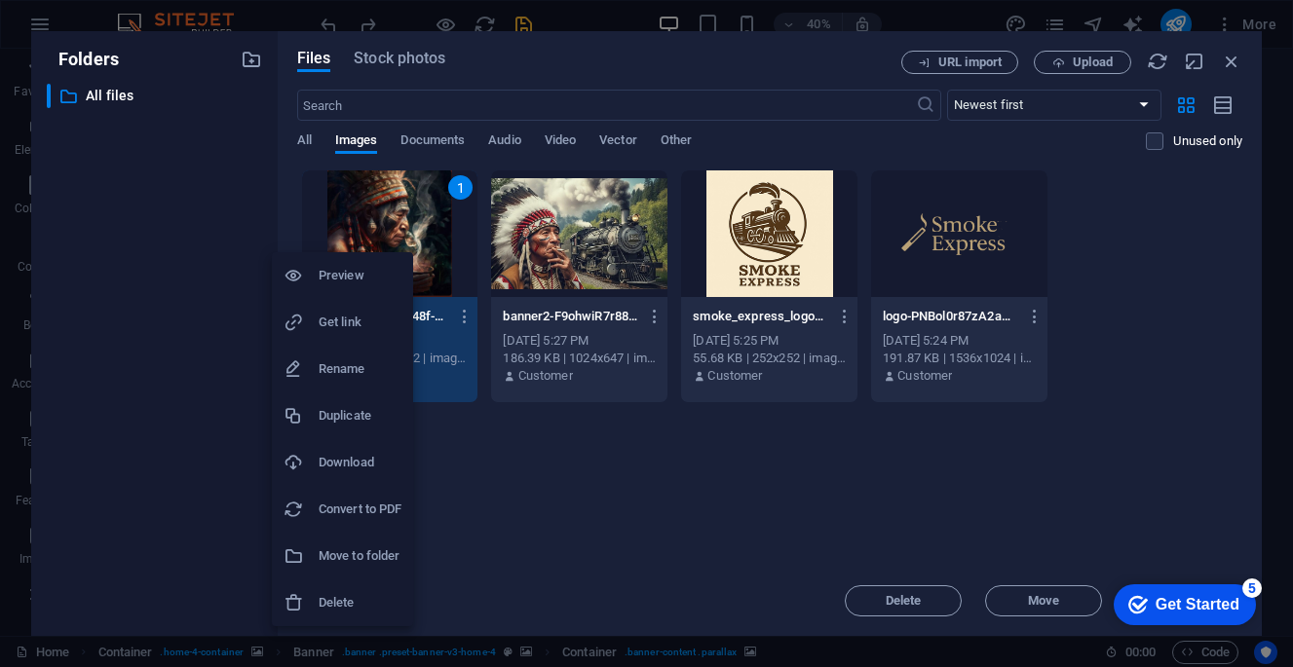
click at [372, 322] on h6 "Get link" at bounding box center [360, 322] width 83 height 23
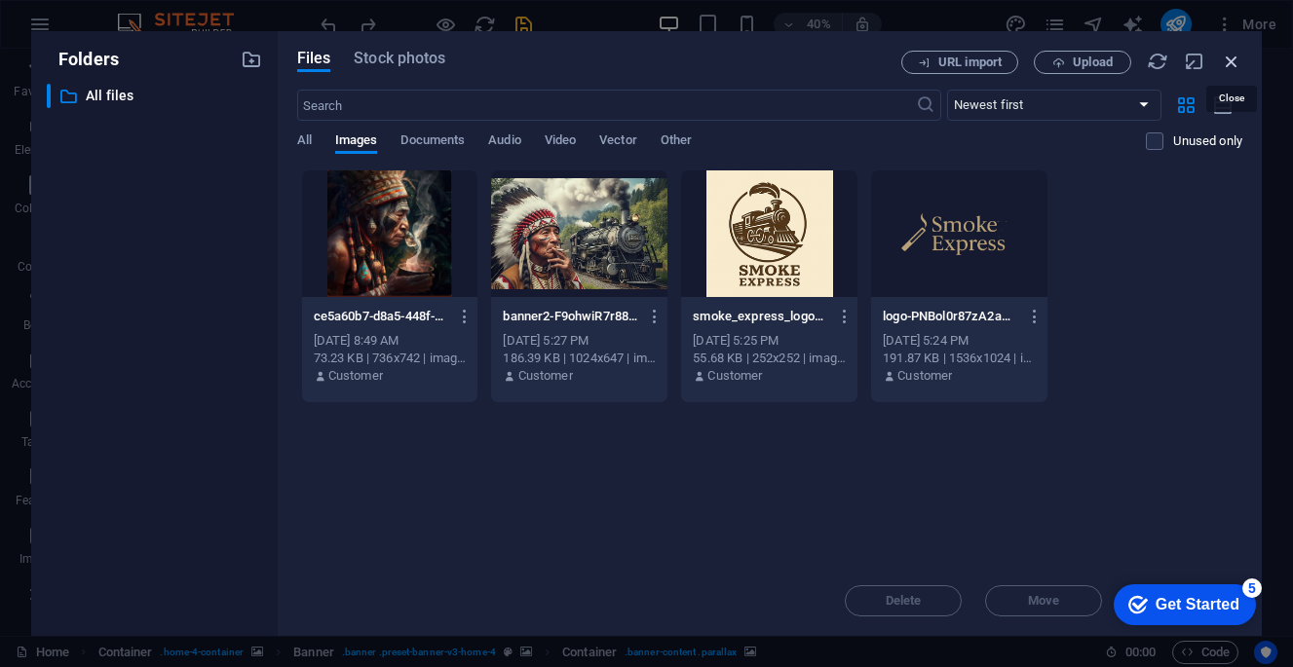
drag, startPoint x: 1230, startPoint y: 65, endPoint x: 867, endPoint y: 19, distance: 365.5
click at [1230, 65] on icon "button" at bounding box center [1231, 61] width 21 height 21
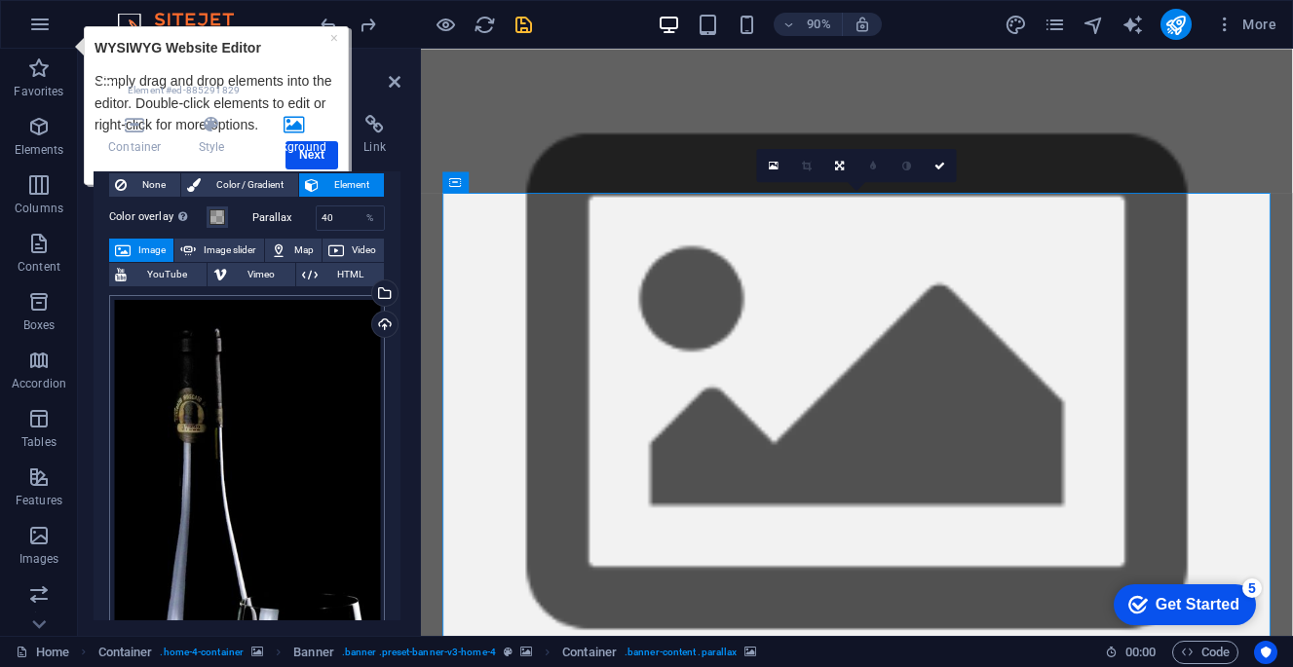
scroll to position [41, 0]
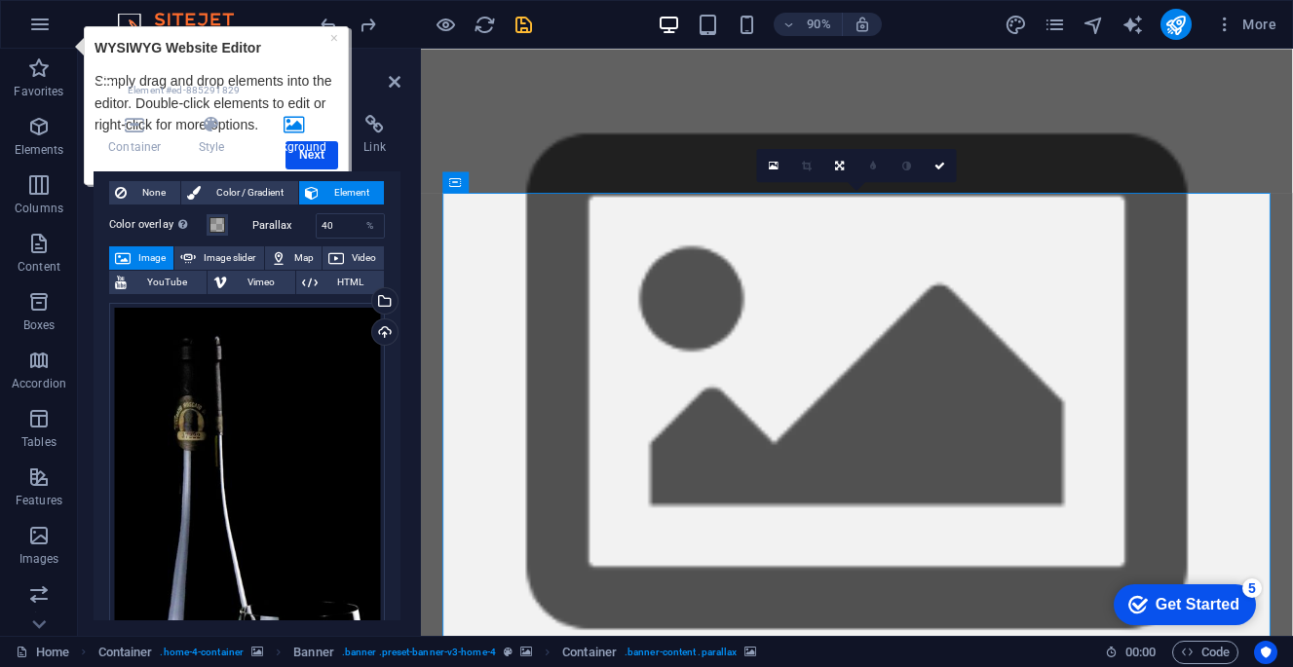
click at [145, 253] on span "Image" at bounding box center [151, 258] width 31 height 23
click at [234, 260] on span "Image slider" at bounding box center [230, 258] width 56 height 23
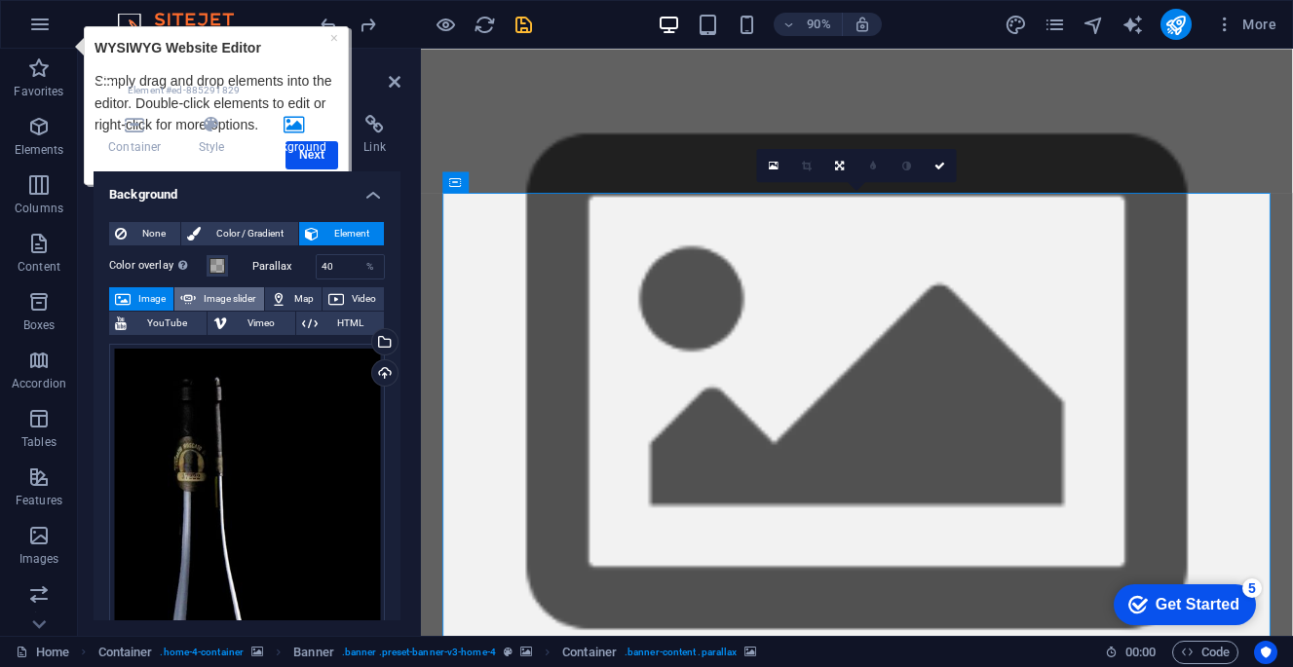
select select "ms"
select select "s"
select select "progressive"
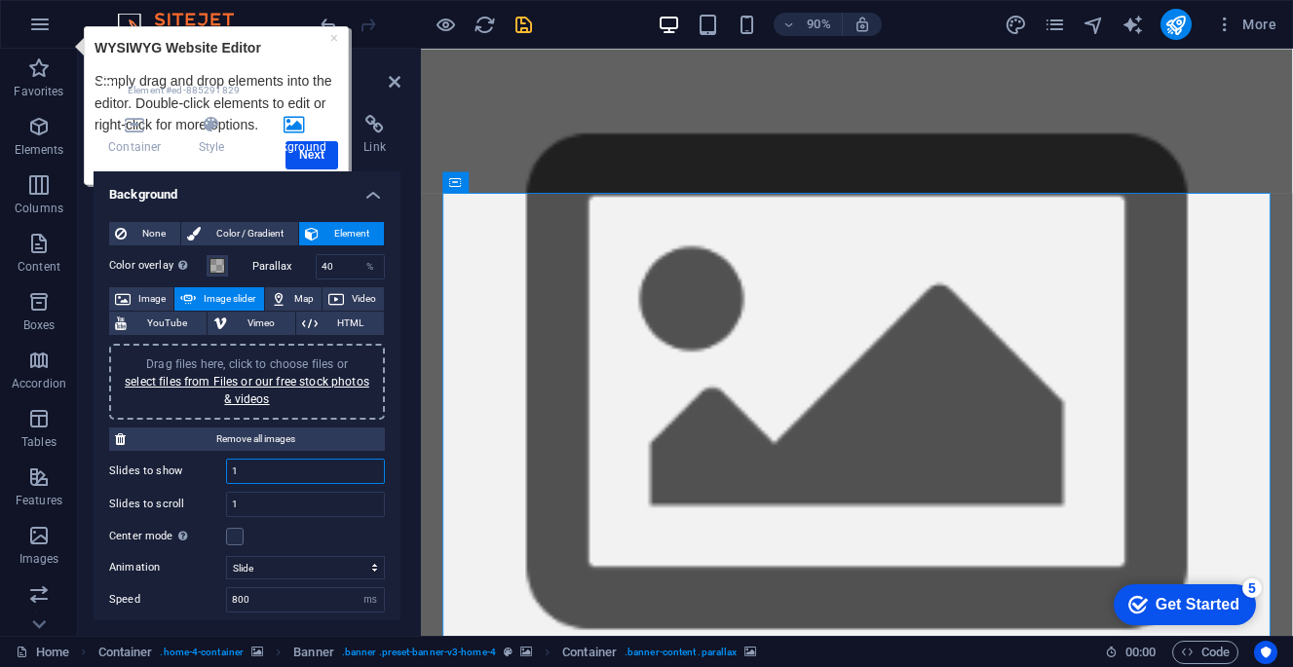
click at [364, 472] on input "1" at bounding box center [305, 471] width 157 height 23
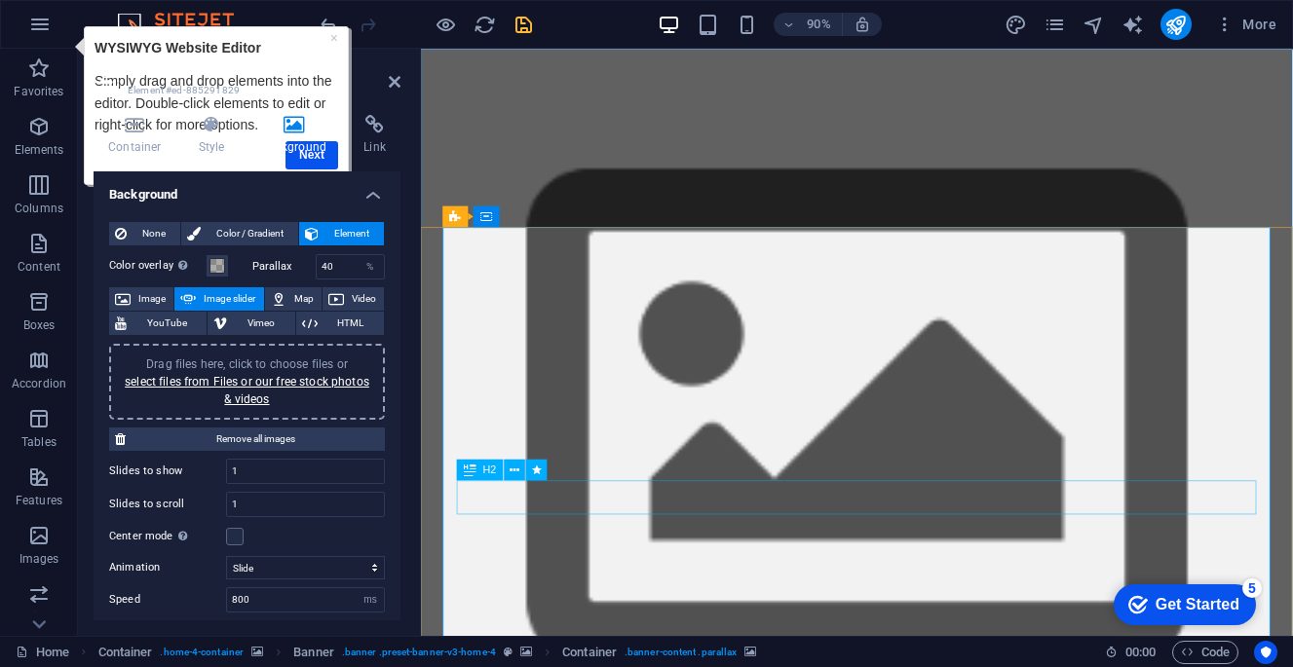
click at [334, 40] on link "×" at bounding box center [334, 38] width 8 height 16
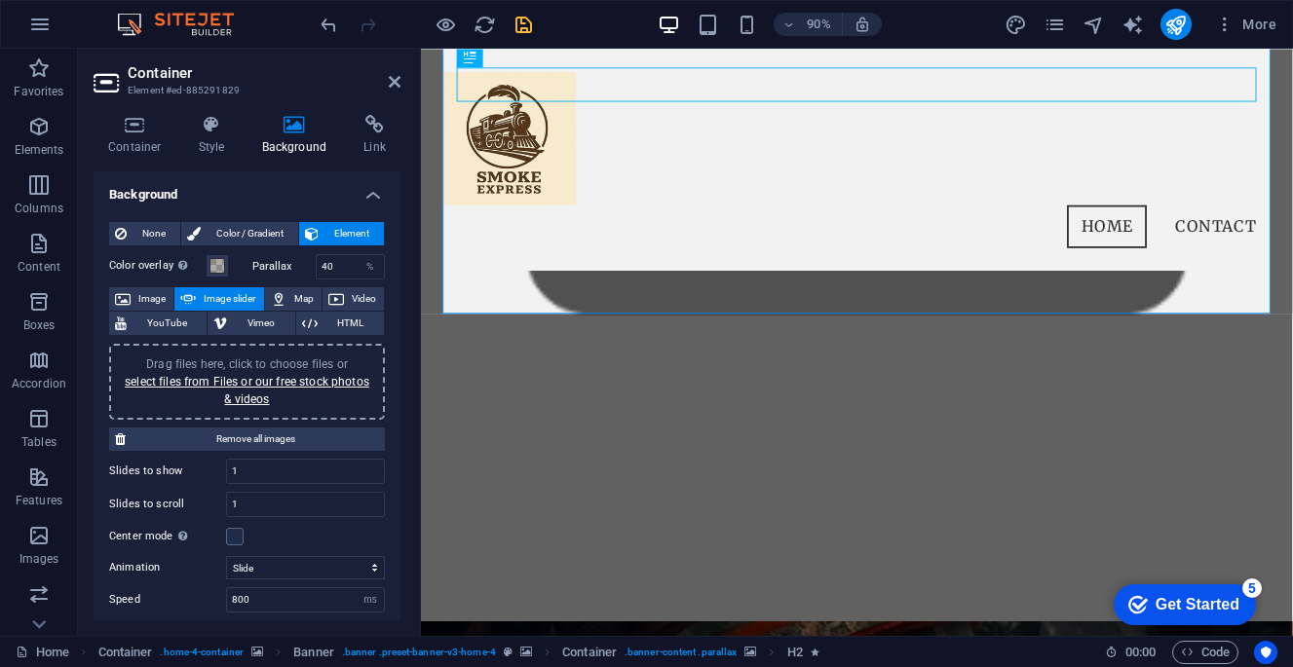
scroll to position [390, 0]
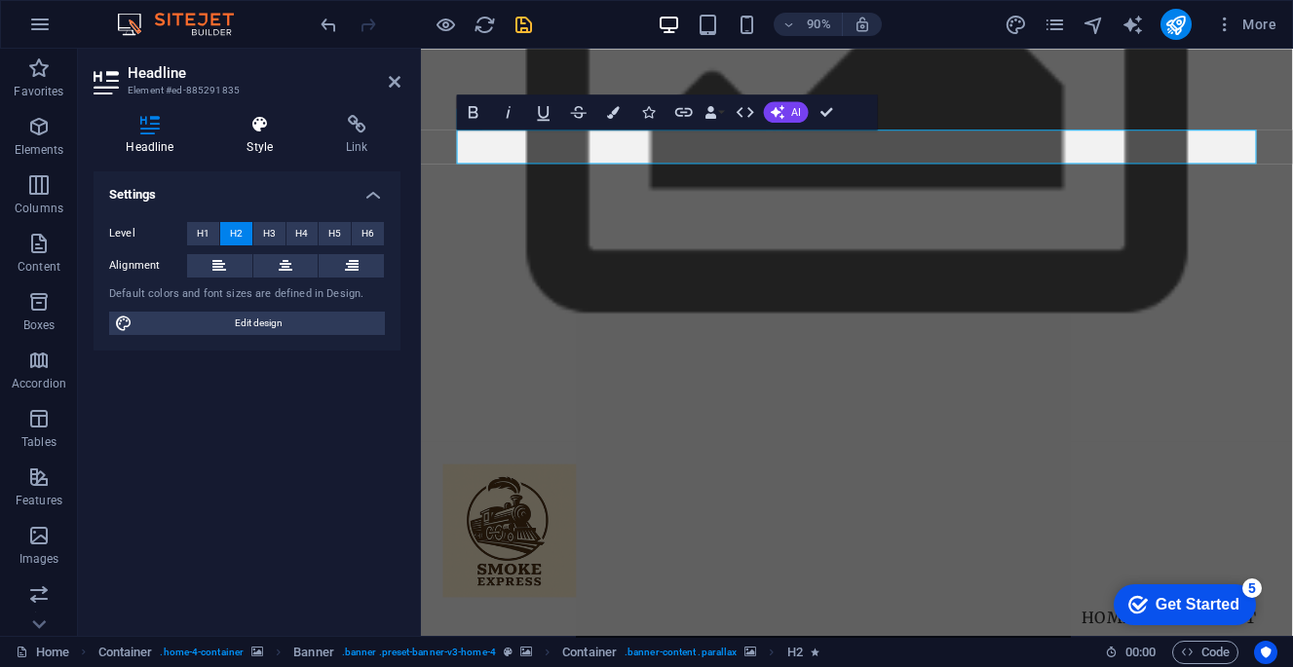
click at [261, 117] on icon at bounding box center [260, 124] width 92 height 19
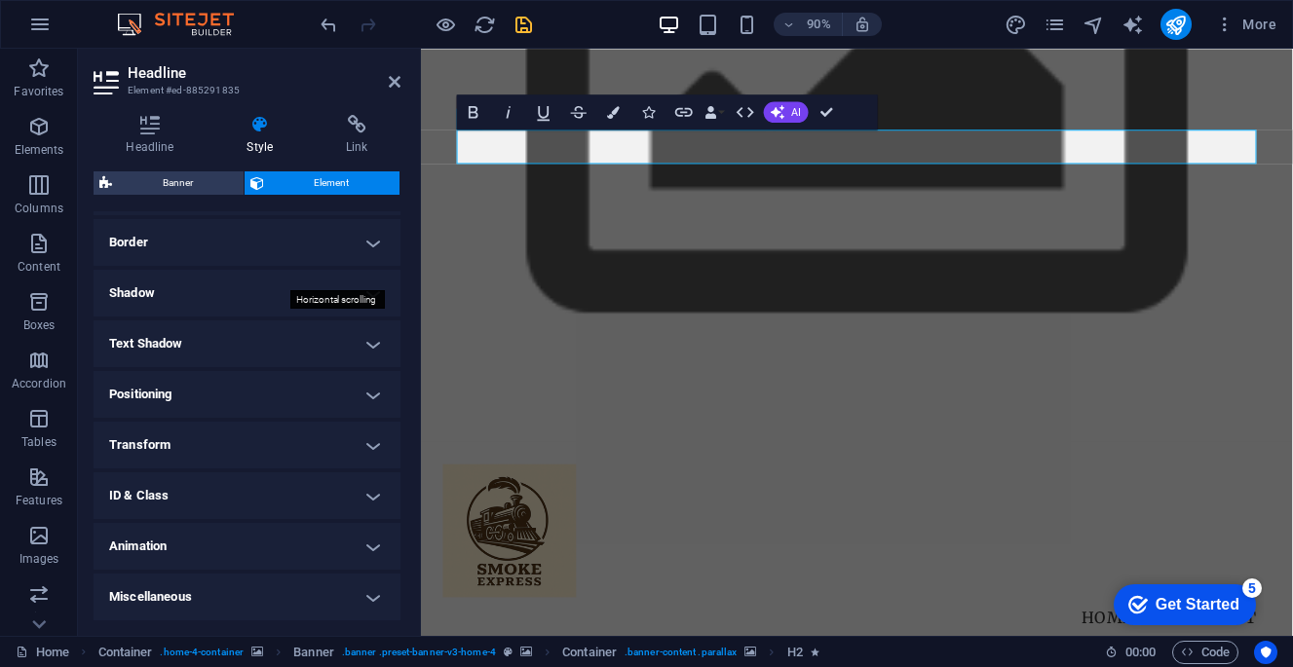
scroll to position [413, 0]
click at [343, 253] on h4 "Border" at bounding box center [247, 243] width 307 height 47
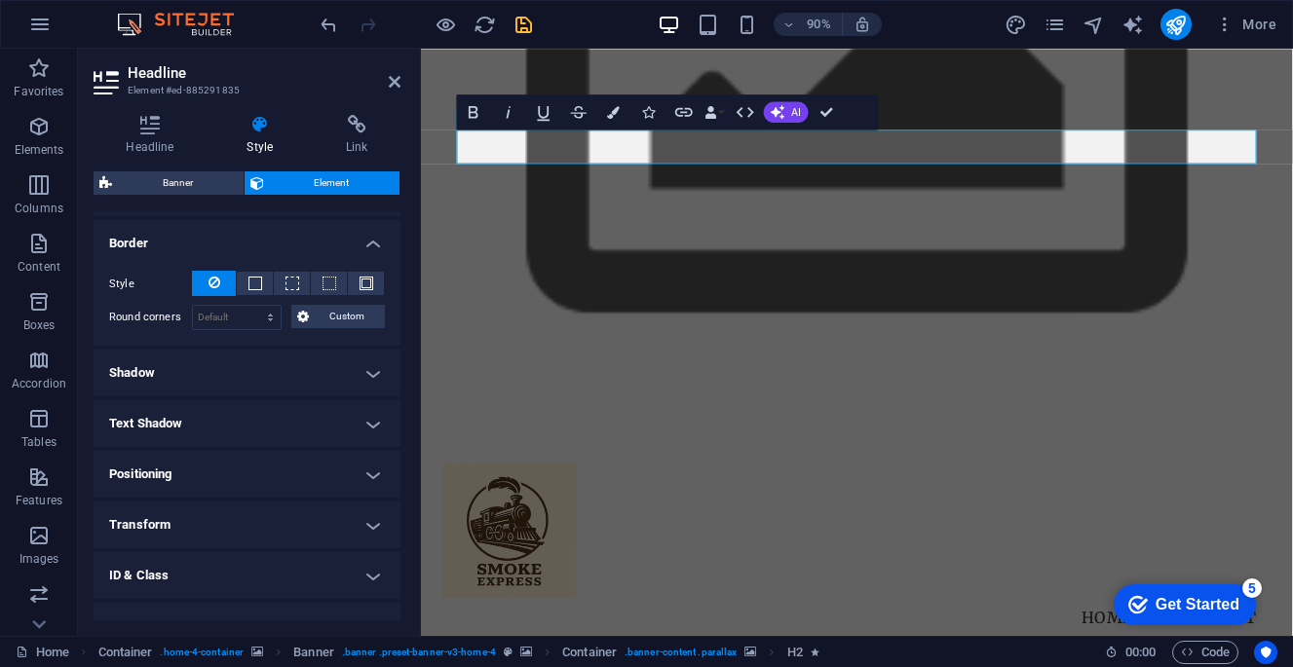
click at [343, 252] on h4 "Border" at bounding box center [247, 237] width 307 height 35
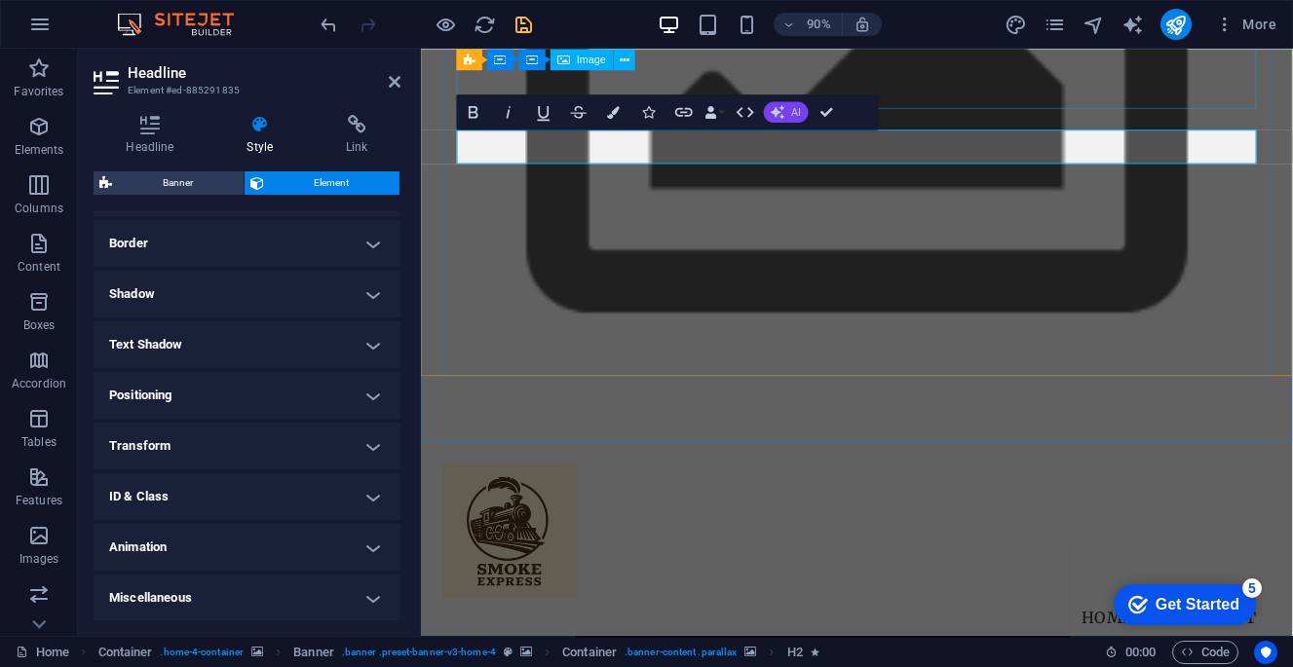
click at [775, 116] on icon "button" at bounding box center [778, 112] width 14 height 14
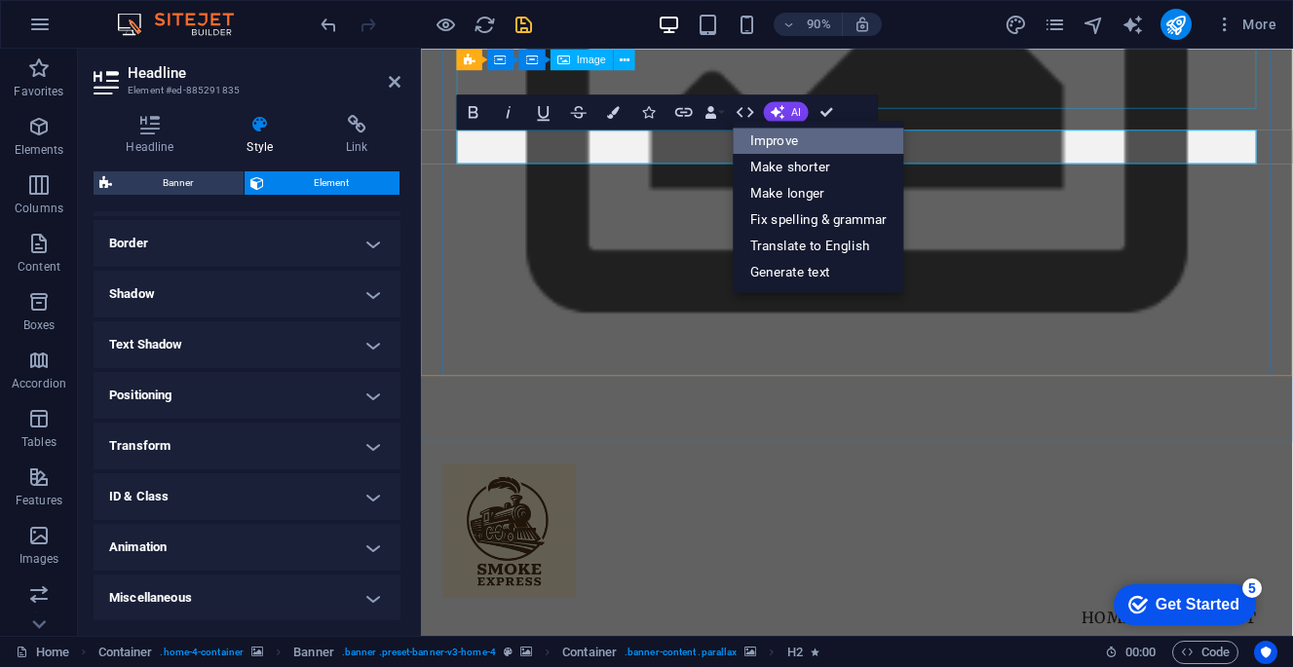
click at [784, 135] on link "Improve" at bounding box center [818, 141] width 171 height 26
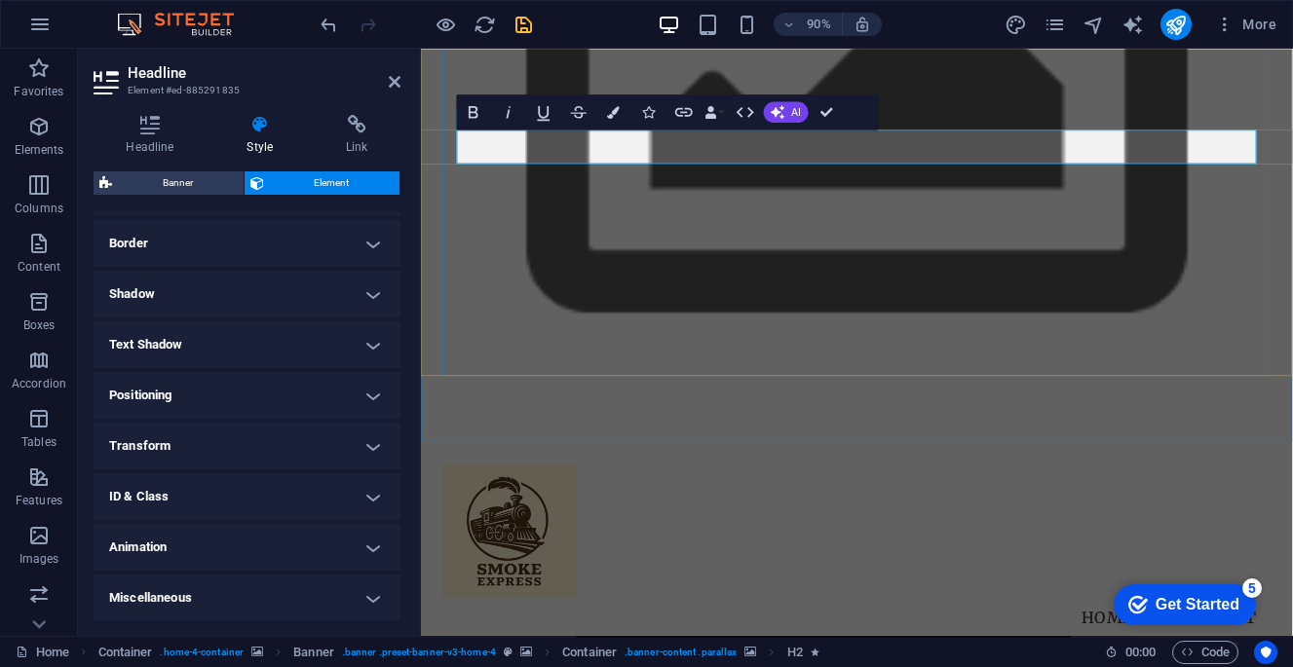
click at [795, 115] on span "AI" at bounding box center [797, 112] width 10 height 11
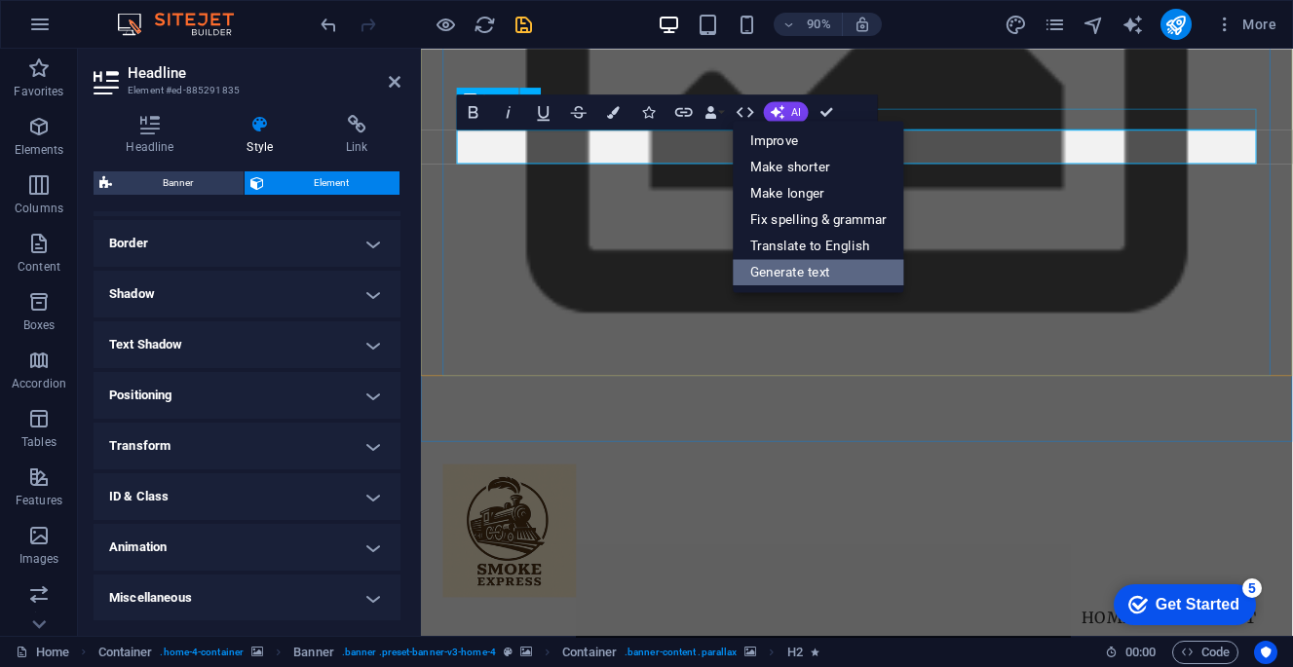
click at [836, 281] on link "Generate text" at bounding box center [818, 272] width 171 height 26
select select "English"
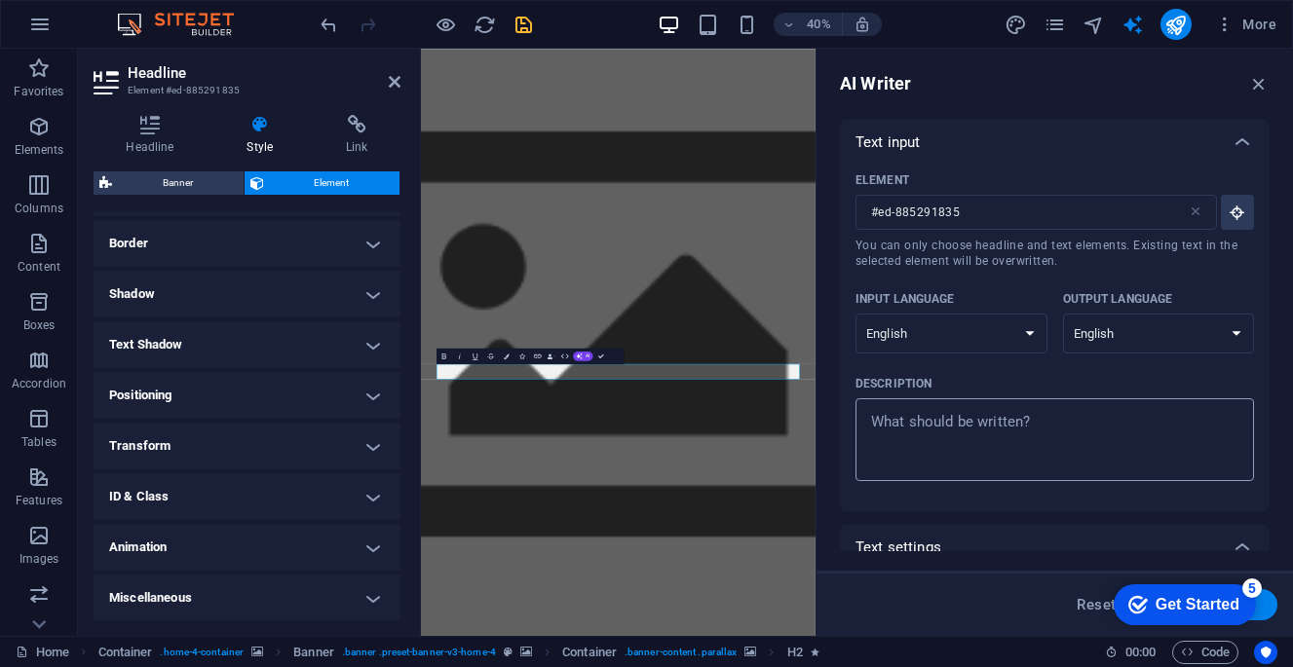
scroll to position [0, 0]
type textarea "x"
click at [1024, 438] on textarea "Description x ​" at bounding box center [1054, 439] width 379 height 63
type textarea "N"
type textarea "x"
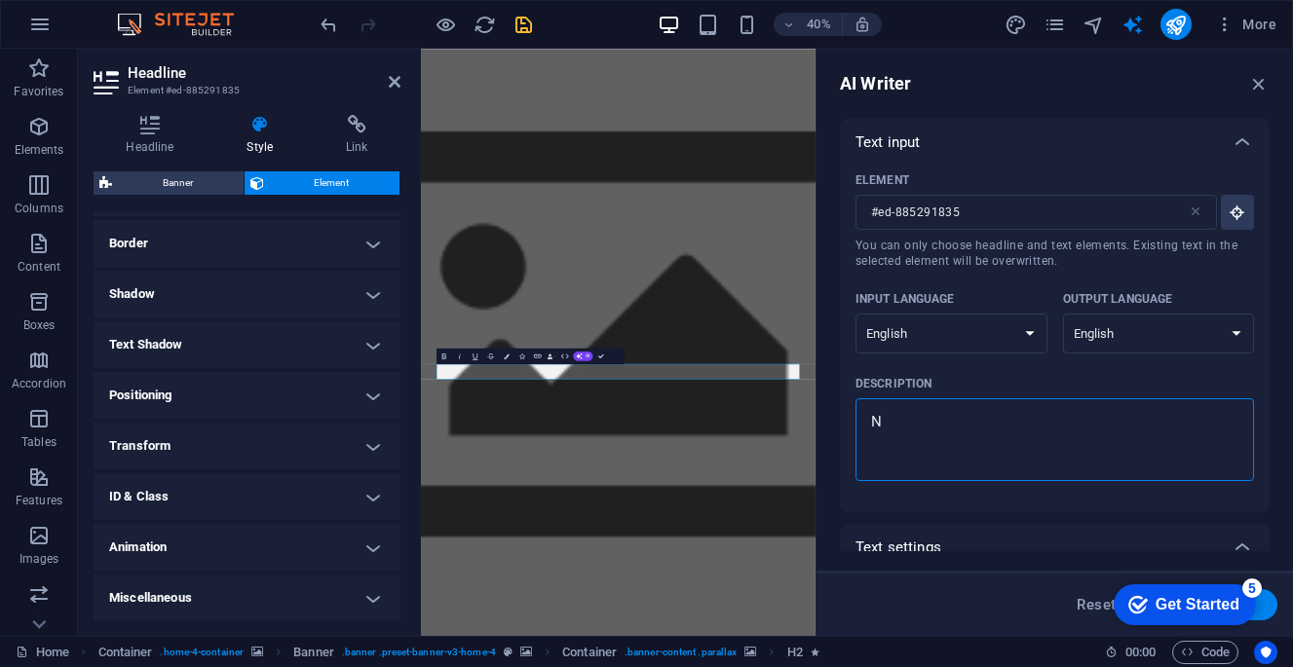
type textarea "Nc"
type textarea "x"
type textarea "Nce"
type textarea "x"
type textarea "Nc"
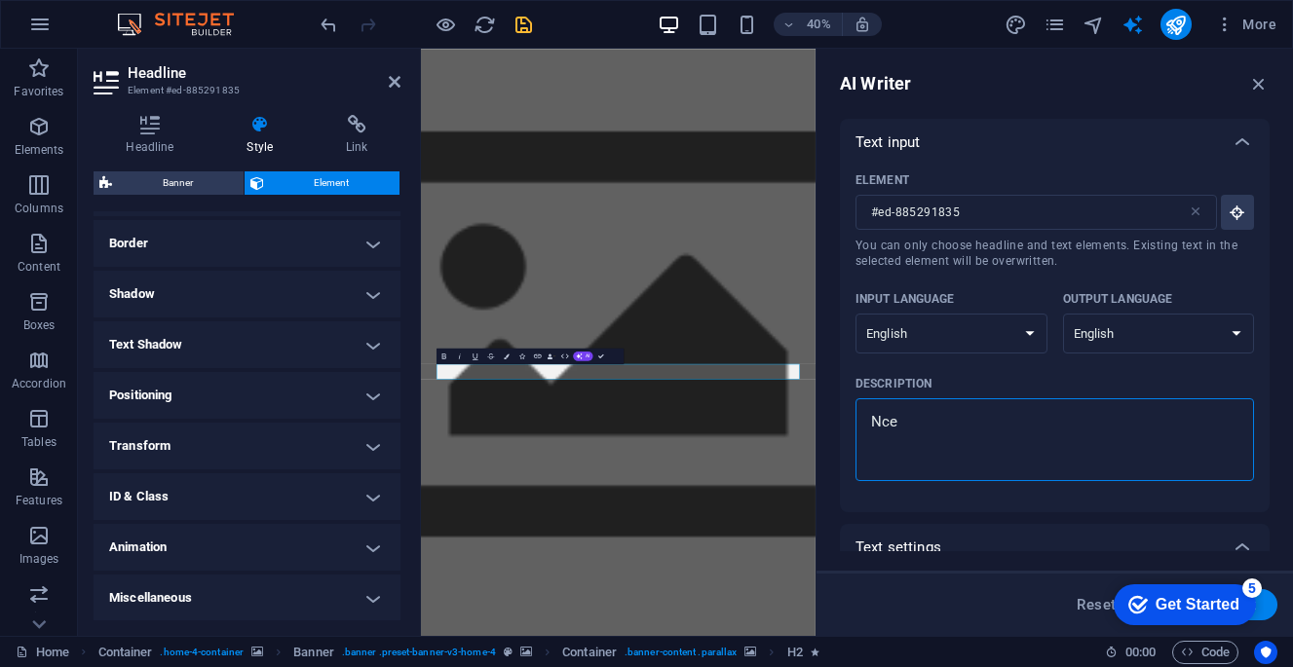
type textarea "x"
type textarea "N"
type textarea "x"
type textarea "H"
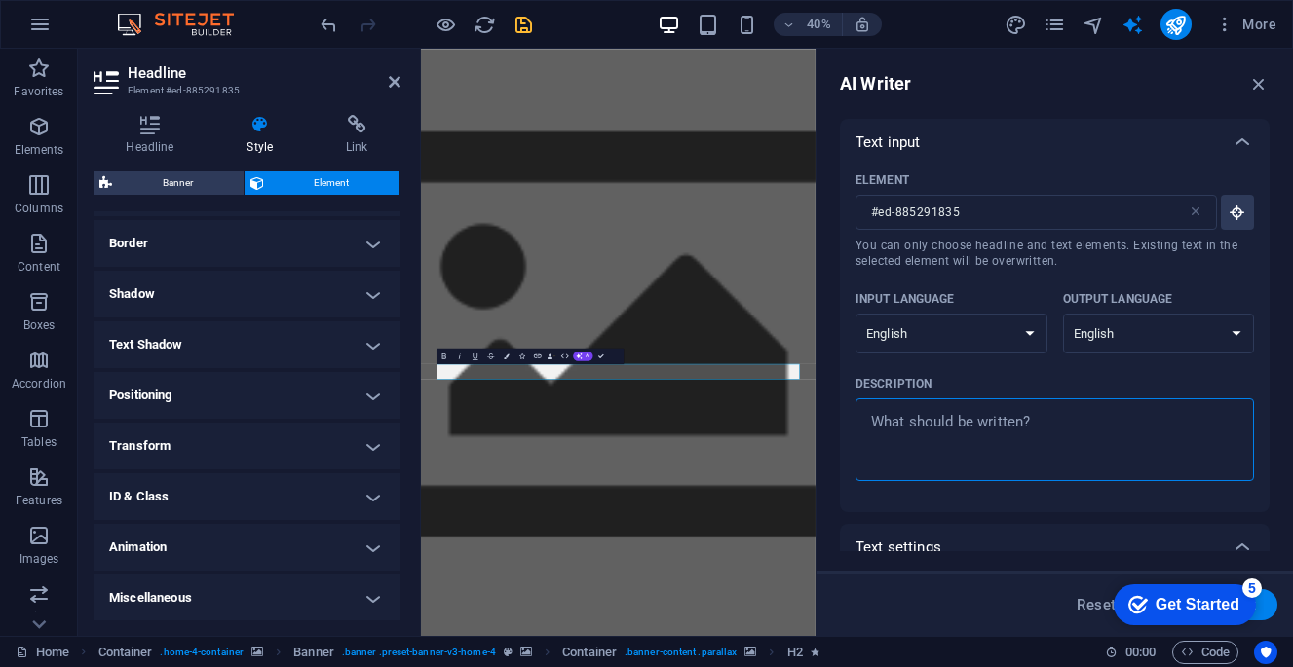
type textarea "x"
type textarea "HU"
type textarea "x"
type textarea "HUm"
type textarea "x"
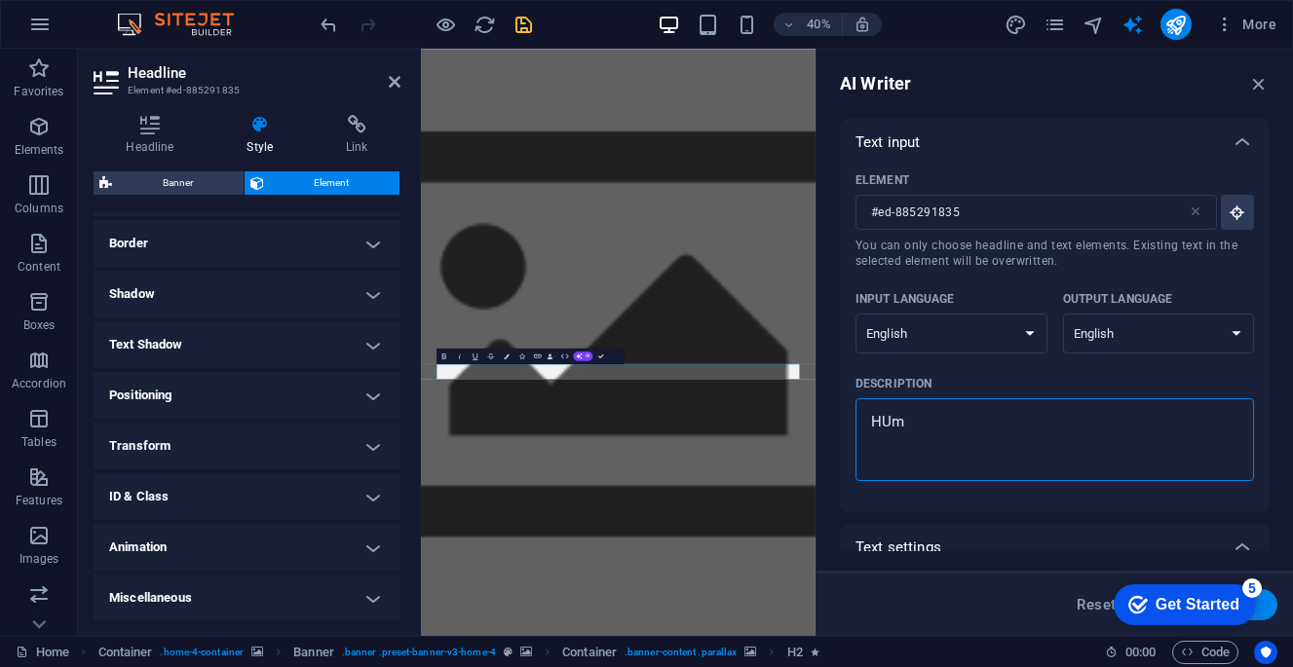
type textarea "HUma"
type textarea "x"
type textarea "HUman"
type textarea "x"
type textarea "HUmand"
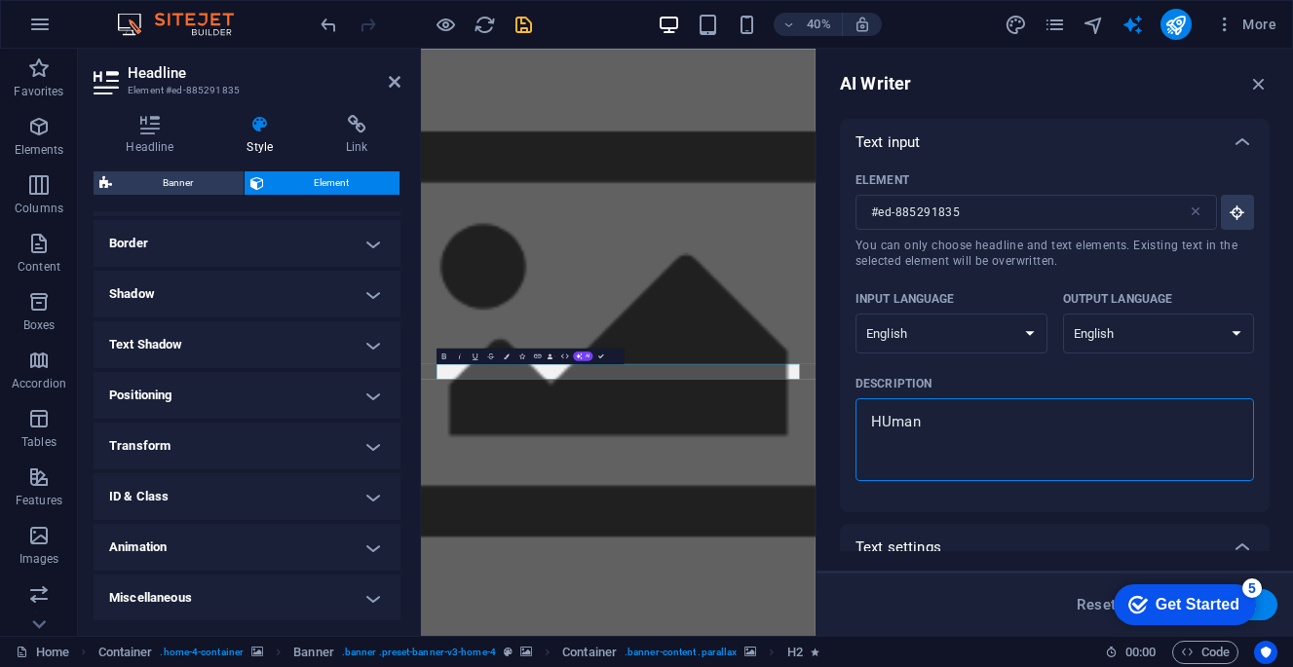
type textarea "x"
type textarea "Humans"
type textarea "x"
type textarea "Humans"
type textarea "x"
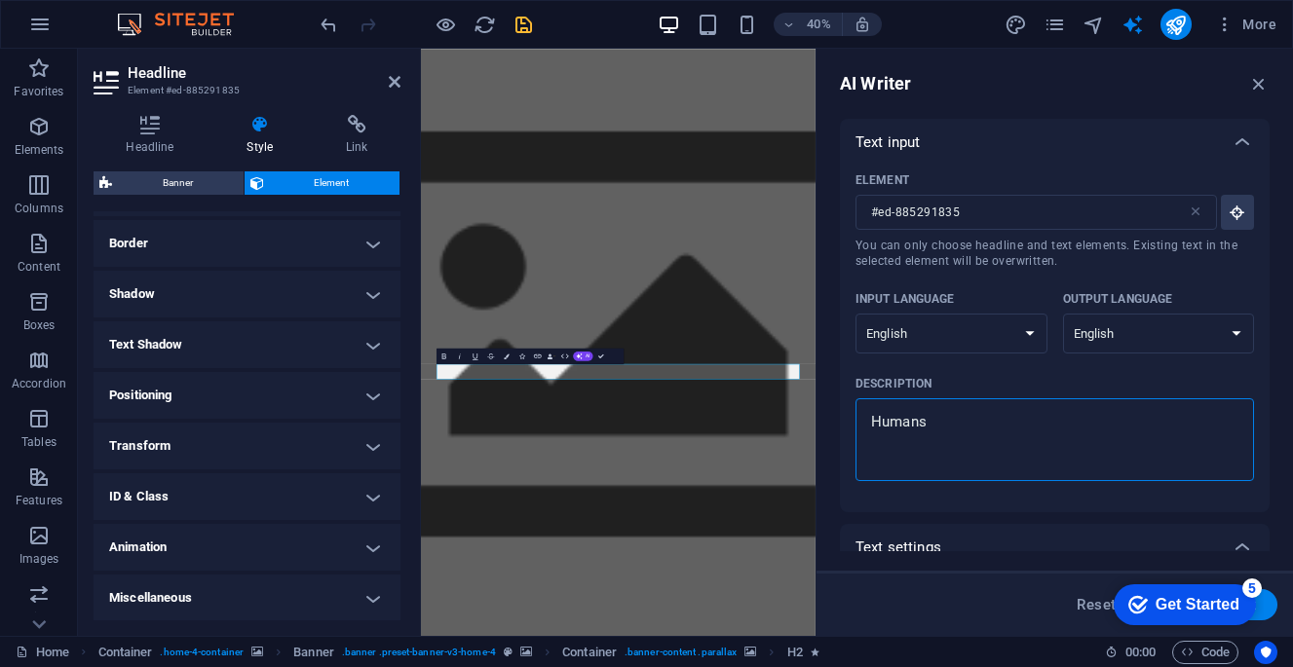
type textarea "Human"
type textarea "x"
type textarea "[PERSON_NAME]"
type textarea "x"
type textarea "[PERSON_NAME]"
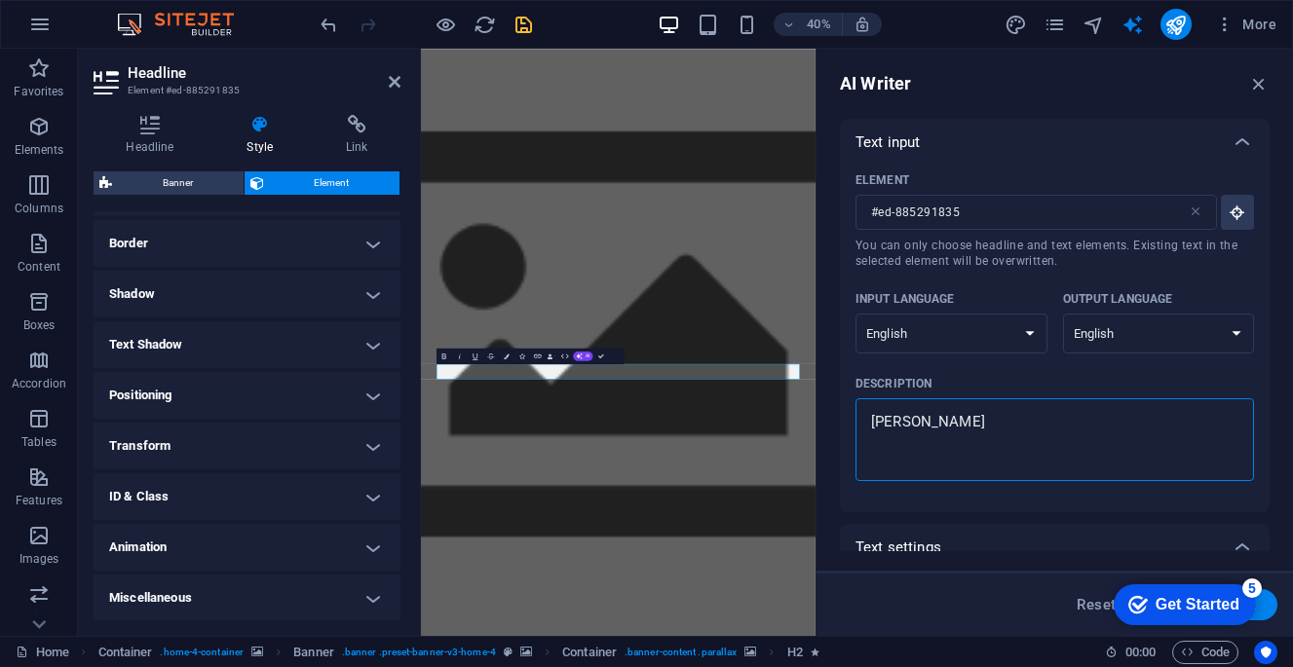
type textarea "x"
type textarea "[PERSON_NAME] O"
type textarea "x"
type textarea "[PERSON_NAME]"
type textarea "x"
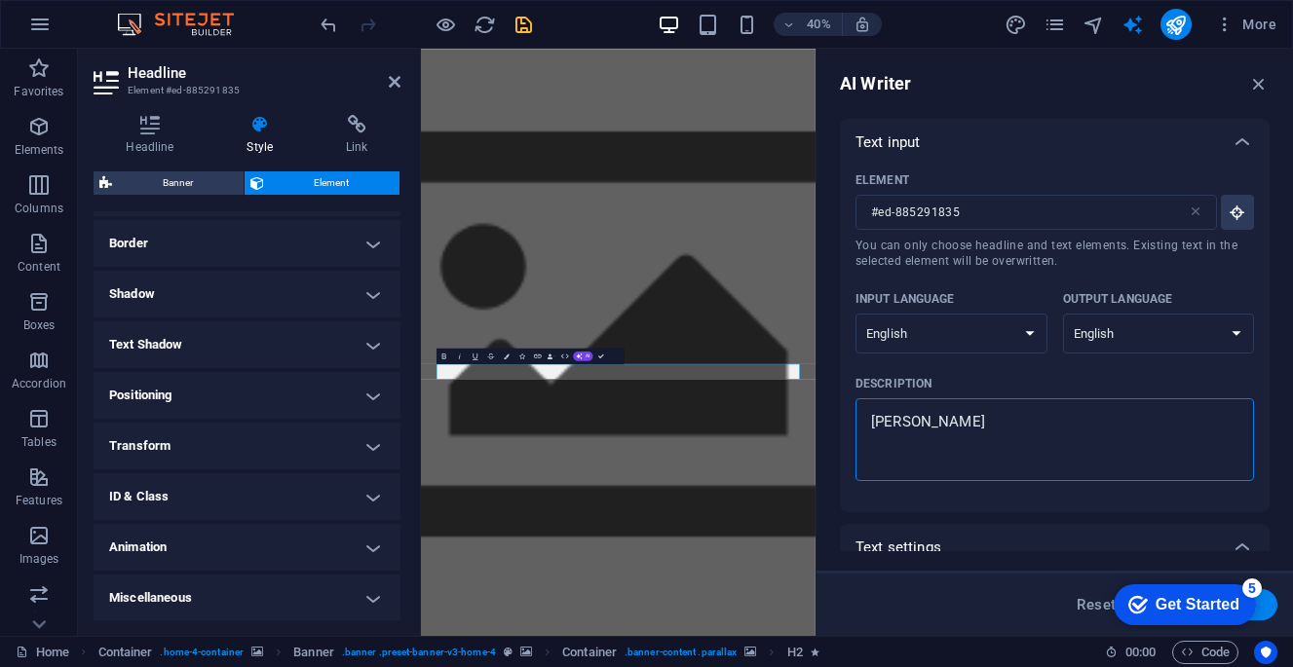
type textarea "[PERSON_NAME]"
type textarea "x"
type textarea "Human"
type textarea "x"
type textarea "Human"
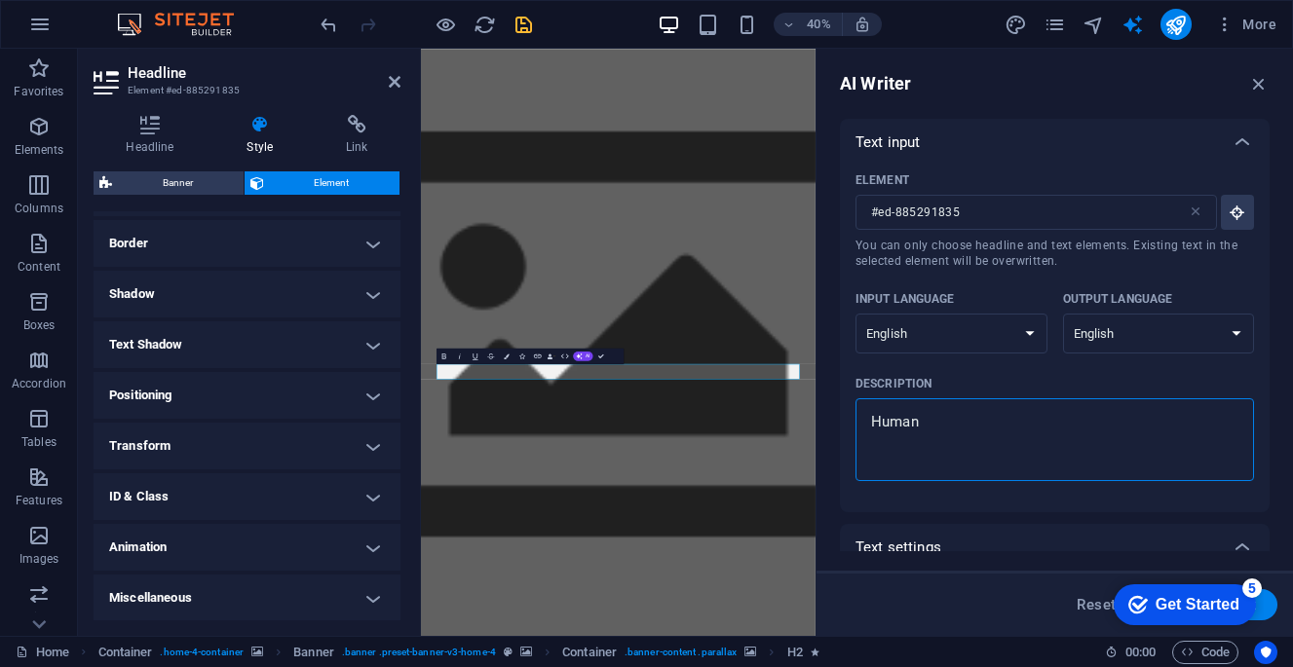
type textarea "x"
type textarea "Human O"
type textarea "x"
type textarea "Human Or"
type textarea "x"
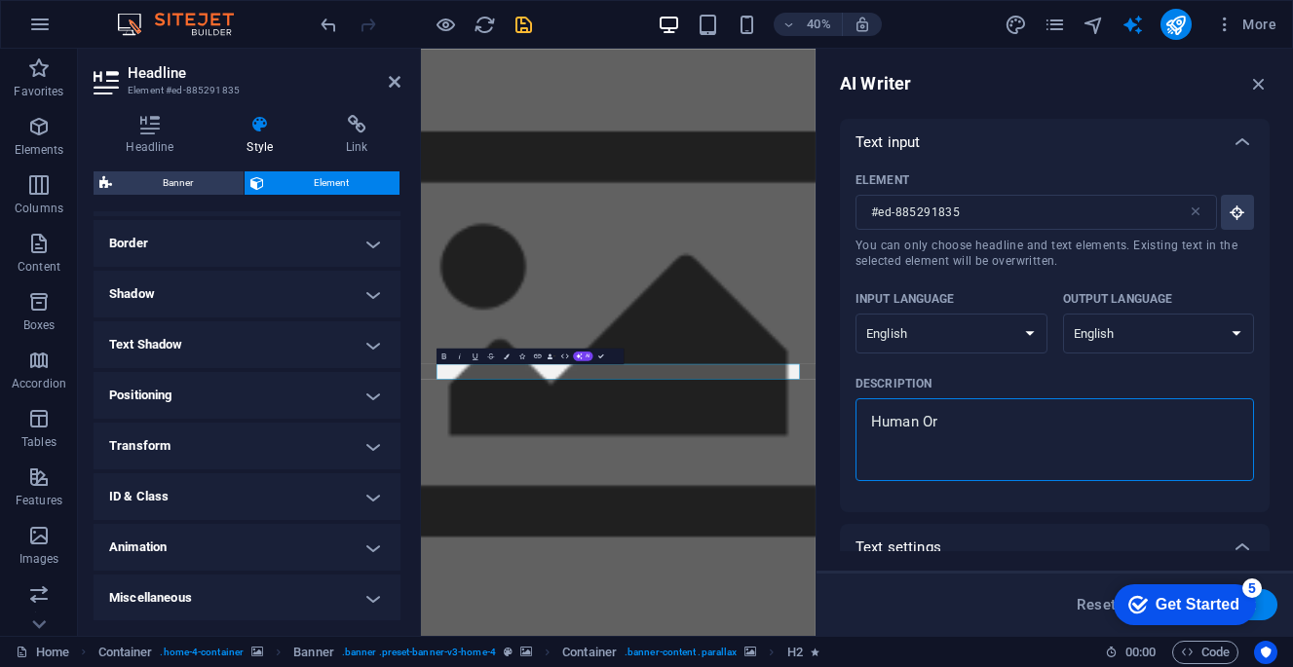
type textarea "Human Ori"
type textarea "x"
type textarea "Human [PERSON_NAME]"
type textarea "x"
type textarea "Human Oried"
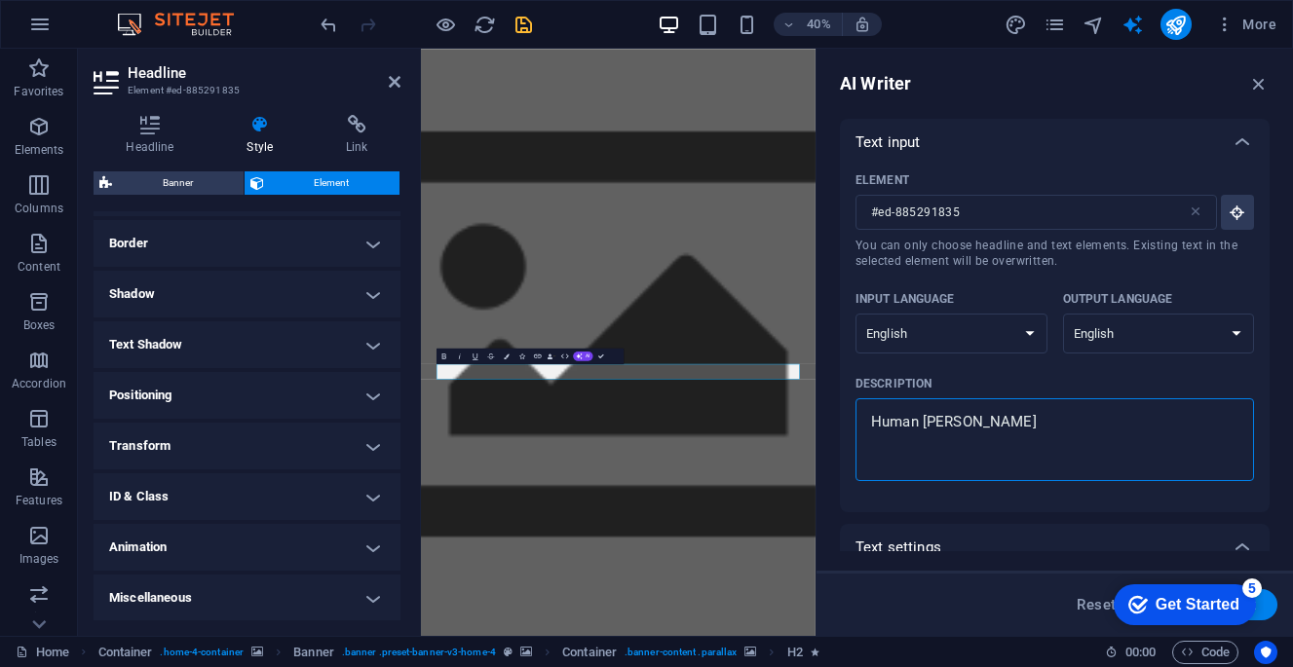
type textarea "x"
type textarea "Human Oriedn"
type textarea "x"
type textarea "Human Oriednt"
type textarea "x"
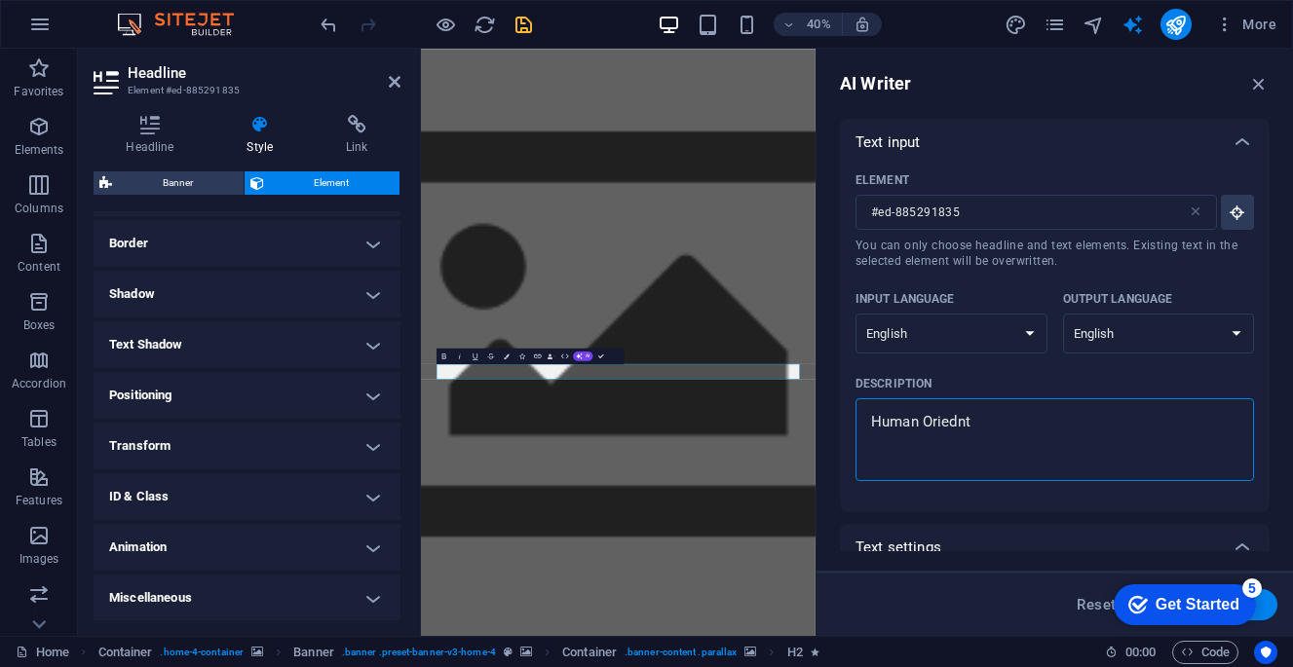
type textarea "Human Oriednte"
type textarea "x"
type textarea "Human Oriednted"
type textarea "x"
type textarea "Human Oriented"
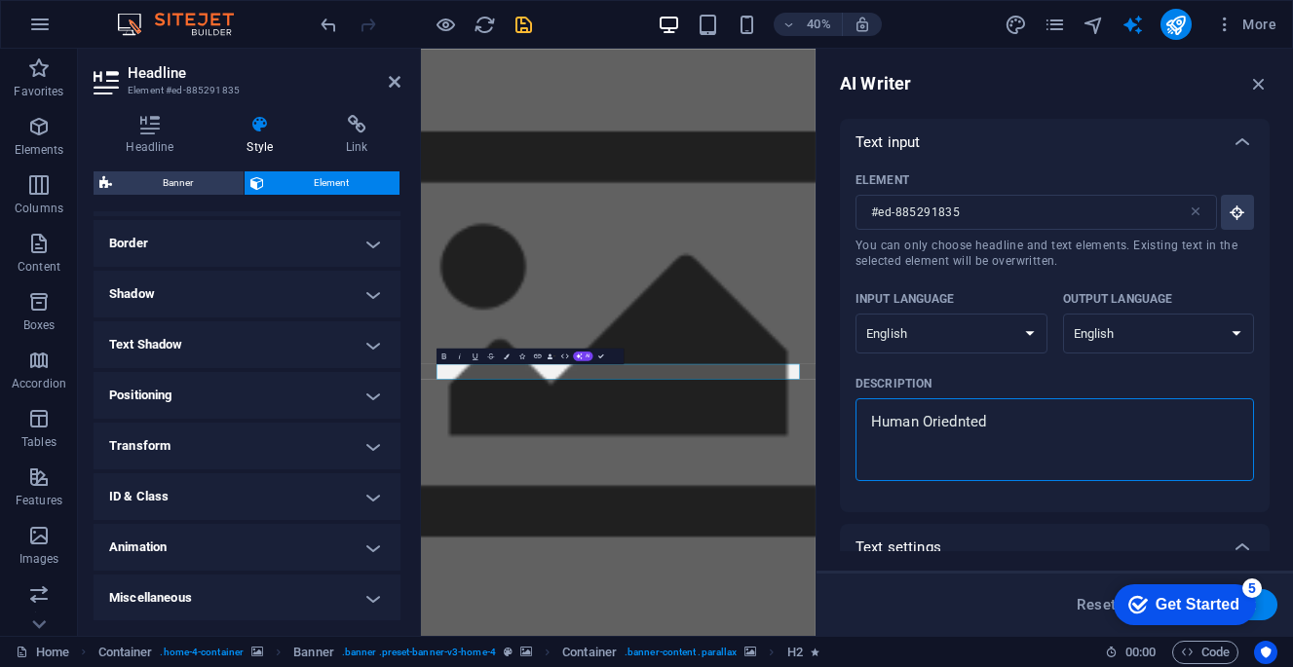
type textarea "x"
type textarea "Human Oriented M"
type textarea "x"
type textarea "Human Oriented Me"
type textarea "x"
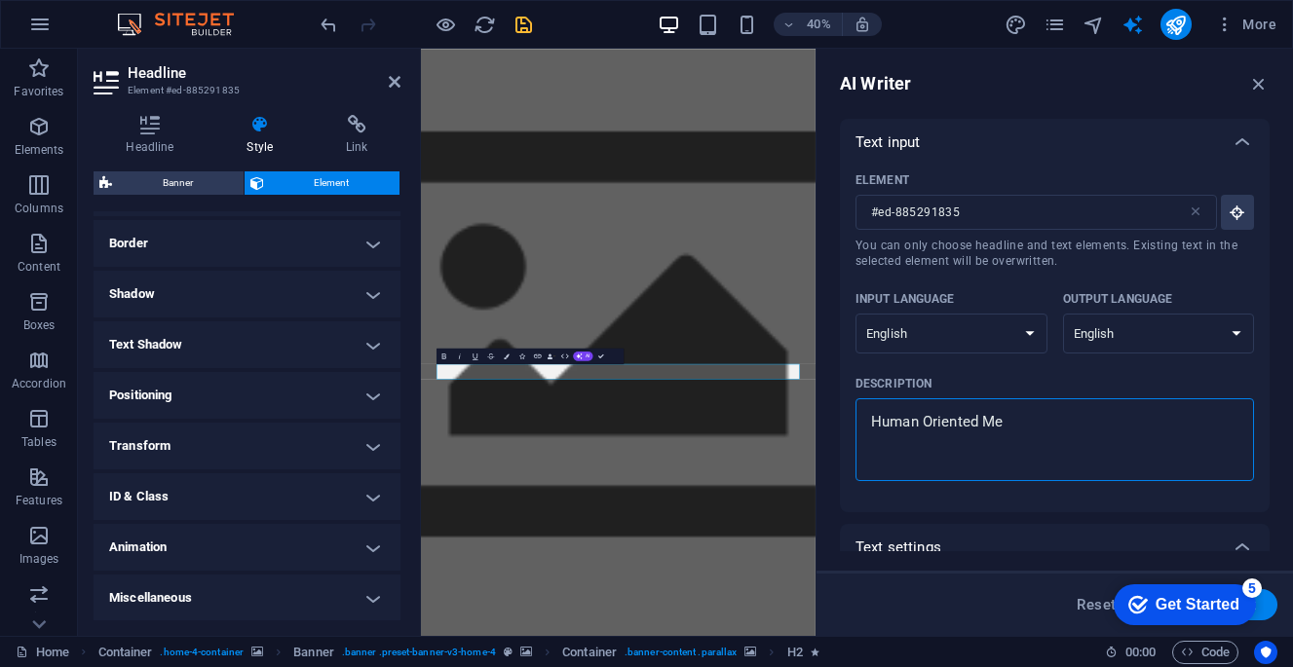
type textarea "Human Oriented Mes"
type textarea "x"
type textarea "Human Oriented Mess"
type textarea "x"
type textarea "Human Oriented Messa"
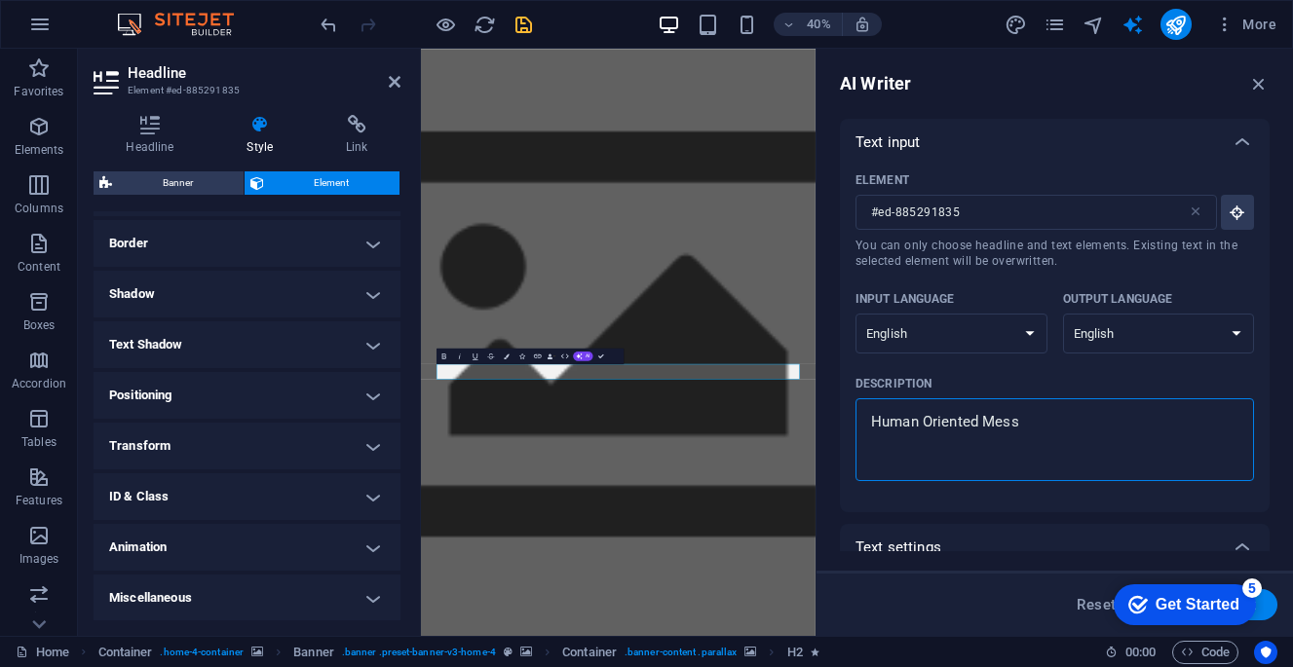
type textarea "x"
type textarea "Human Oriented Messag"
type textarea "x"
type textarea "Human Oriented Message"
type textarea "x"
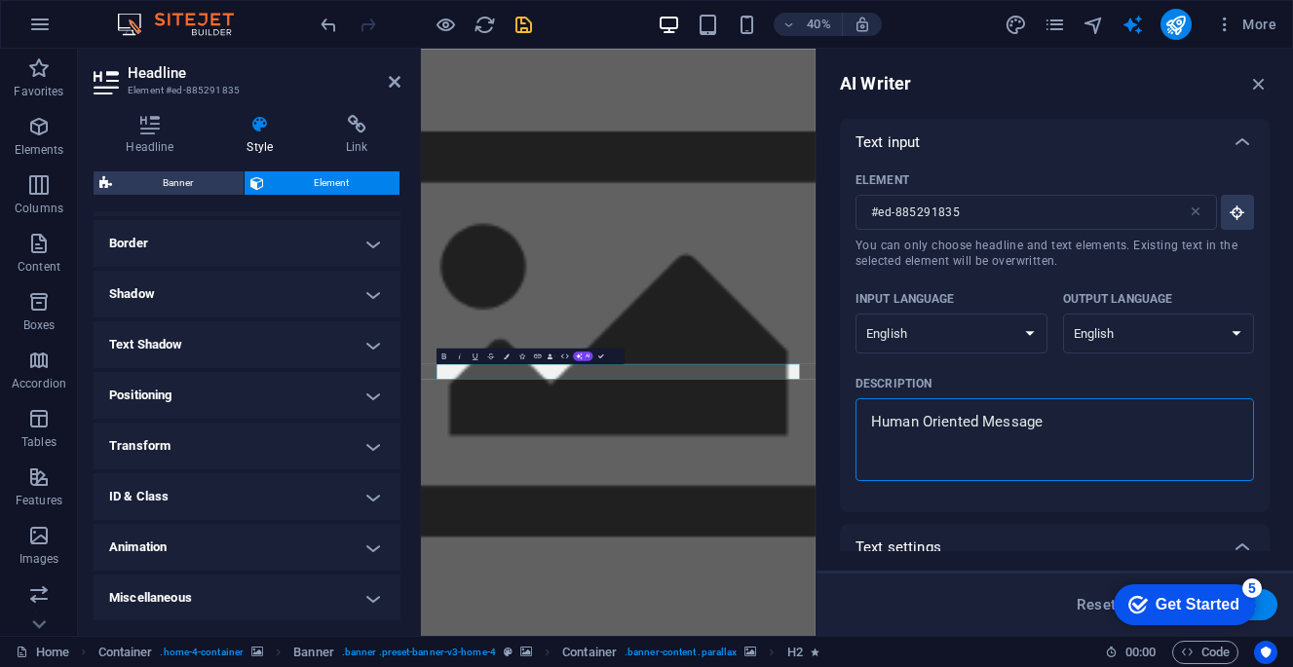
type textarea "Human Oriented Message"
type textarea "x"
type textarea "Human Oriented Message t"
type textarea "x"
type textarea "Human Oriented Message to"
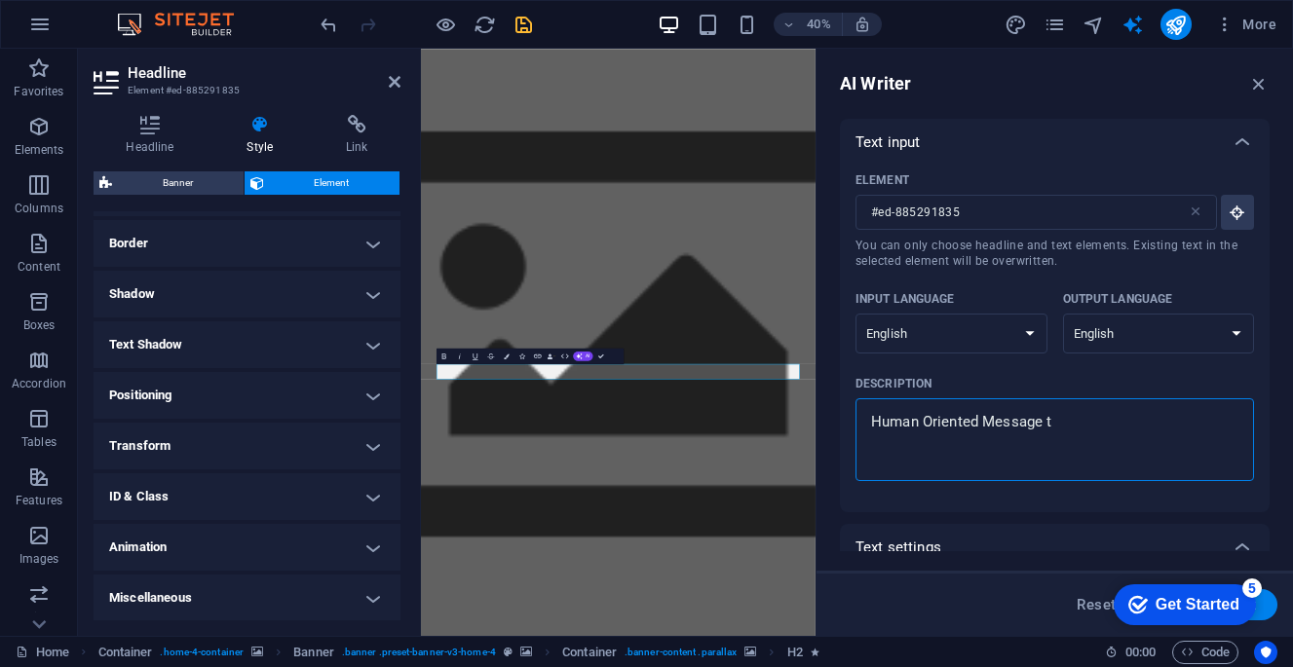
type textarea "x"
type textarea "Human Oriented Message to"
type textarea "x"
type textarea "Human Oriented Message to s"
type textarea "x"
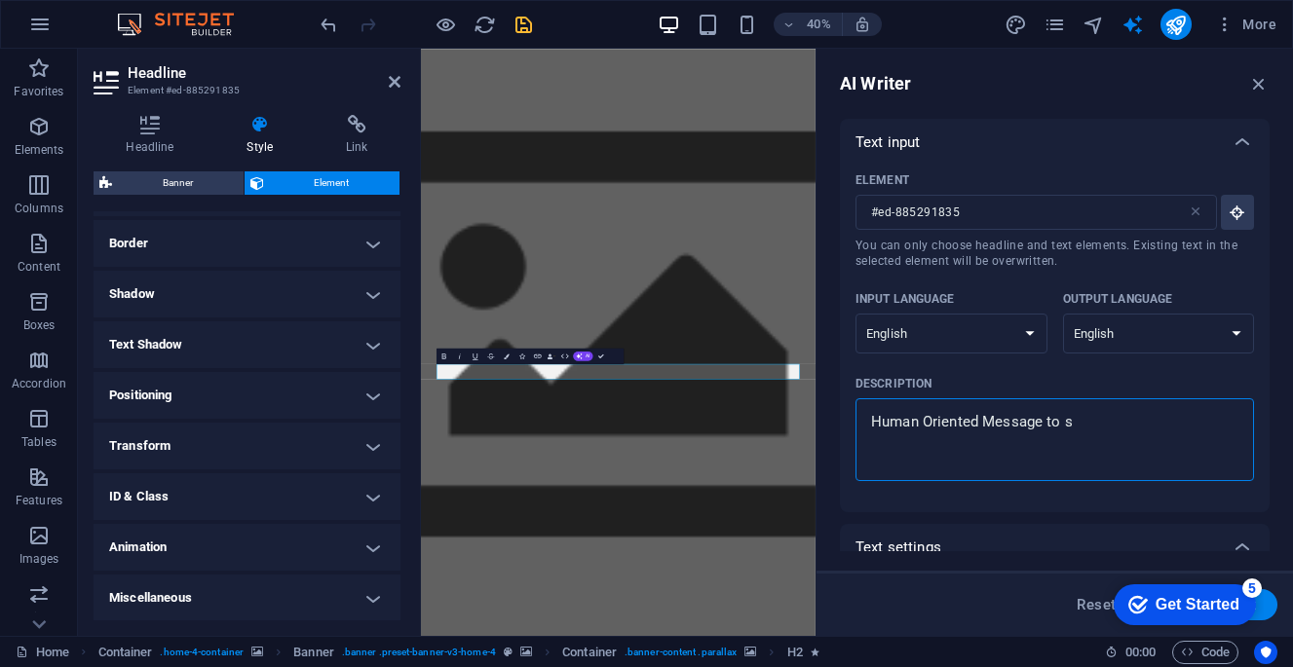
type textarea "Human Oriented Message to sa"
type textarea "x"
type textarea "Human Oriented Message to [PERSON_NAME]"
type textarea "x"
type textarea "Human Oriented Message to sale"
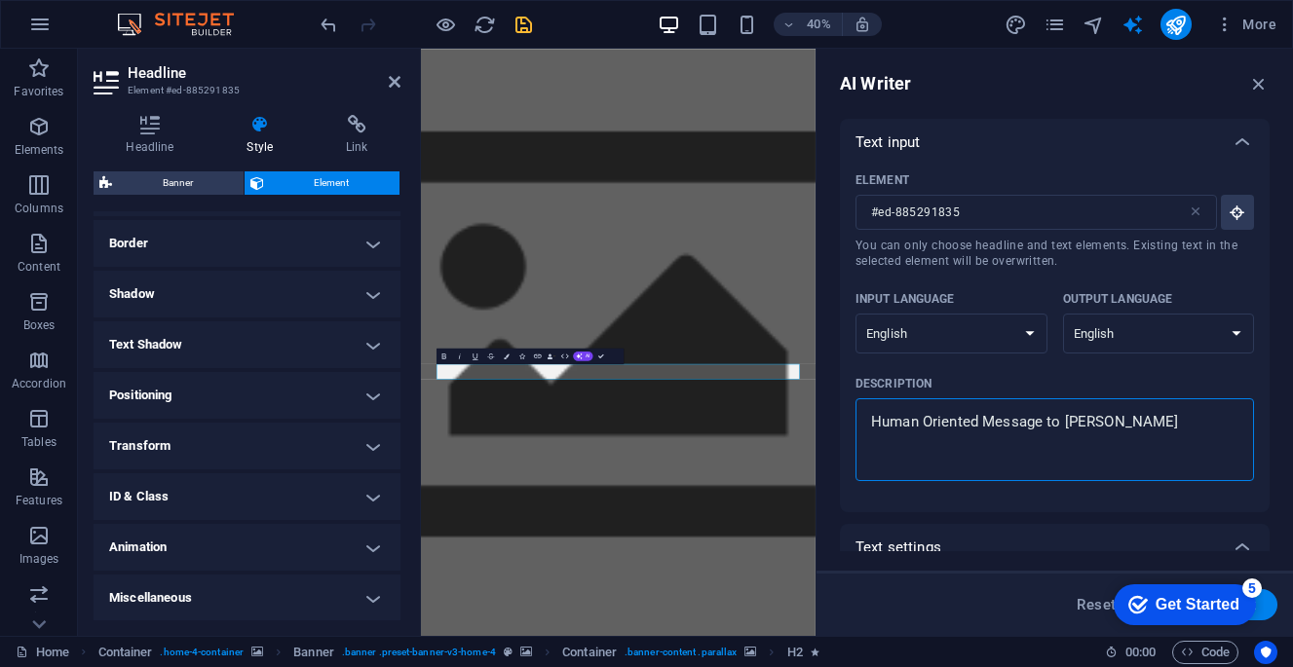
type textarea "x"
type textarea "Human Oriented Message to sale"
type textarea "x"
type textarea "Human Oriented Message to sale T"
type textarea "x"
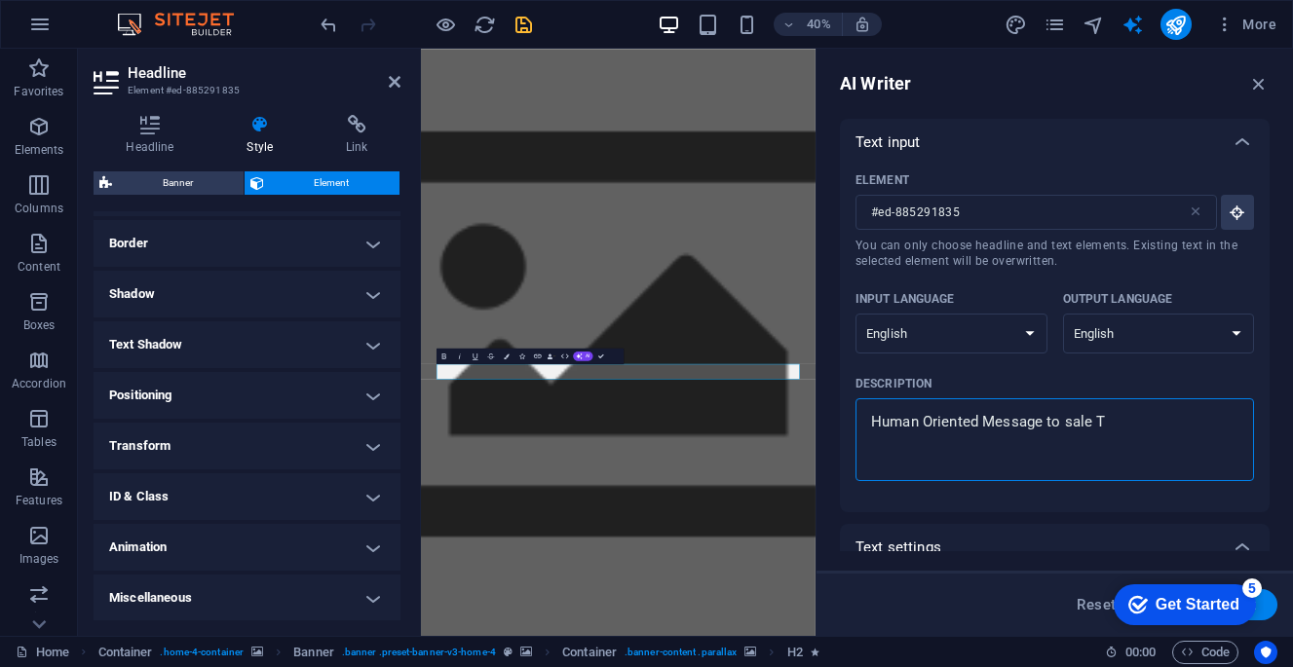
type textarea "Human Oriented Message to sale Ta"
type textarea "x"
type textarea "Human Oriented Message to sale Tab"
type textarea "x"
type textarea "Human Oriented Message to sale [PERSON_NAME]"
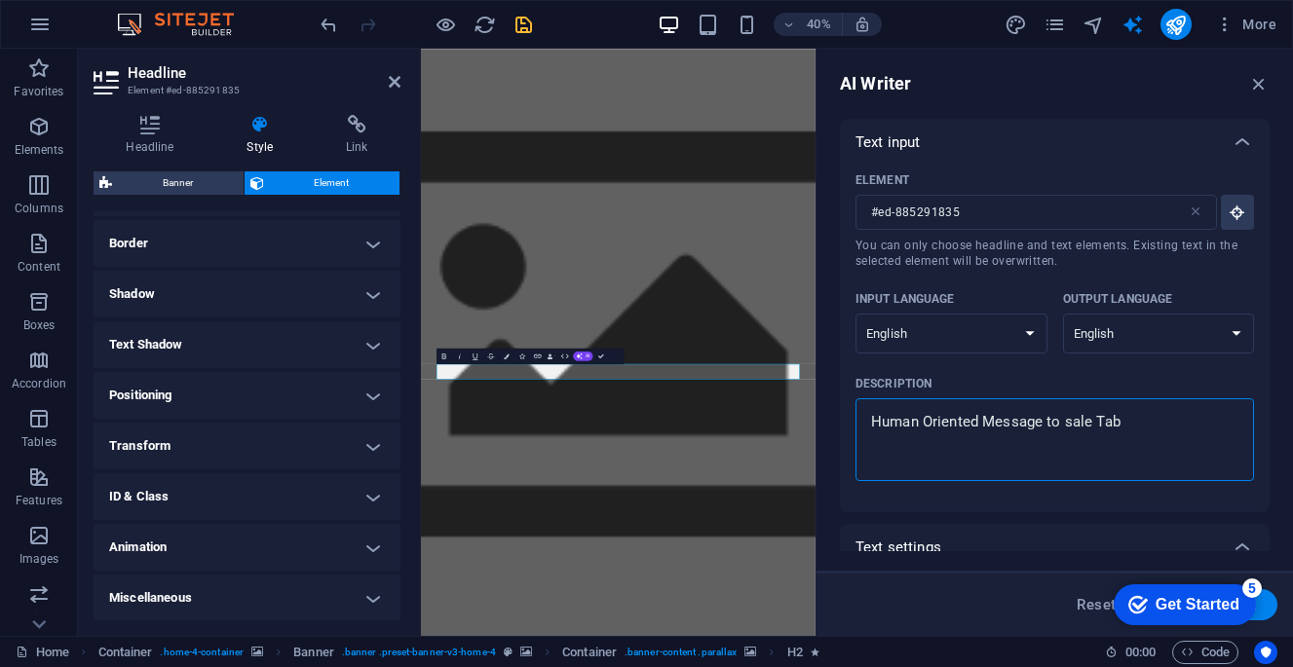
type textarea "x"
type textarea "Human Oriented Message to sale Tabba"
type textarea "x"
type textarea "Human Oriented Message to sale Tabbac"
type textarea "x"
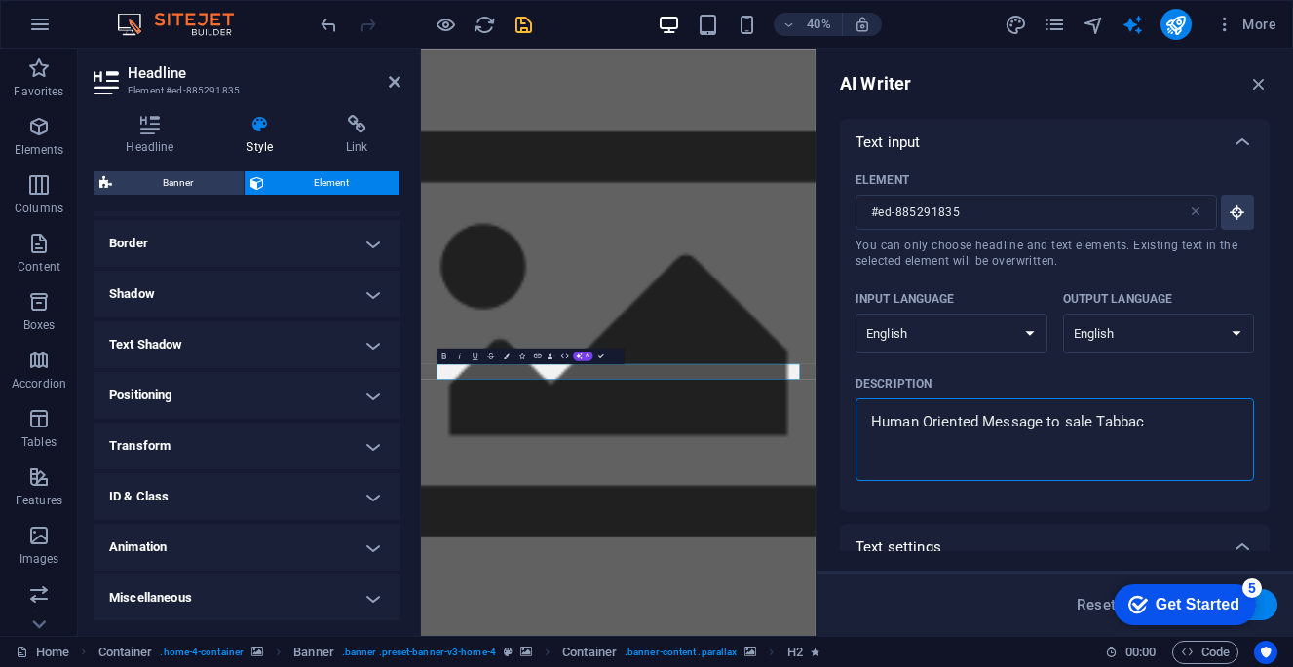
type textarea "Human Oriented Message to sale [DEMOGRAPHIC_DATA]"
type textarea "x"
type textarea "Human Oriented Message to sale Tabasco"
type textarea "x"
type textarea "Human Oriented Message to sale Tabasco"
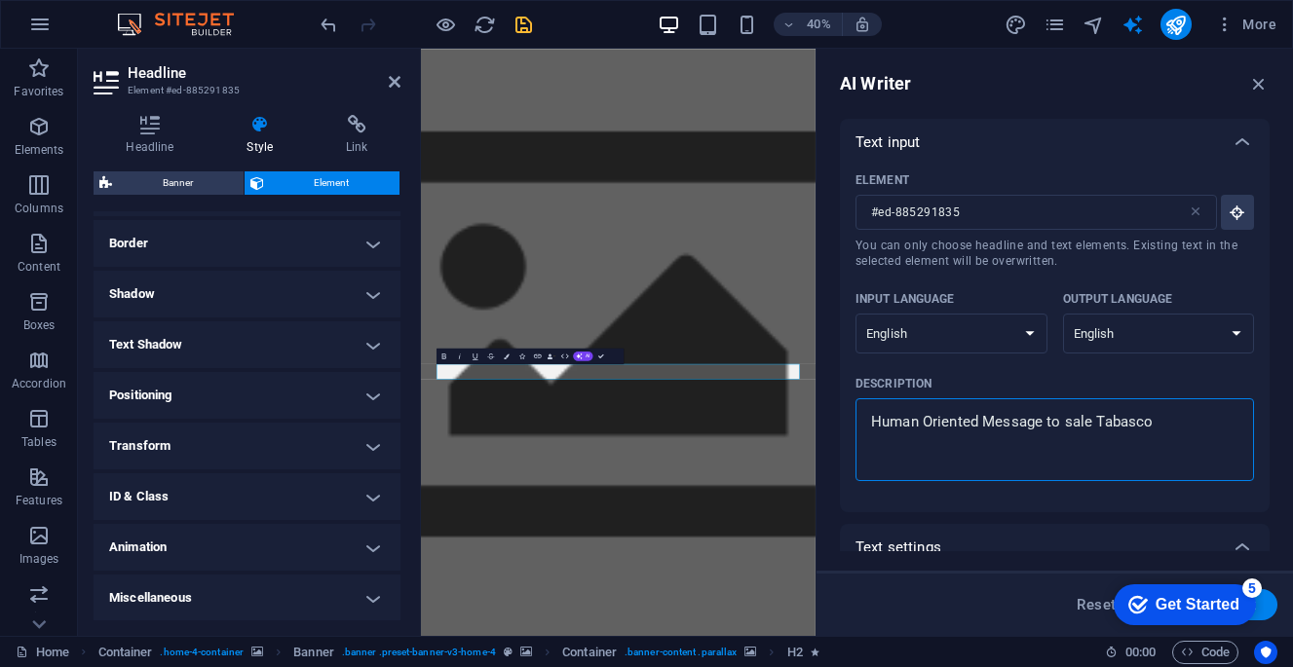
click at [1021, 475] on div "Human Oriented Message to sale Tabbaco x ​" at bounding box center [1054, 440] width 399 height 83
click at [1021, 472] on textarea "Human Oriented Message to sale [DEMOGRAPHIC_DATA]" at bounding box center [1054, 439] width 379 height 63
type textarea "x"
type textarea "Human Oriented Message to sale [DEMOGRAPHIC_DATA]"
type textarea "x"
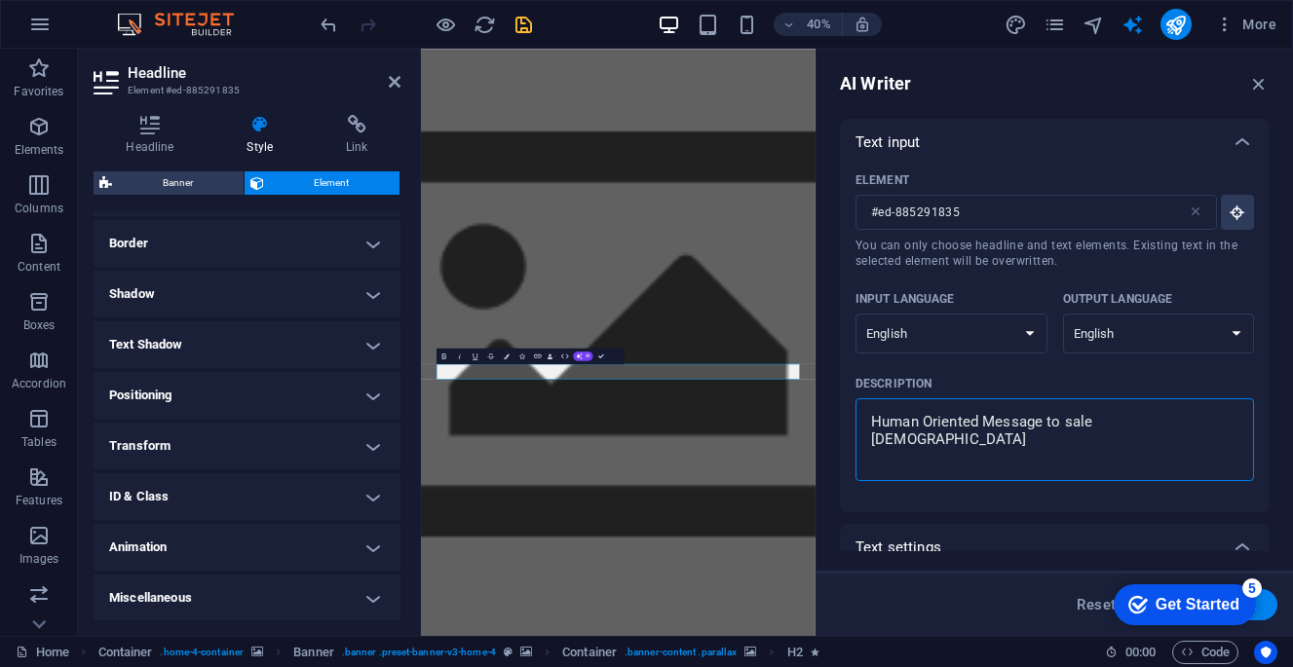
click at [1199, 435] on textarea "Human Oriented Message to sale [DEMOGRAPHIC_DATA]" at bounding box center [1054, 439] width 379 height 63
type textarea "Human Oriented Message to sale [DEMOGRAPHIC_DATA]"
type textarea "x"
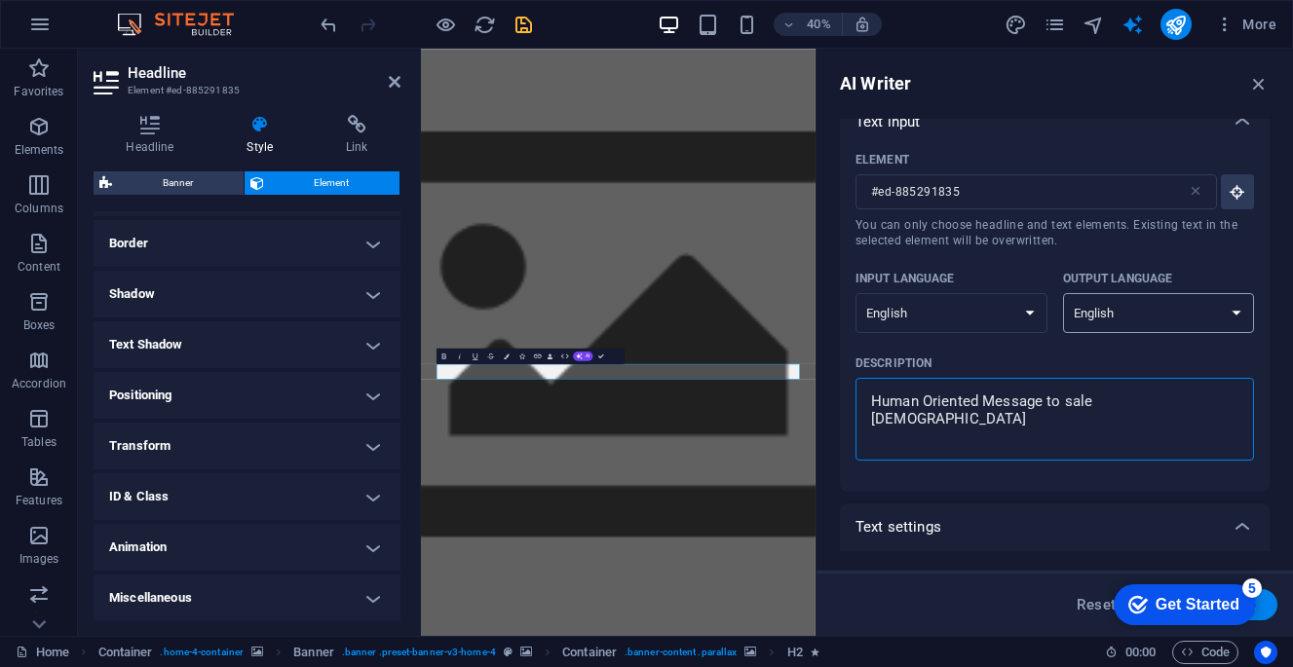
scroll to position [19, 0]
type textarea "Human Oriented Message to sale [DEMOGRAPHIC_DATA]"
type textarea "x"
click at [1266, 82] on icon "button" at bounding box center [1258, 83] width 21 height 21
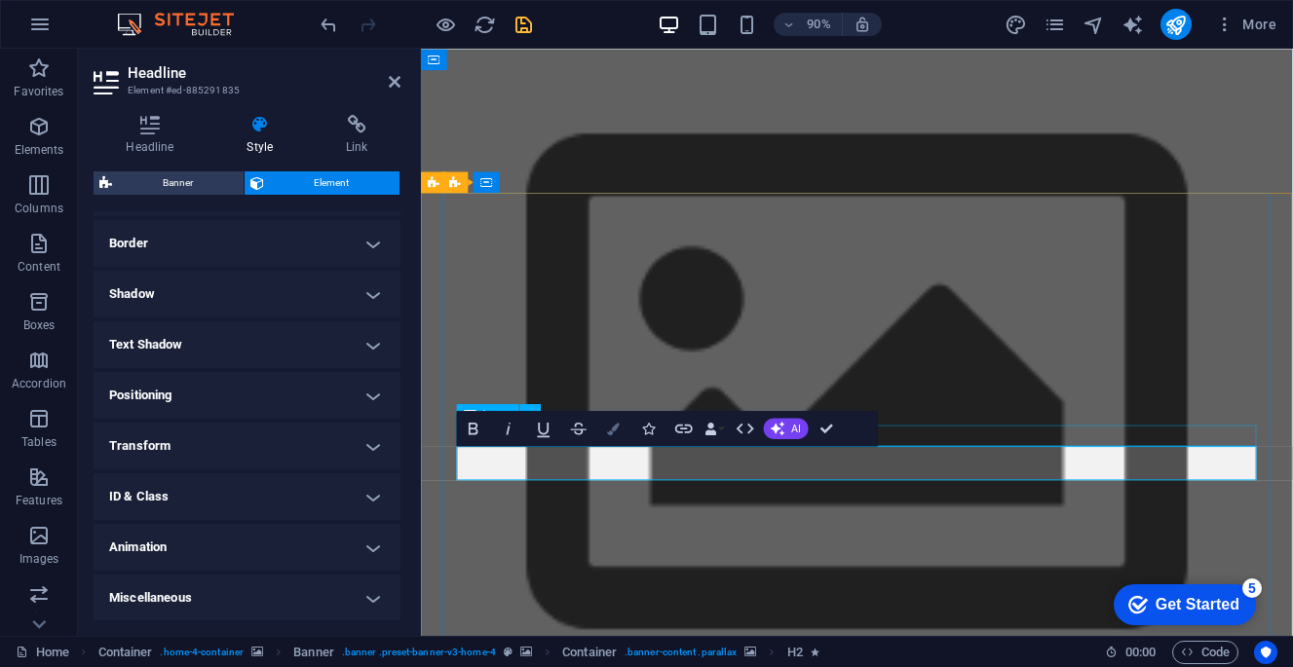
click at [614, 425] on icon "button" at bounding box center [614, 429] width 13 height 13
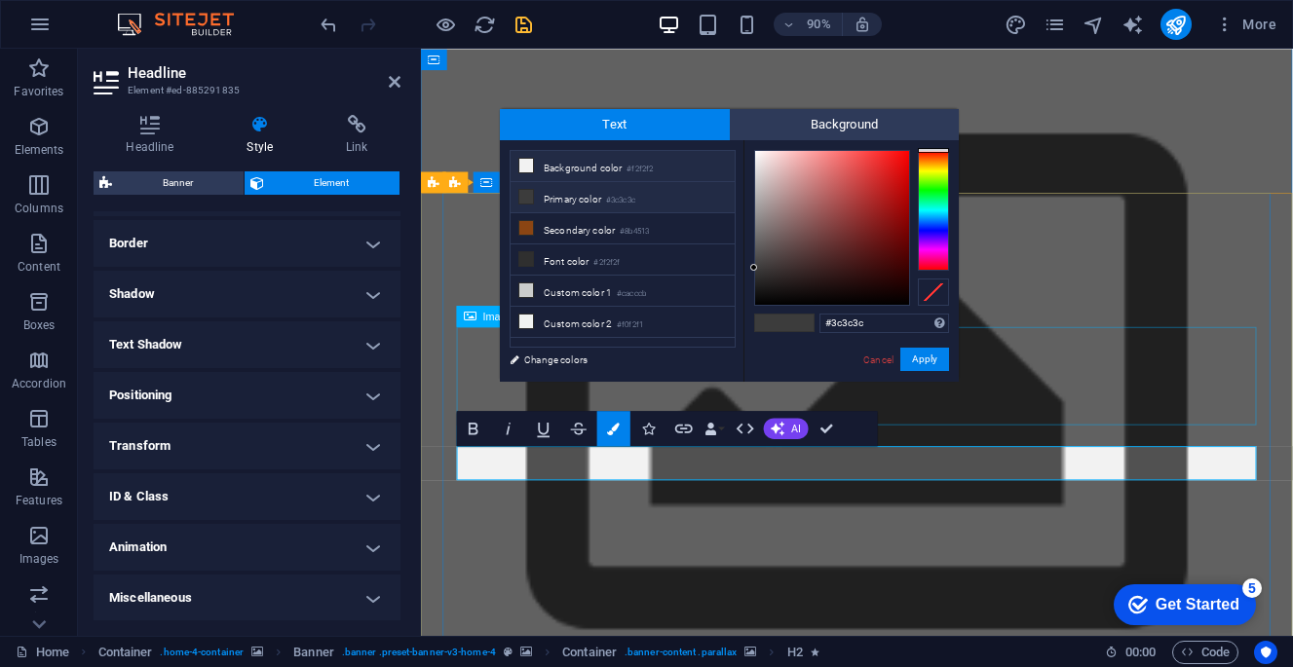
click at [568, 169] on li "Background color #f2f2f2" at bounding box center [623, 166] width 224 height 31
type input "#653939"
drag, startPoint x: 753, startPoint y: 156, endPoint x: 821, endPoint y: 243, distance: 110.3
click at [821, 243] on div at bounding box center [820, 242] width 7 height 7
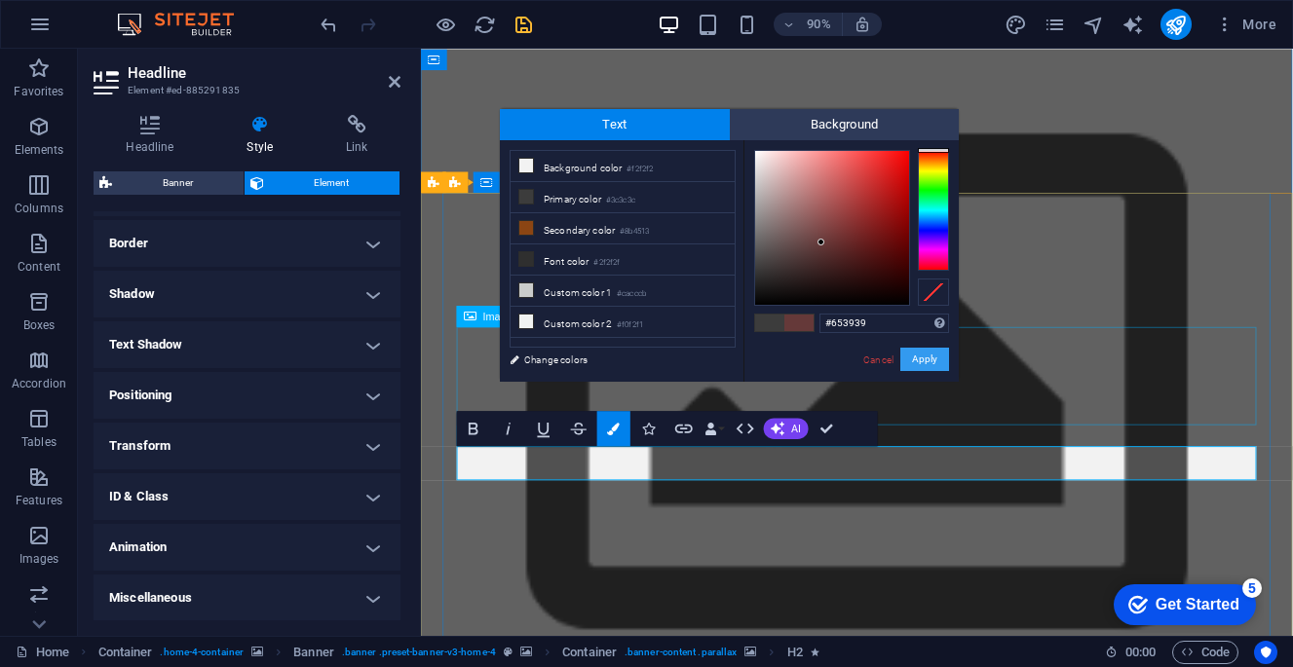
click at [914, 359] on button "Apply" at bounding box center [924, 359] width 49 height 23
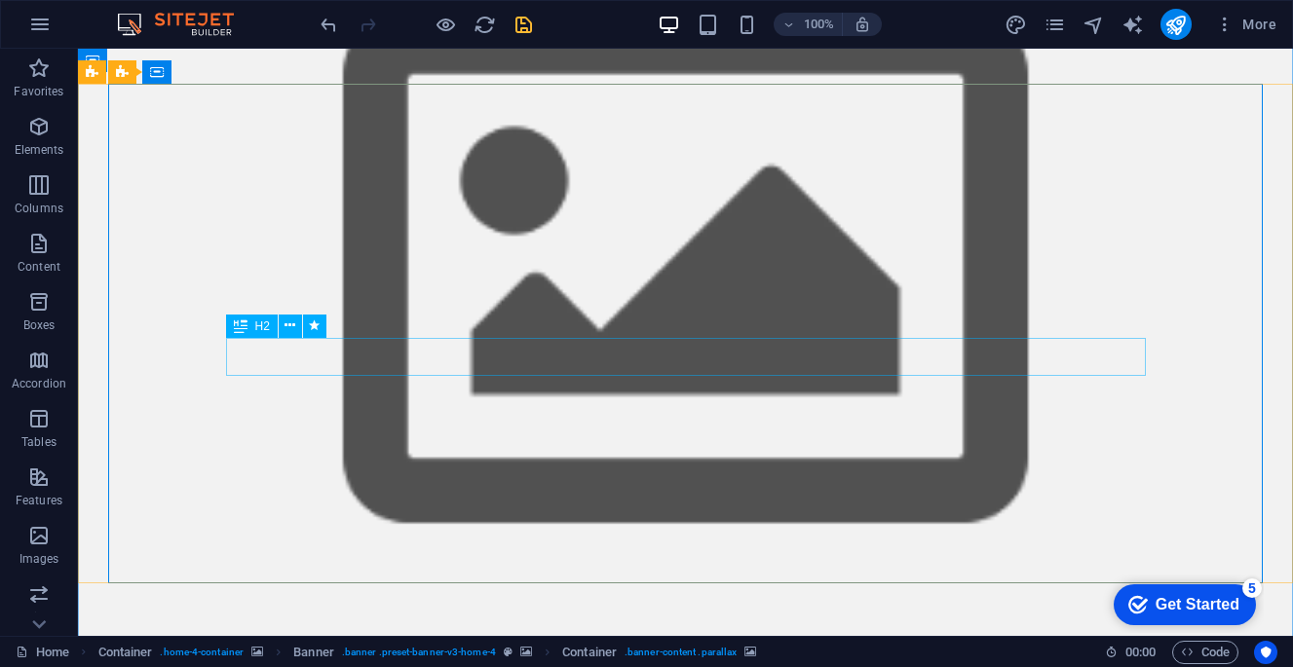
scroll to position [185, 0]
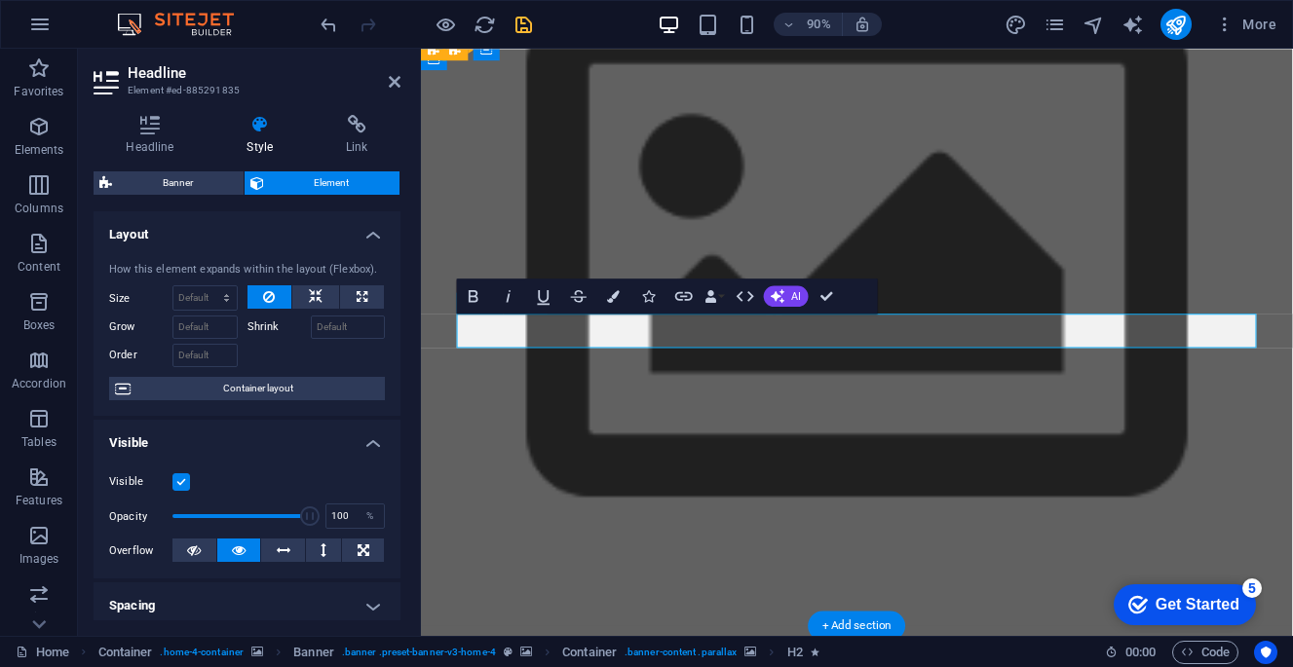
click at [604, 295] on button "Colors" at bounding box center [613, 296] width 33 height 35
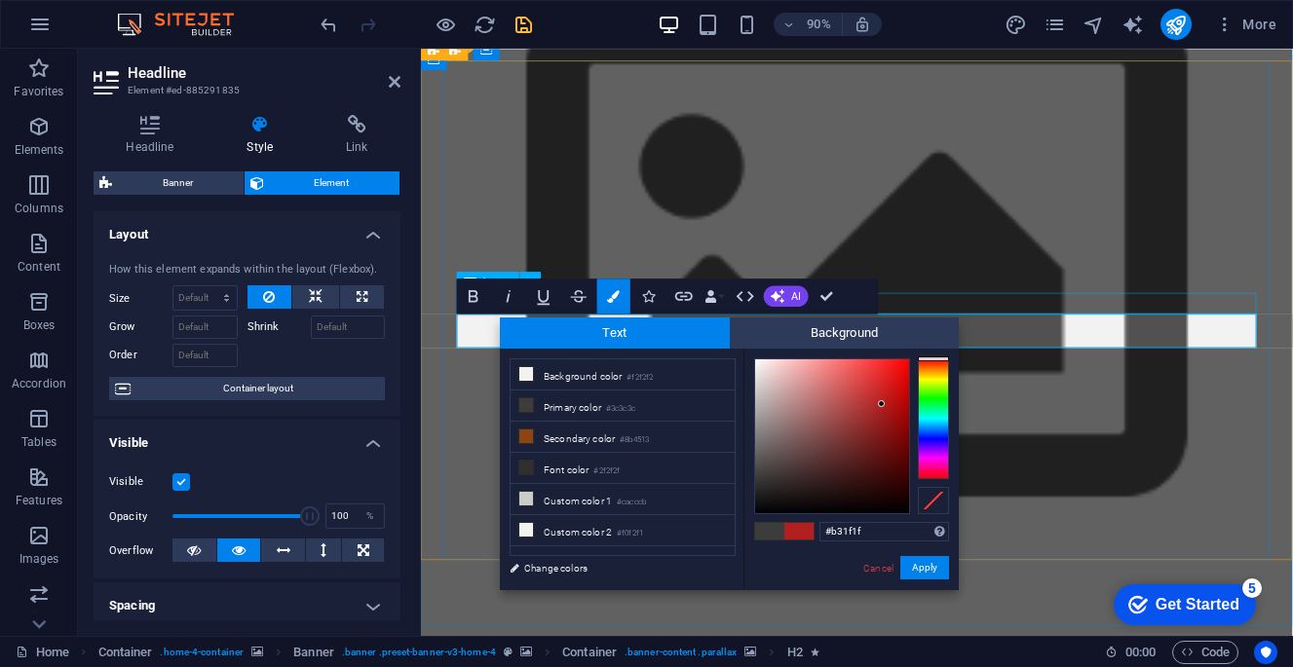
type input "#b11e1e"
drag, startPoint x: 821, startPoint y: 450, endPoint x: 882, endPoint y: 405, distance: 75.2
click at [882, 405] on div at bounding box center [881, 404] width 7 height 7
click at [932, 564] on button "Apply" at bounding box center [924, 567] width 49 height 23
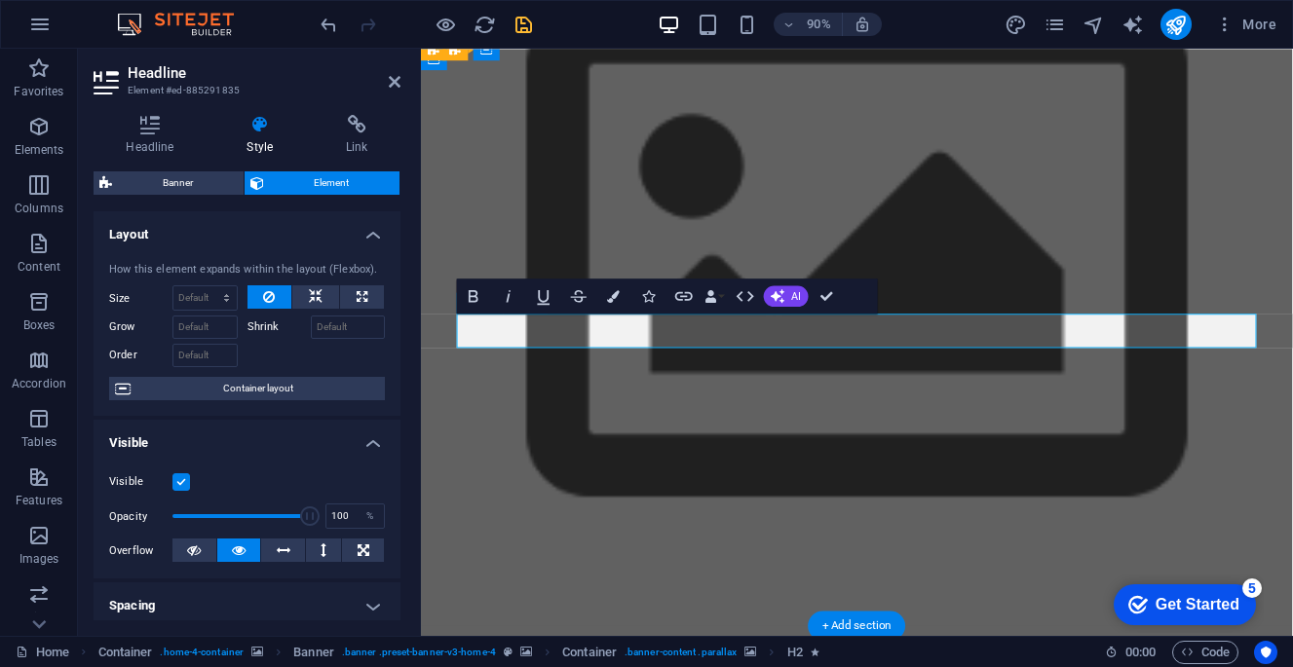
click at [617, 287] on button "Colors" at bounding box center [613, 296] width 33 height 35
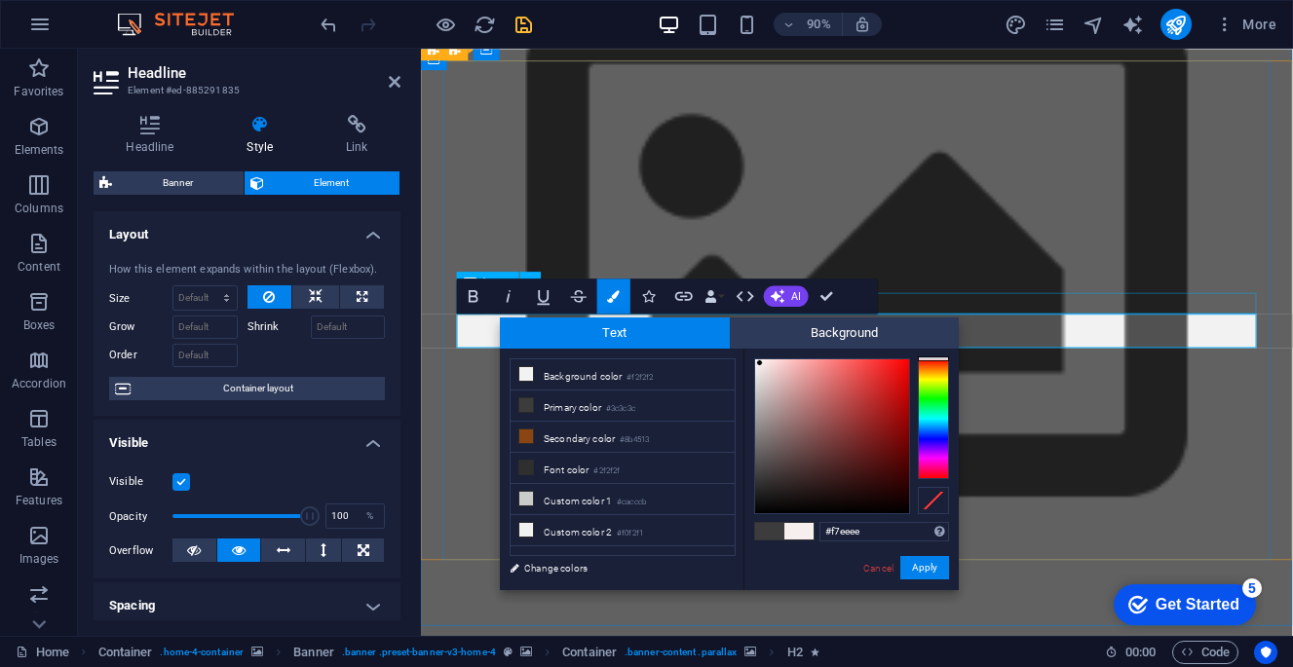
type input "#f7ecec"
drag, startPoint x: 881, startPoint y: 404, endPoint x: 761, endPoint y: 363, distance: 126.6
click at [761, 363] on div at bounding box center [759, 363] width 7 height 7
click at [937, 566] on button "Apply" at bounding box center [924, 567] width 49 height 23
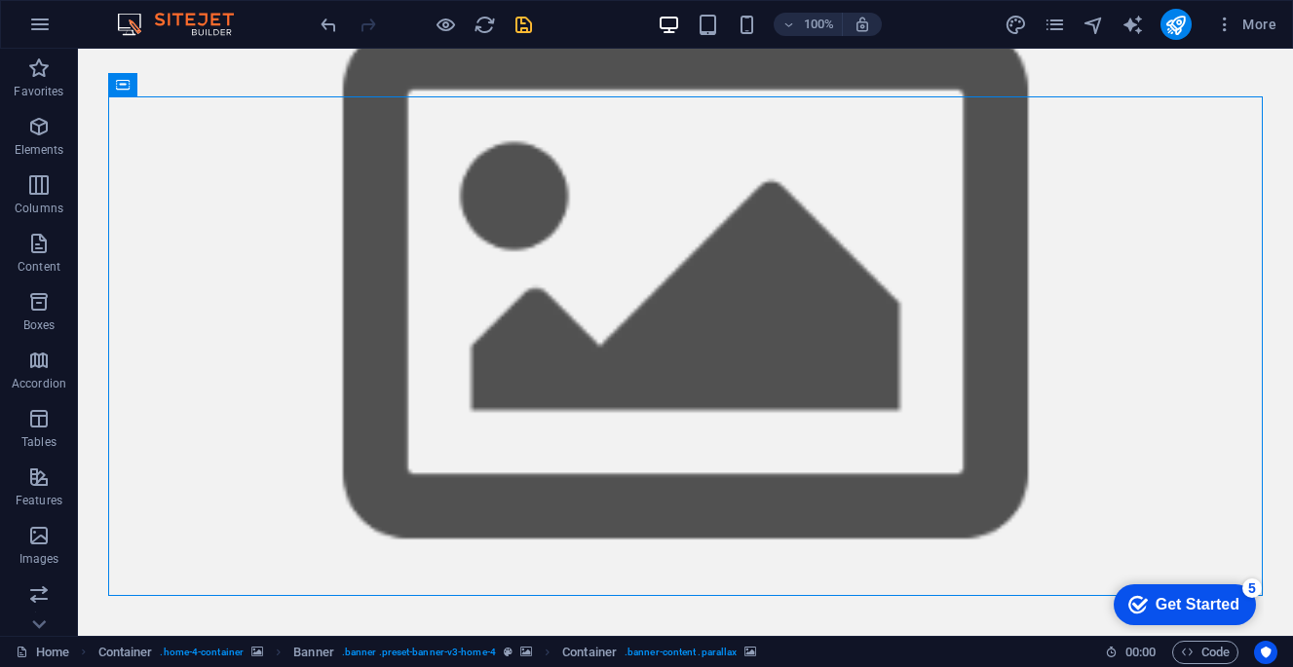
scroll to position [150, 0]
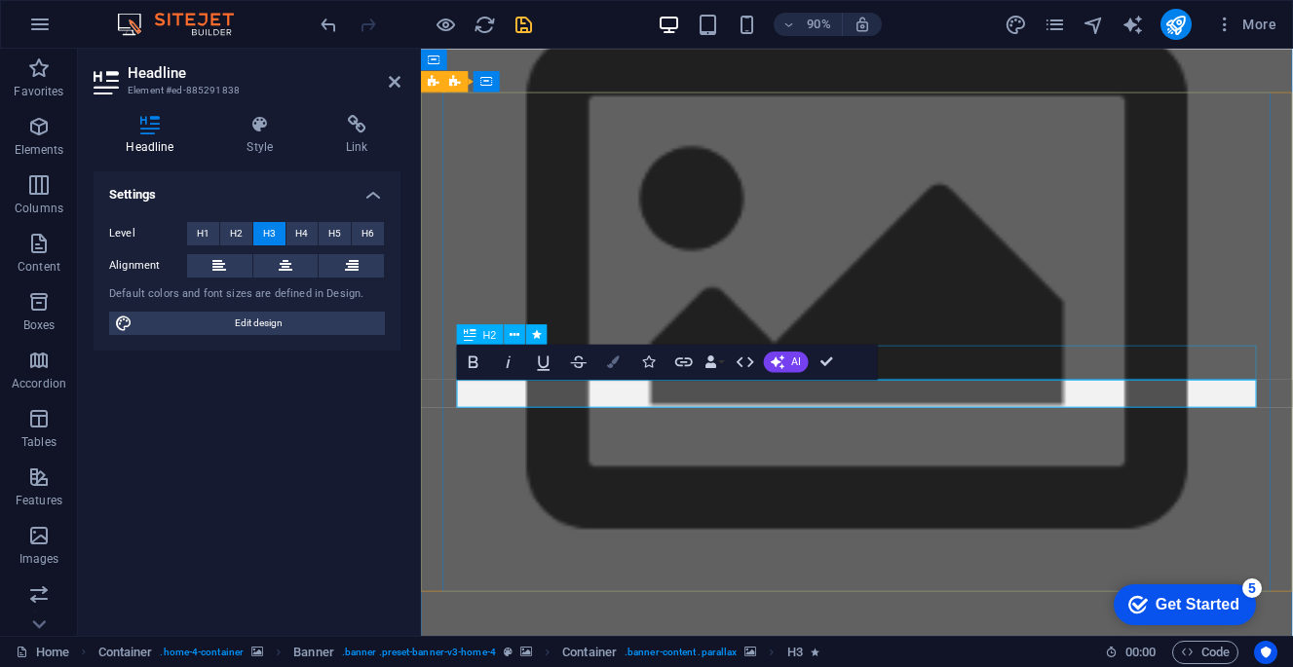
click at [622, 362] on button "Colors" at bounding box center [613, 361] width 33 height 35
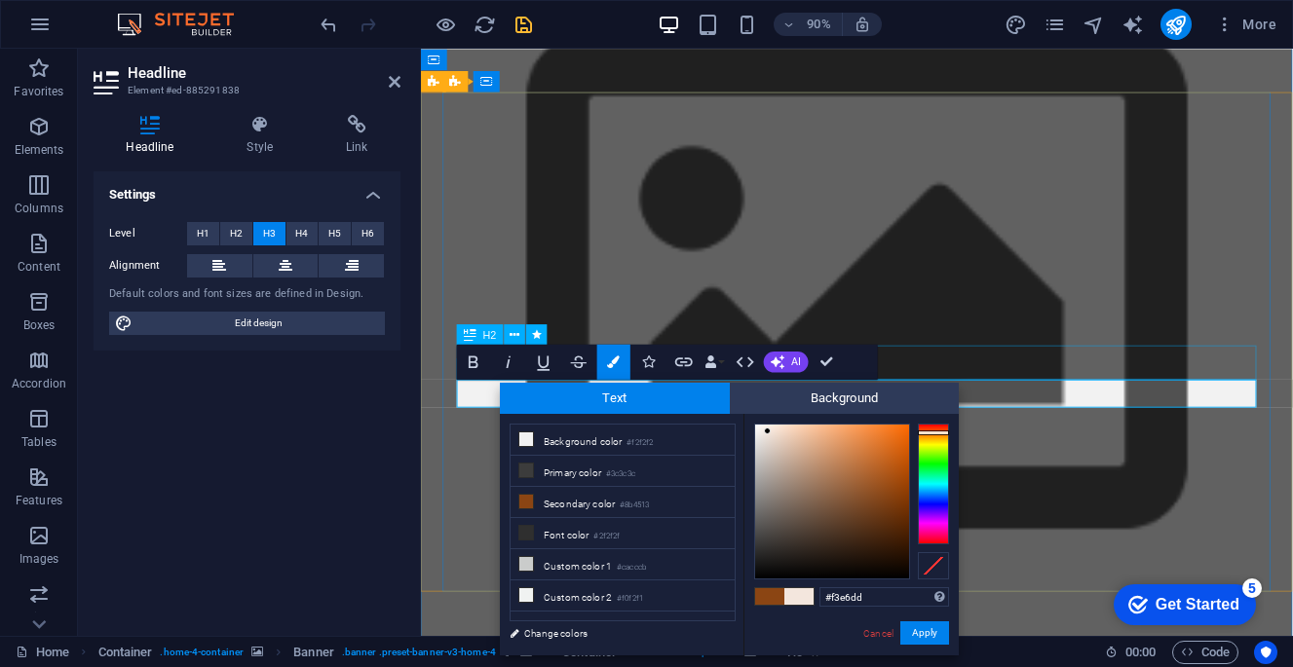
type input "#f3e5dc"
drag, startPoint x: 888, startPoint y: 492, endPoint x: 769, endPoint y: 432, distance: 133.3
click at [769, 432] on div at bounding box center [767, 431] width 7 height 7
click at [928, 633] on button "Apply" at bounding box center [924, 633] width 49 height 23
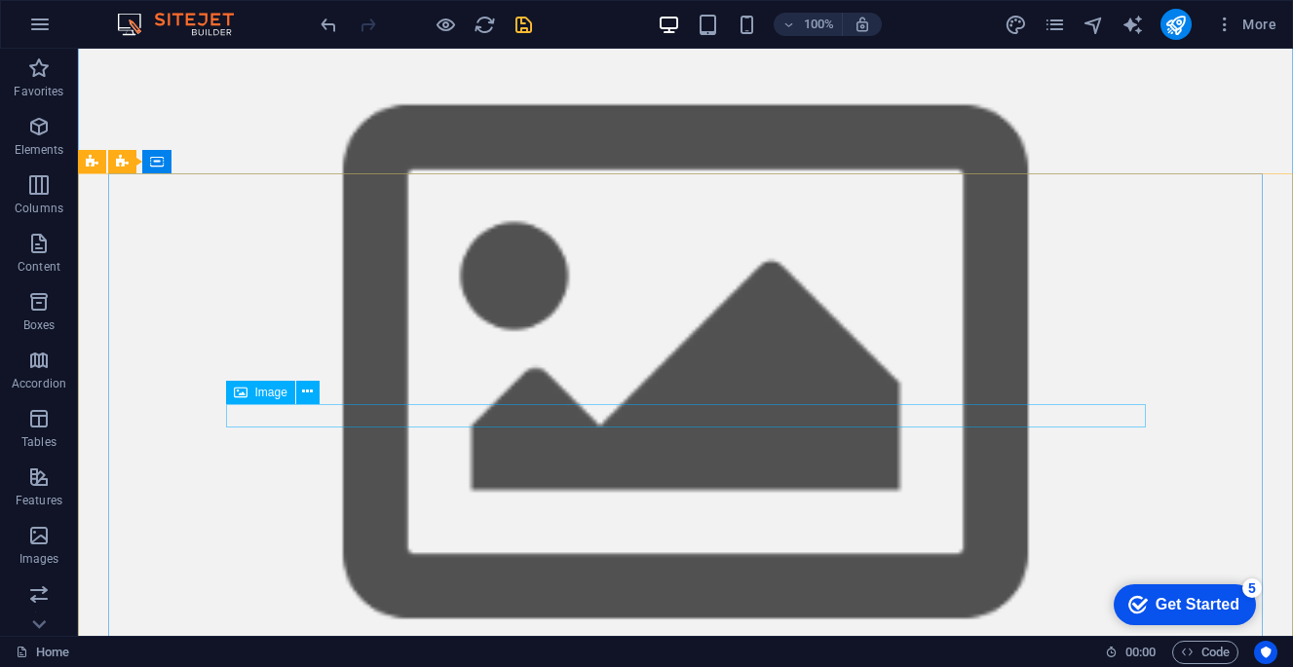
scroll to position [67, 0]
